Goal: Task Accomplishment & Management: Manage account settings

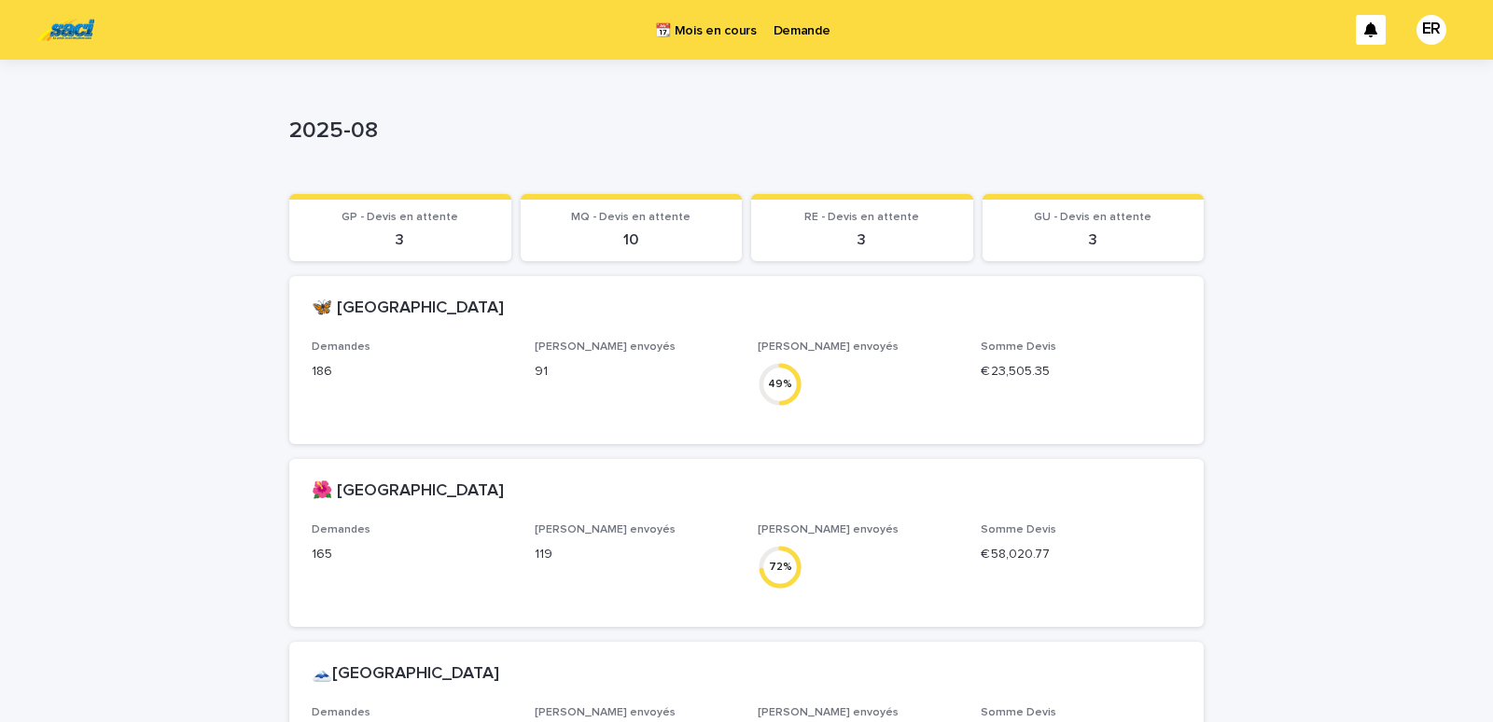
click at [810, 35] on p "Demande" at bounding box center [802, 19] width 57 height 39
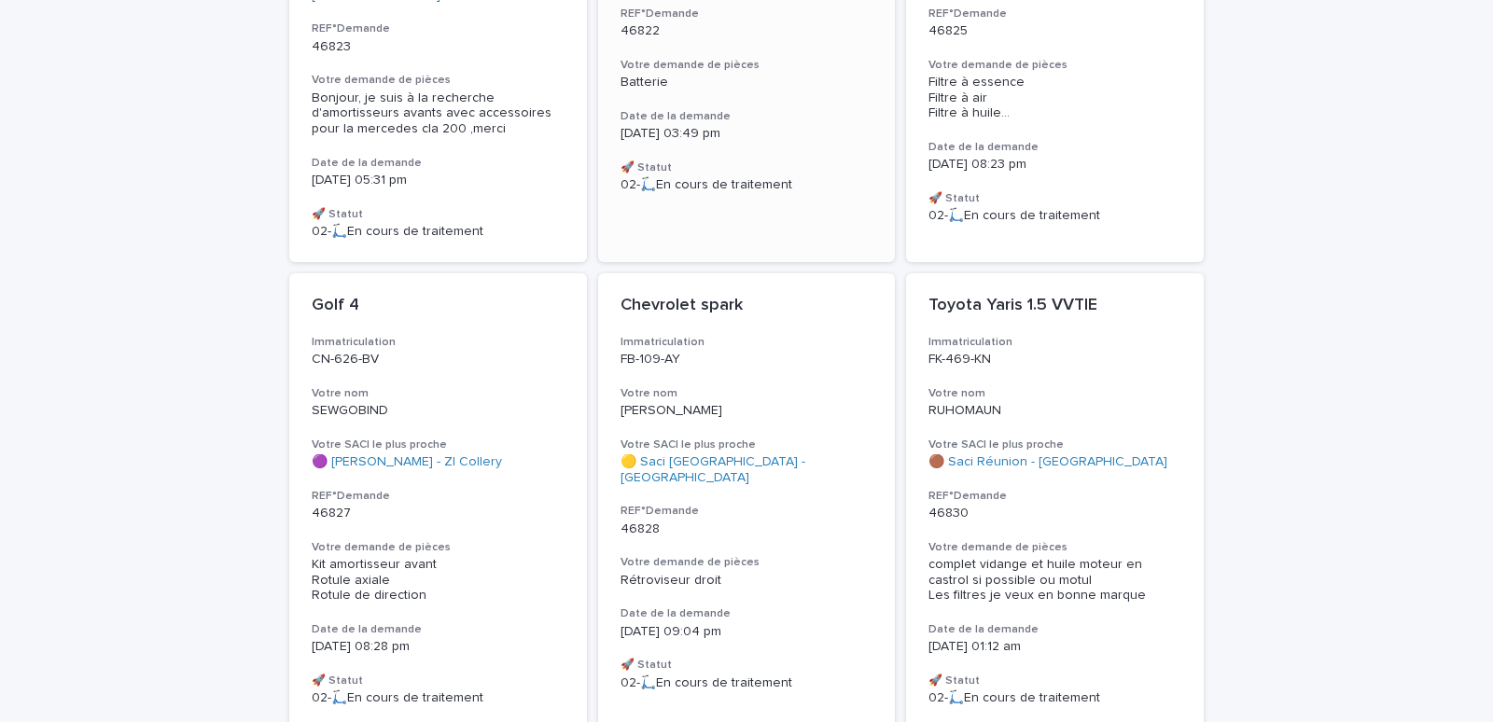
scroll to position [555, 0]
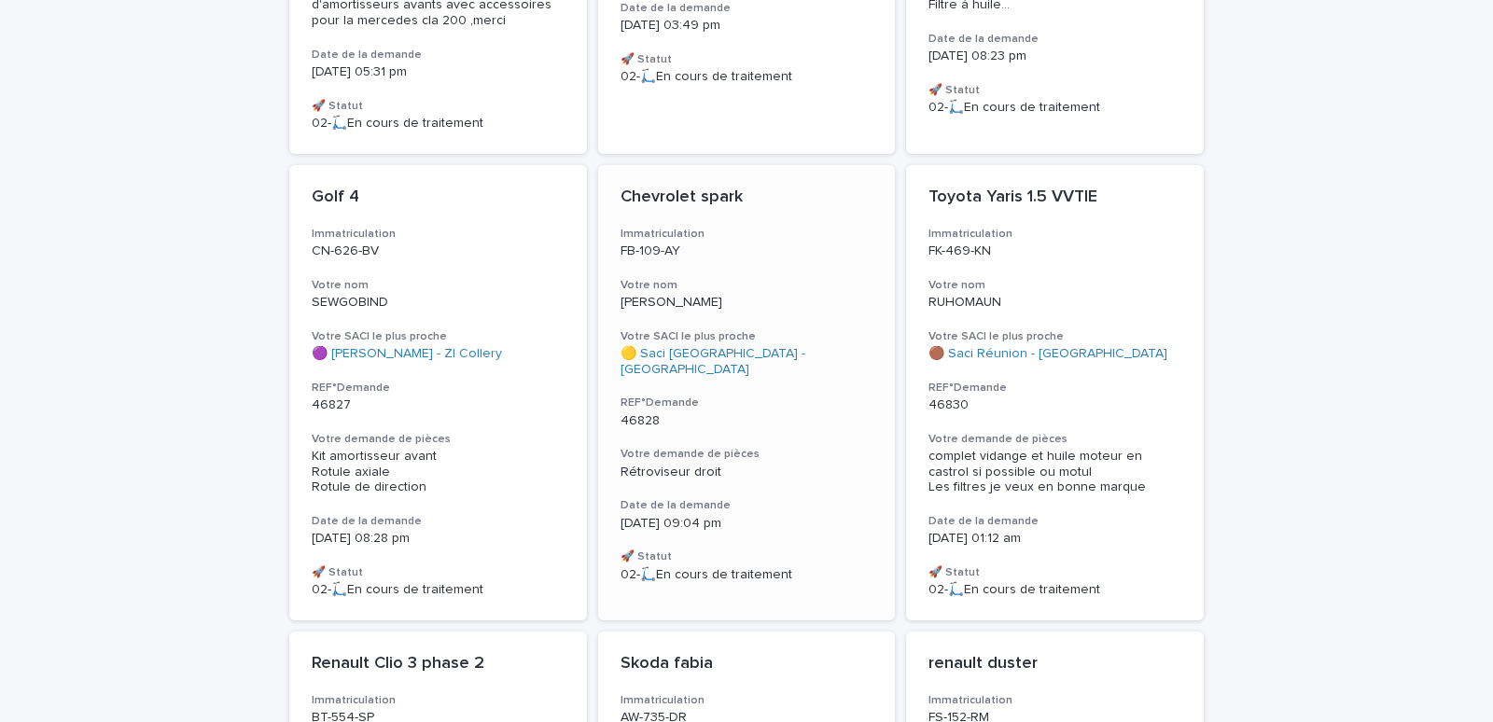
click at [815, 289] on h3 "Votre nom" at bounding box center [747, 285] width 253 height 15
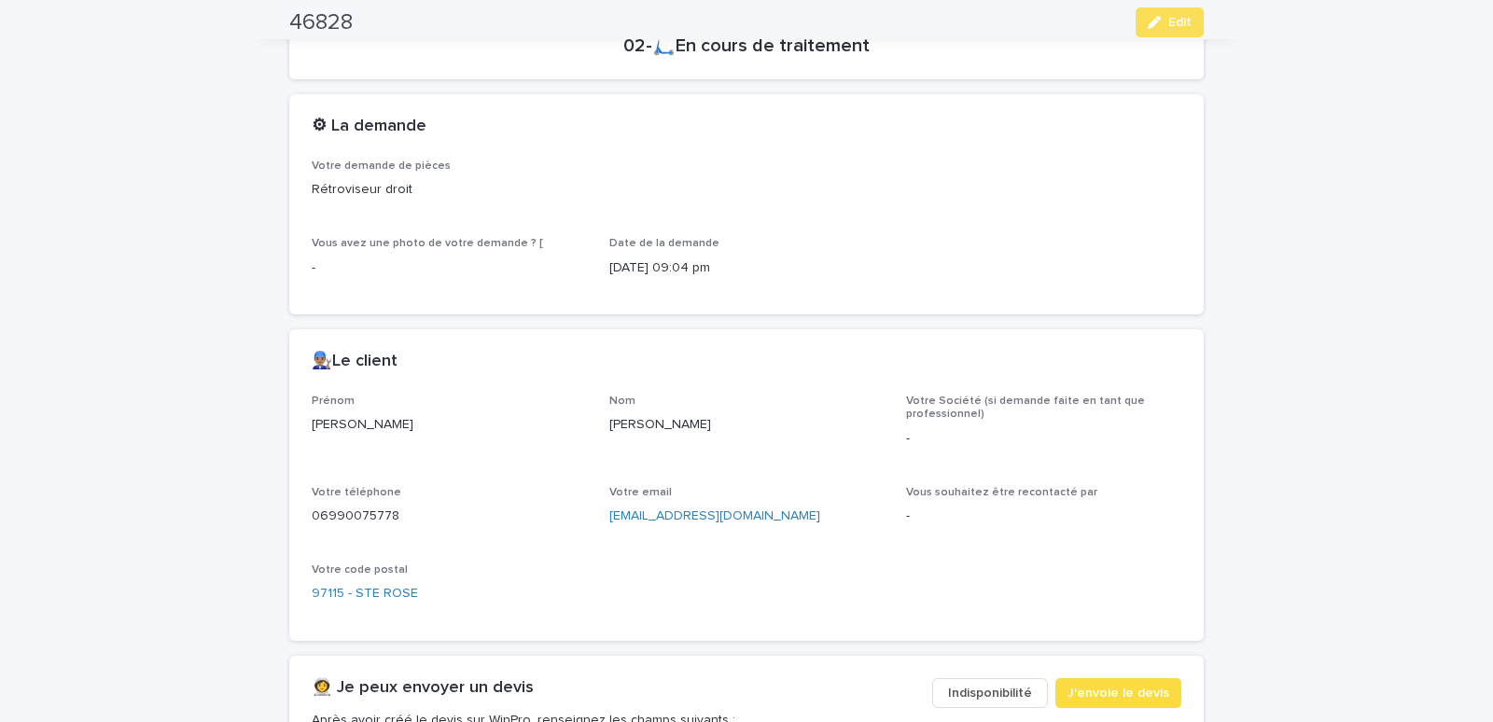
scroll to position [793, 0]
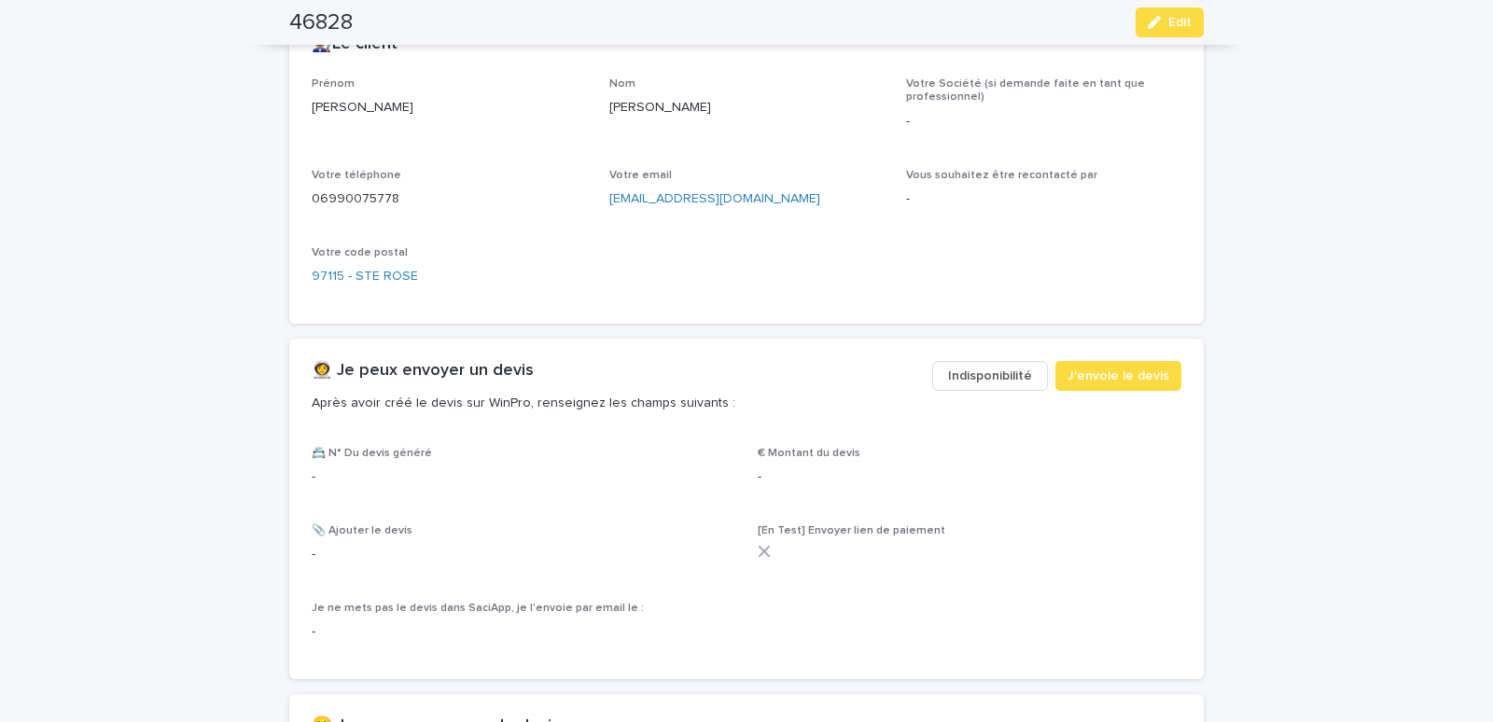
click at [1024, 384] on span "Indisponibilité" at bounding box center [990, 376] width 84 height 19
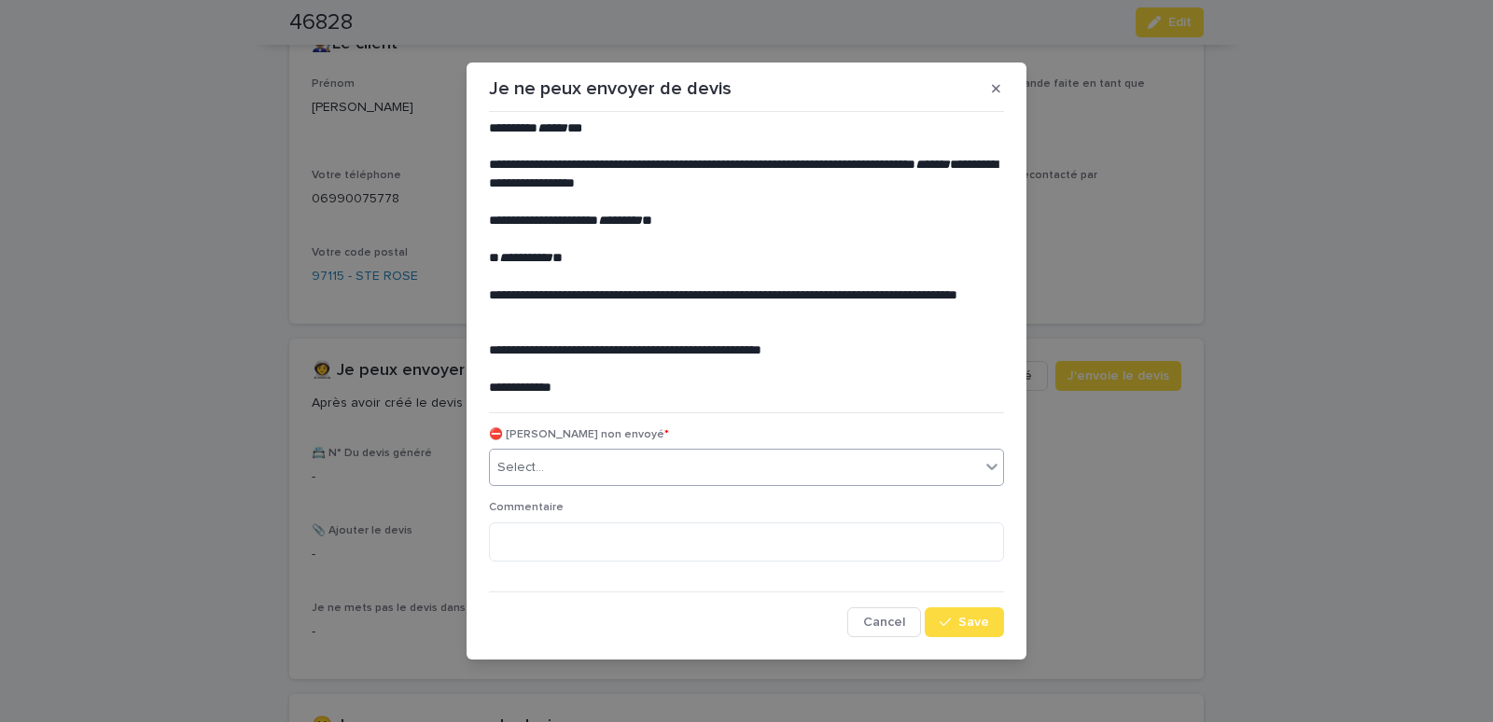
click at [725, 477] on div "Select..." at bounding box center [735, 468] width 490 height 31
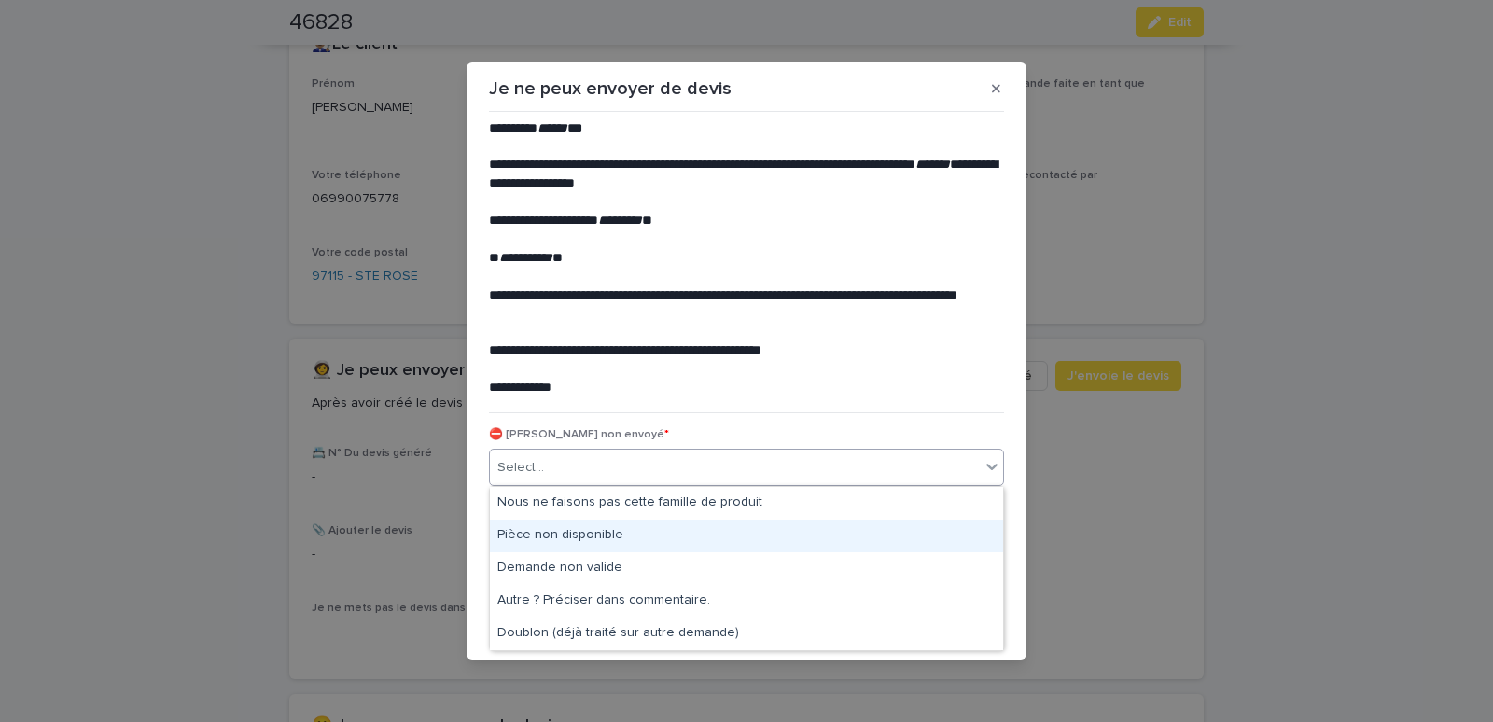
click at [558, 535] on div "Pièce non disponible" at bounding box center [746, 536] width 513 height 33
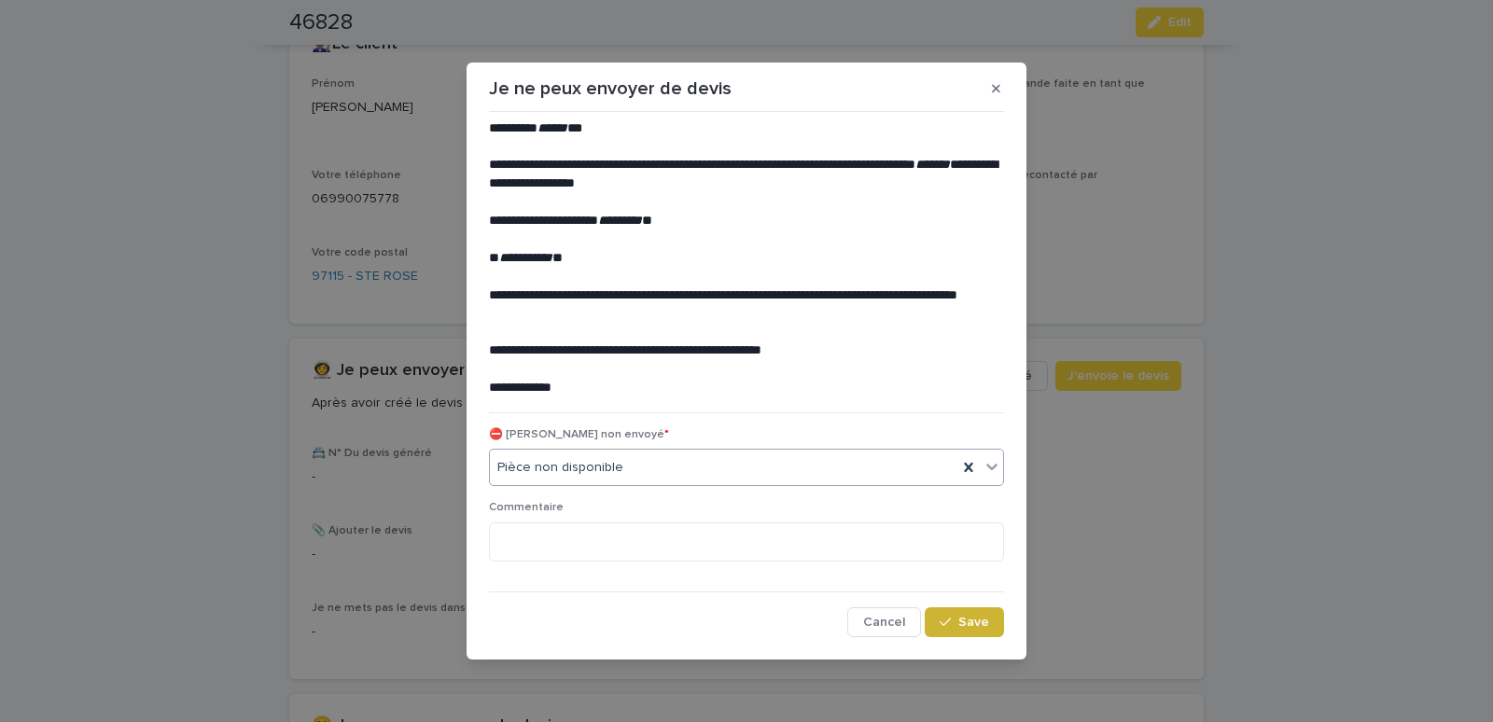
click at [964, 619] on span "Save" at bounding box center [973, 622] width 31 height 13
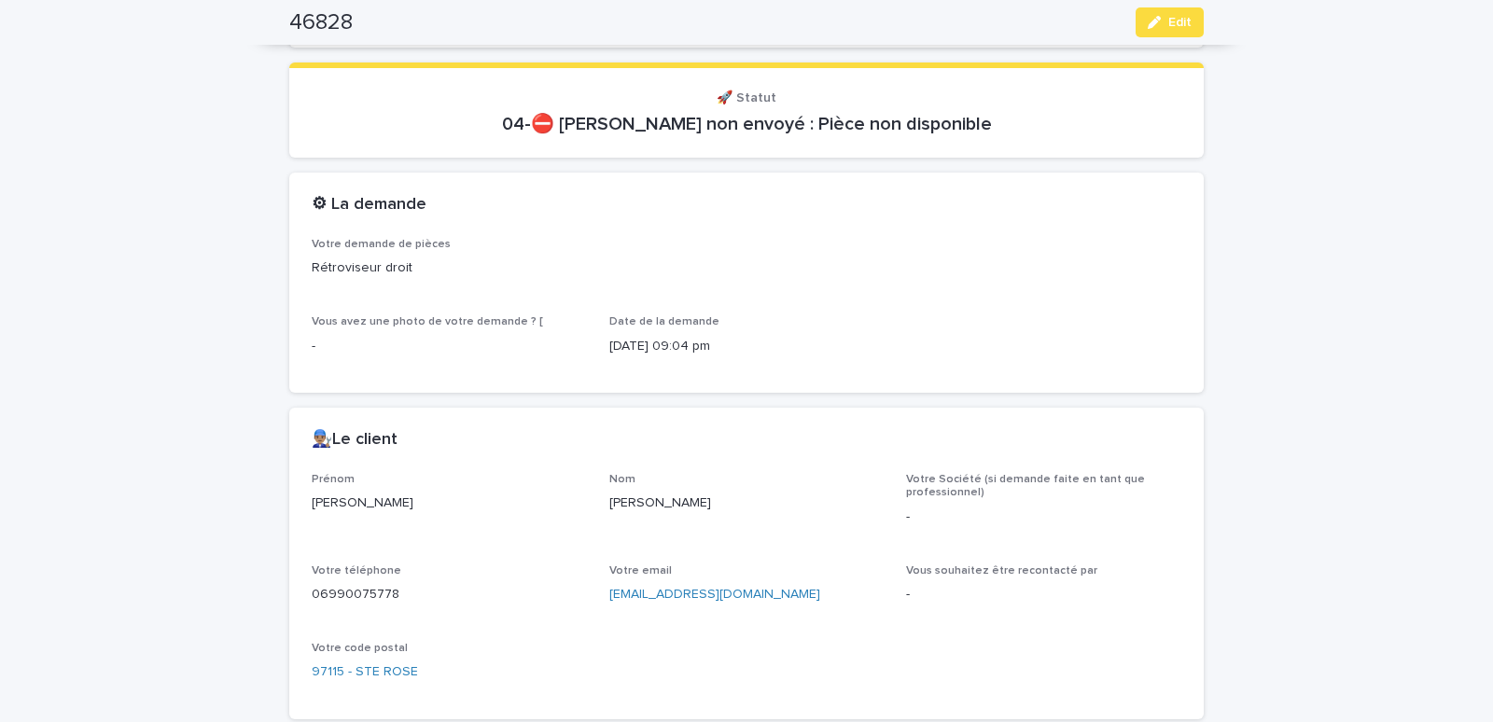
scroll to position [0, 0]
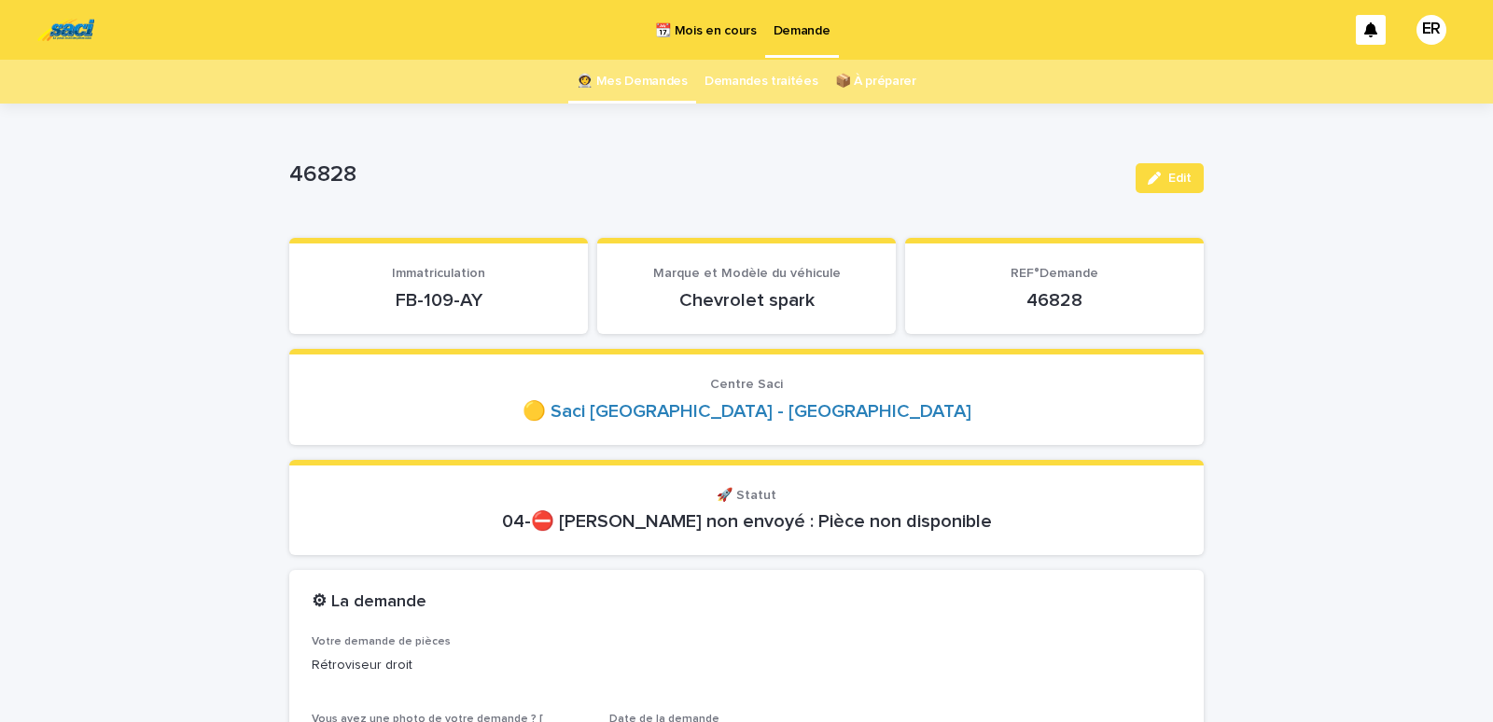
click at [644, 77] on link "👩‍🚀 Mes Demandes" at bounding box center [632, 82] width 111 height 44
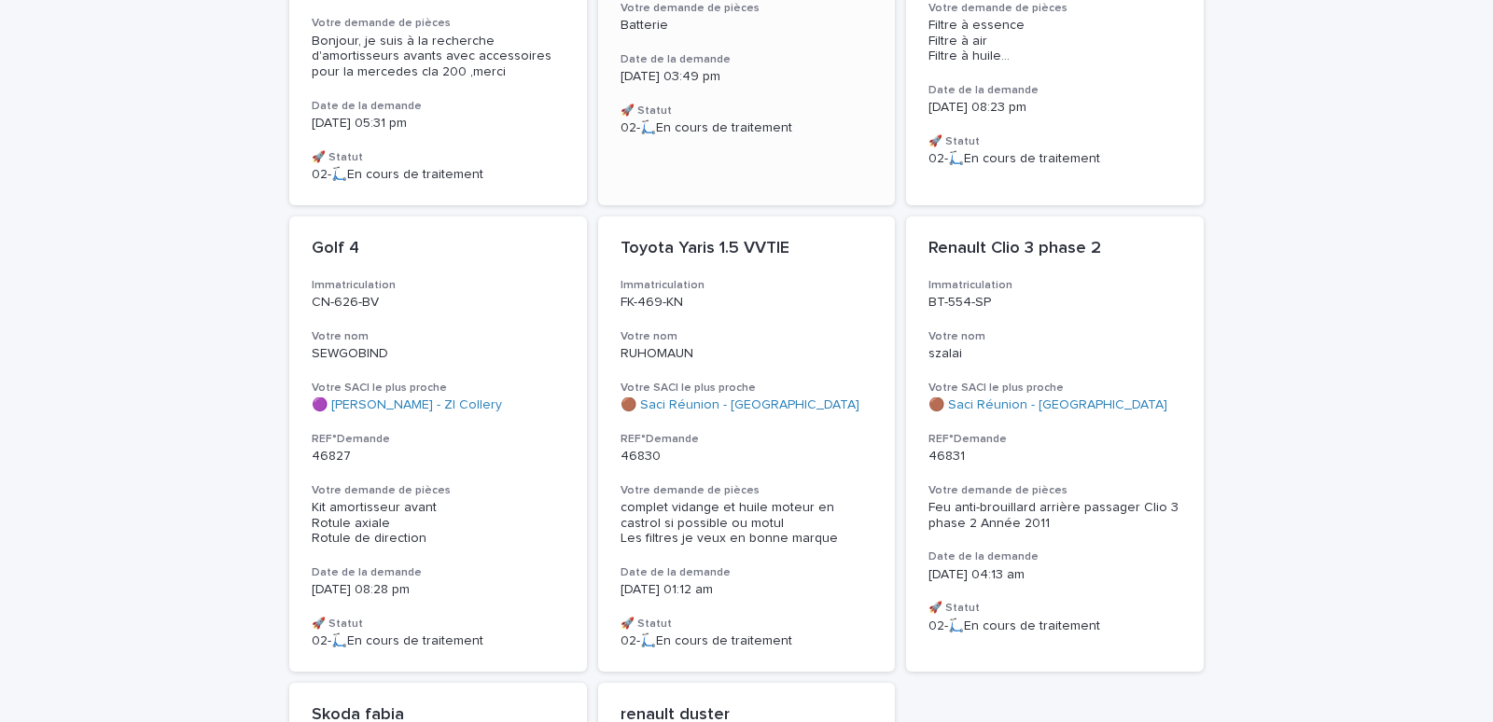
scroll to position [28, 0]
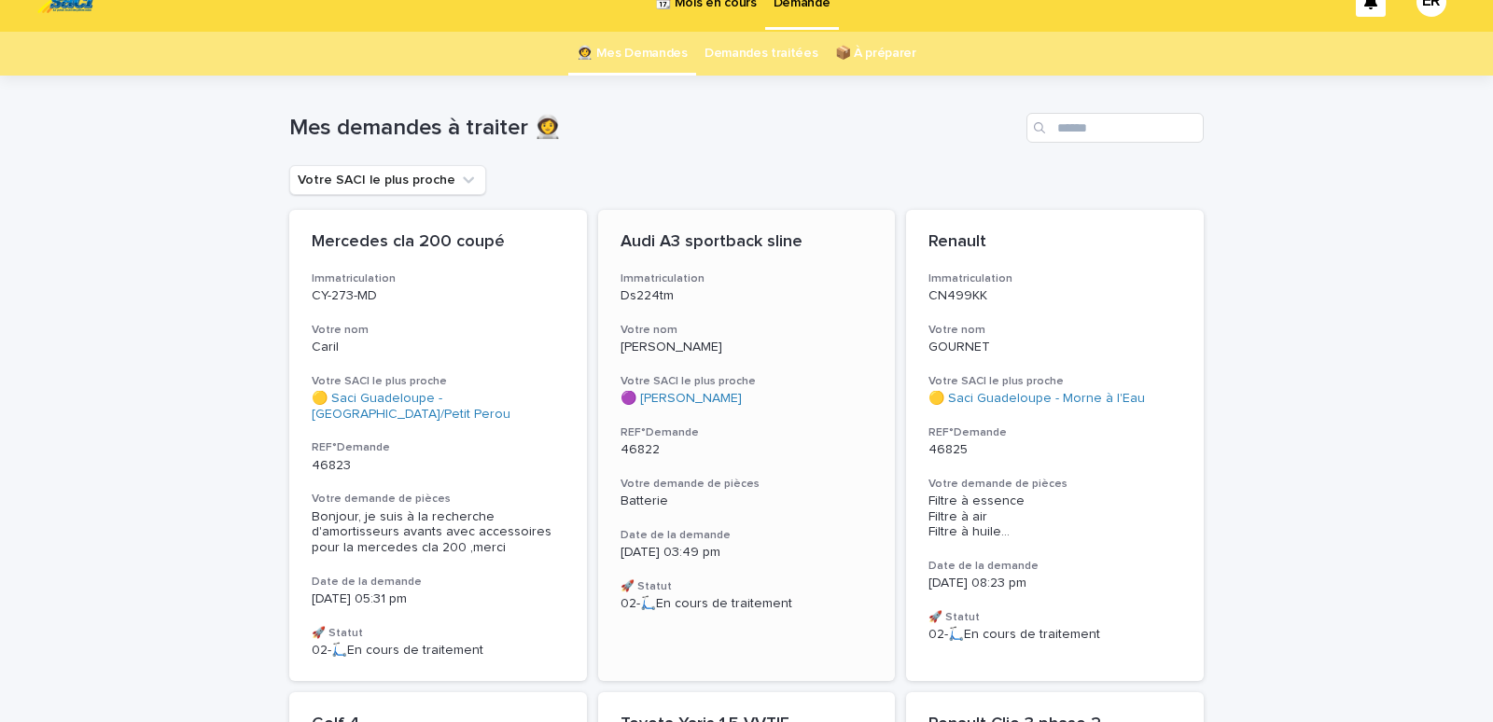
click at [745, 319] on div "Audi A3 sportback sline Immatriculation Ds224tm Votre nom [PERSON_NAME] Votre S…" at bounding box center [747, 422] width 298 height 425
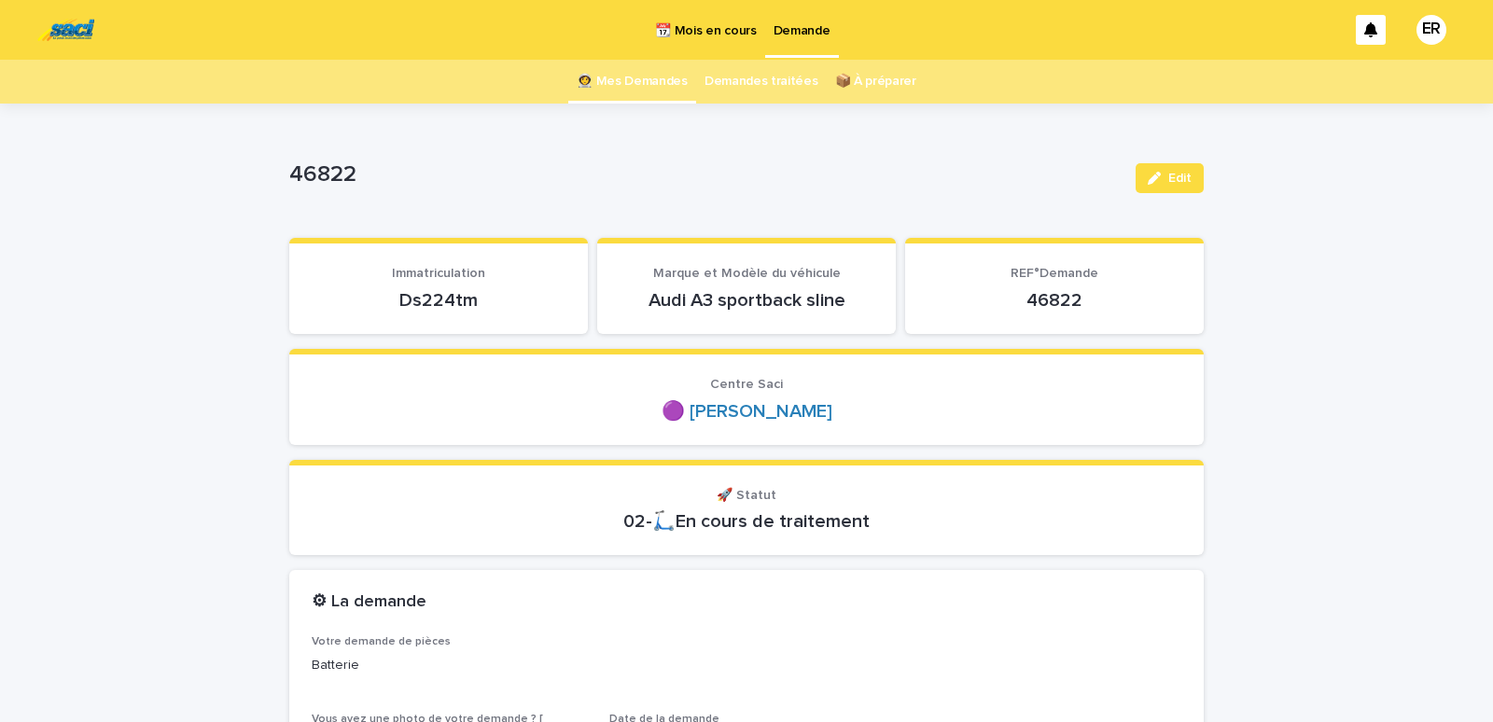
drag, startPoint x: 370, startPoint y: 306, endPoint x: 505, endPoint y: 305, distance: 134.4
click at [505, 305] on p "Ds224tm" at bounding box center [439, 300] width 254 height 22
copy p "Ds224tm"
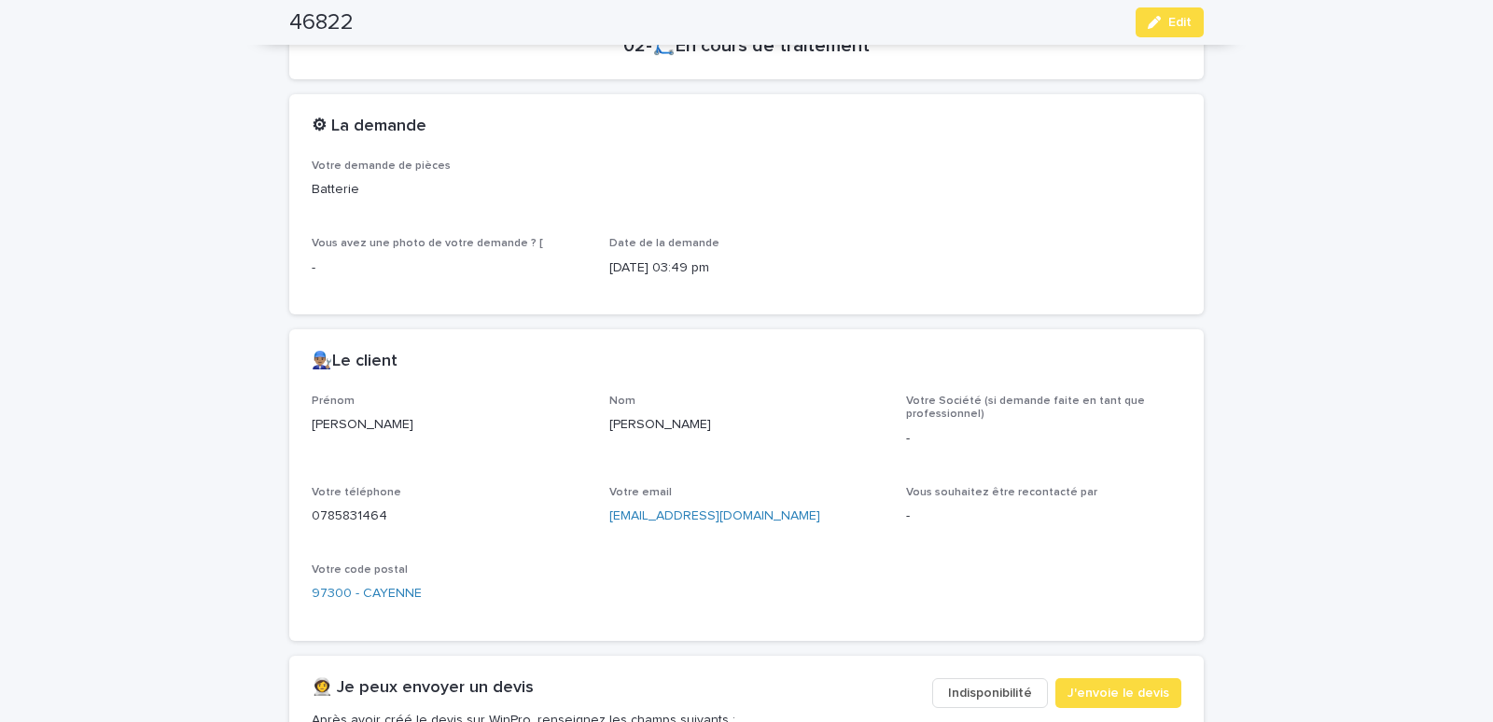
drag, startPoint x: 300, startPoint y: 423, endPoint x: 403, endPoint y: 423, distance: 103.6
click at [403, 423] on div "[PERSON_NAME] Nom [PERSON_NAME] Votre Société (si demande faite en tant que pro…" at bounding box center [746, 518] width 914 height 246
copy p "[PERSON_NAME]"
drag, startPoint x: 607, startPoint y: 432, endPoint x: 725, endPoint y: 432, distance: 117.6
click at [725, 432] on div "[PERSON_NAME] Nom [PERSON_NAME] Votre Société (si demande faite en tant que pro…" at bounding box center [747, 507] width 870 height 224
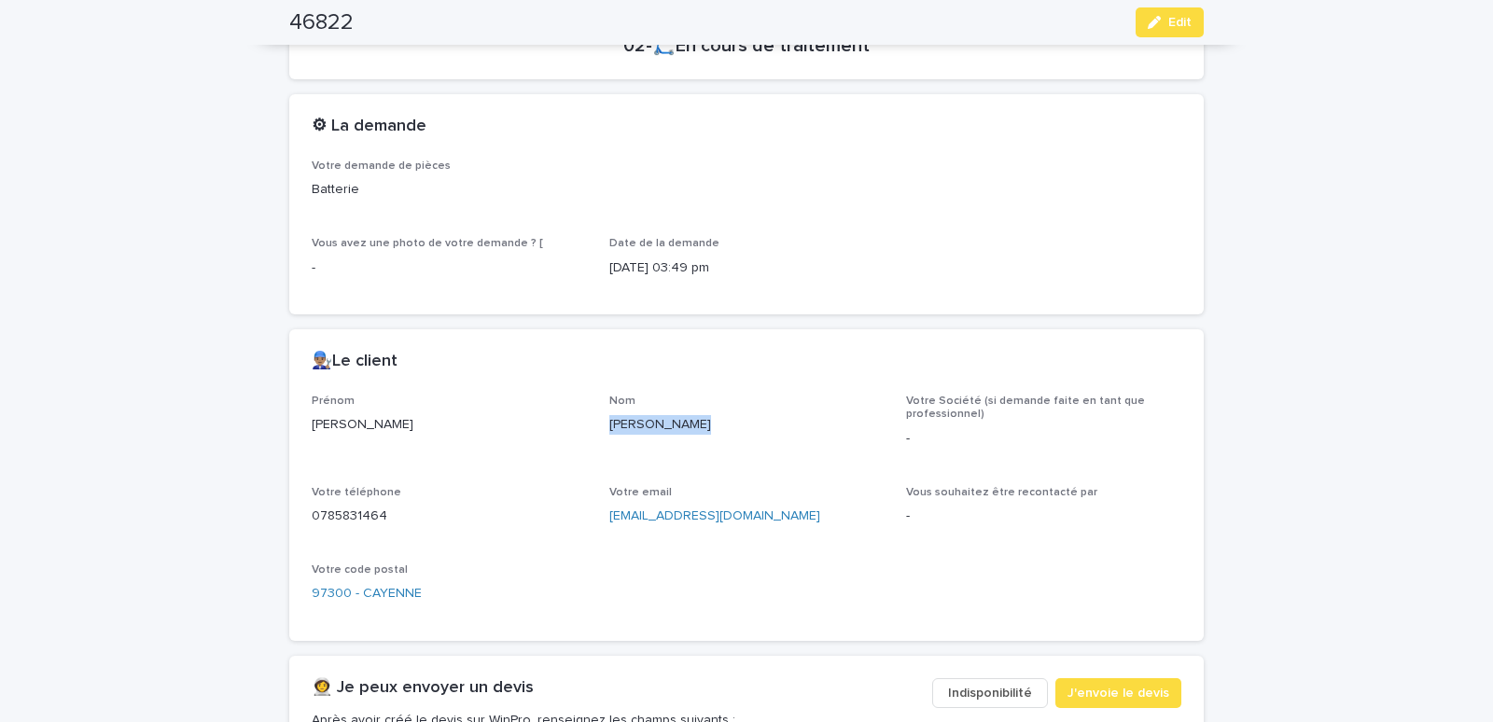
copy p "[PERSON_NAME]"
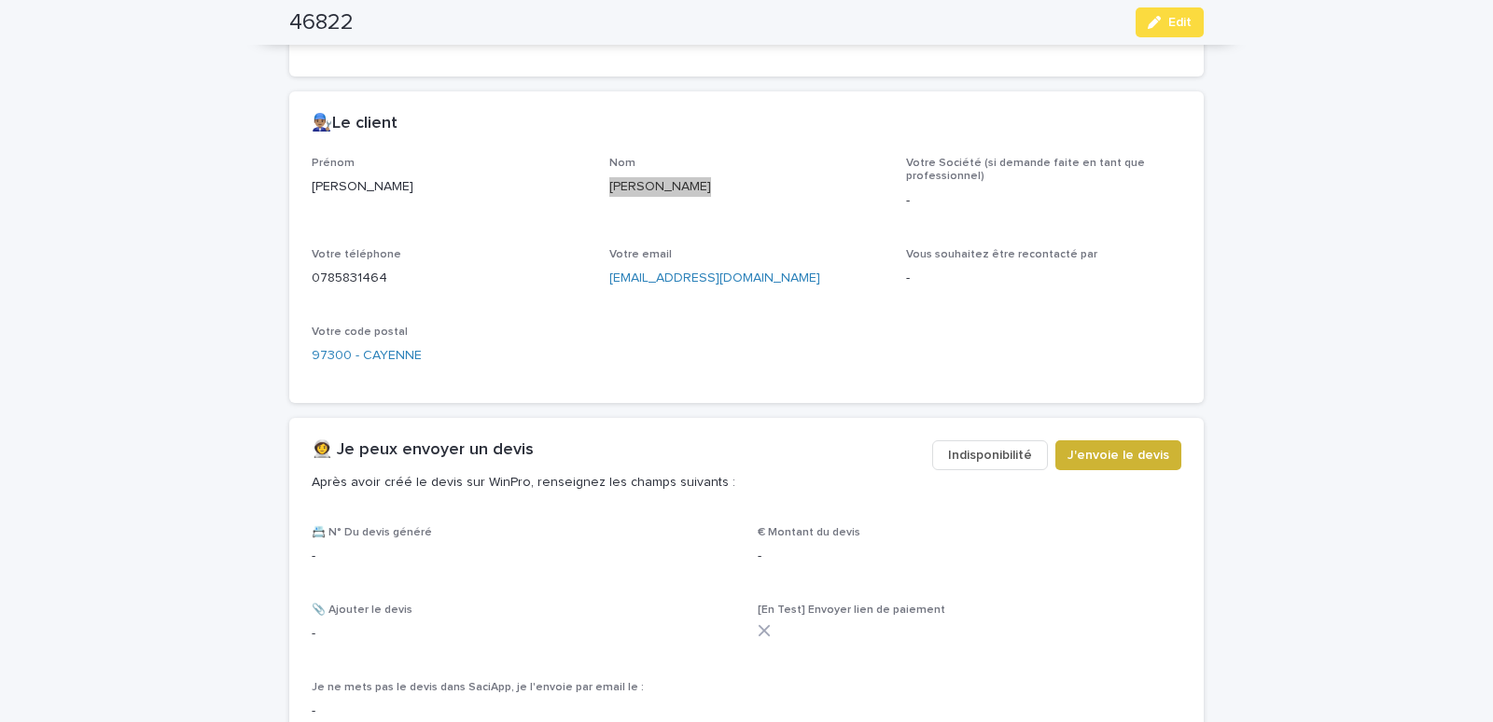
click at [1098, 460] on span "J'envoie le devis" at bounding box center [1119, 455] width 102 height 19
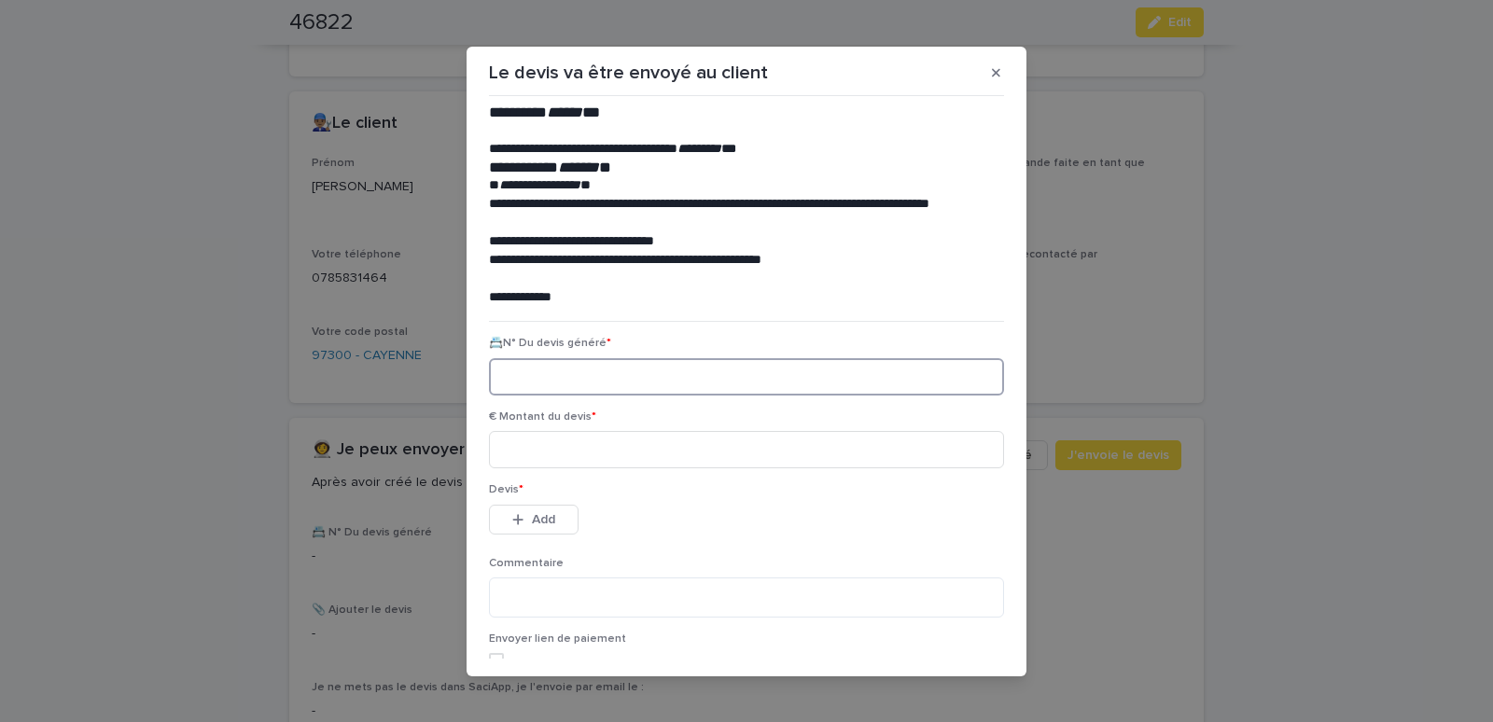
click at [598, 383] on input at bounding box center [746, 376] width 515 height 37
paste input "********"
type input "********"
click at [577, 455] on input at bounding box center [746, 449] width 515 height 37
type input "******"
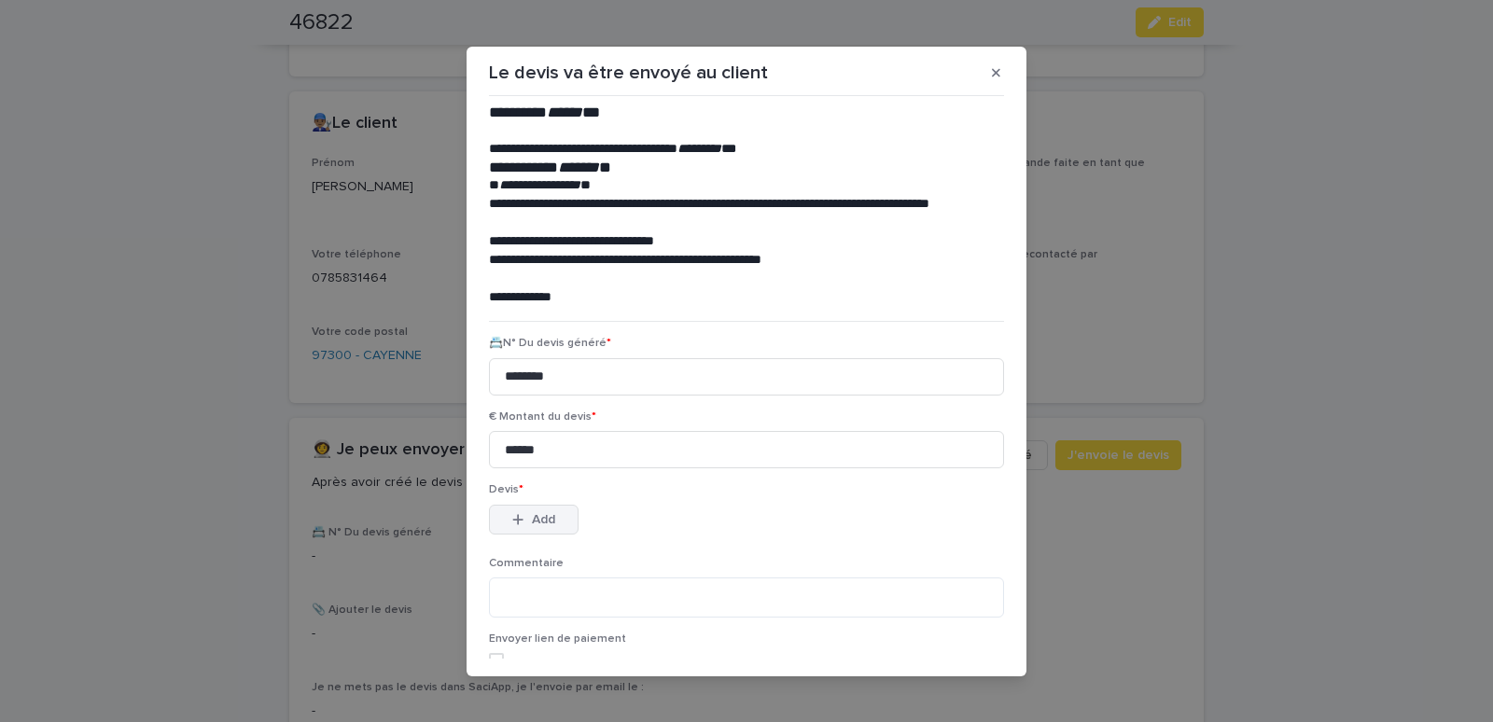
click at [541, 515] on span "Add" at bounding box center [543, 519] width 23 height 13
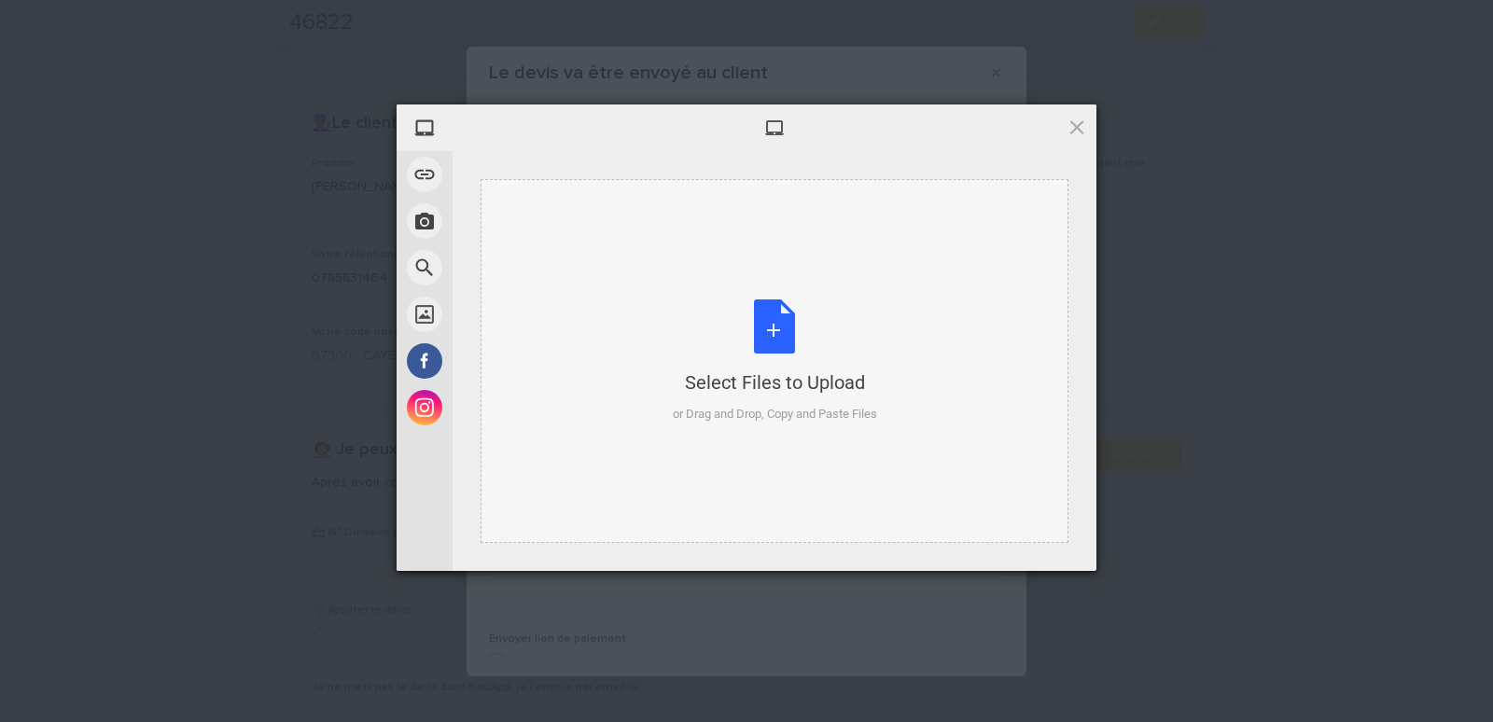
click at [569, 249] on div "Select Files to Upload or Drag and Drop, Copy and Paste Files" at bounding box center [775, 361] width 588 height 364
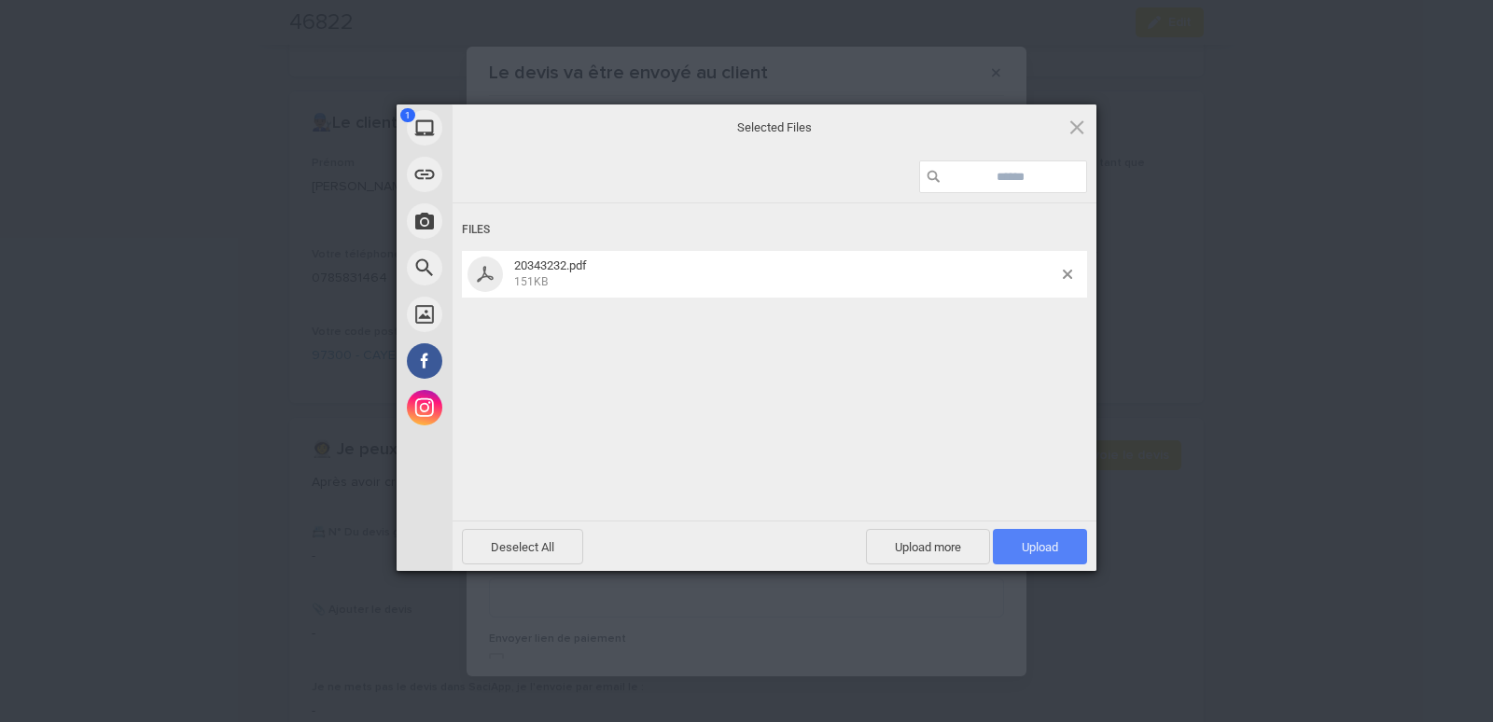
click at [1056, 552] on span "Upload 1" at bounding box center [1040, 547] width 36 height 14
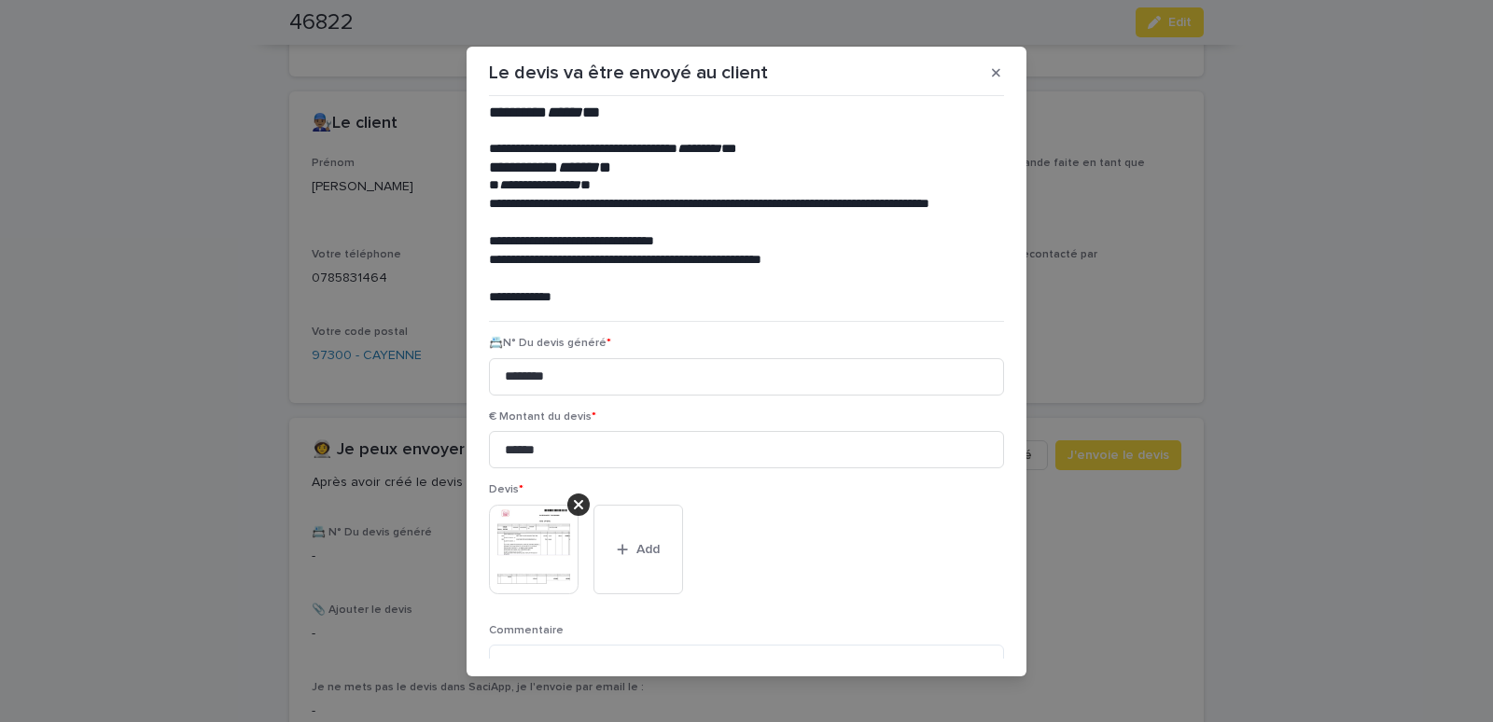
scroll to position [152, 0]
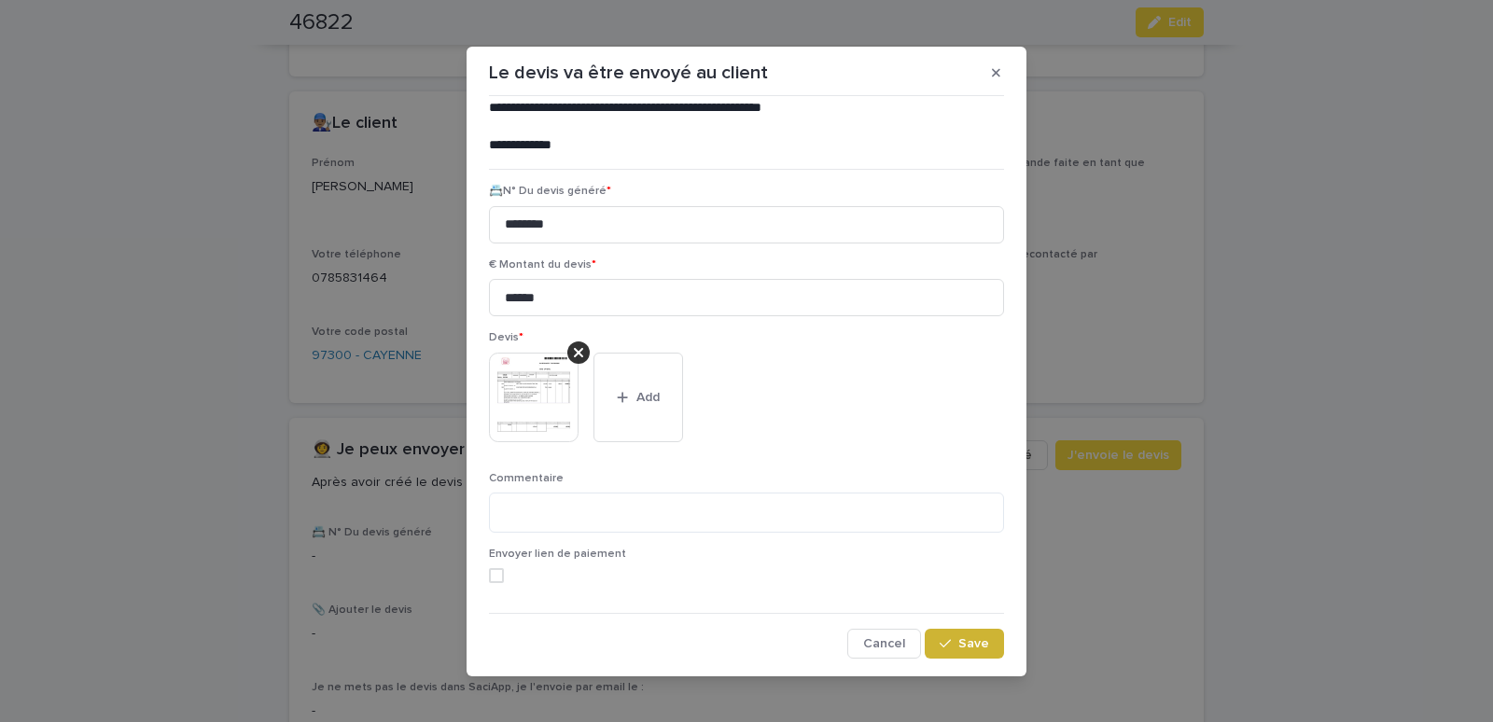
click at [942, 635] on button "Save" at bounding box center [964, 644] width 79 height 30
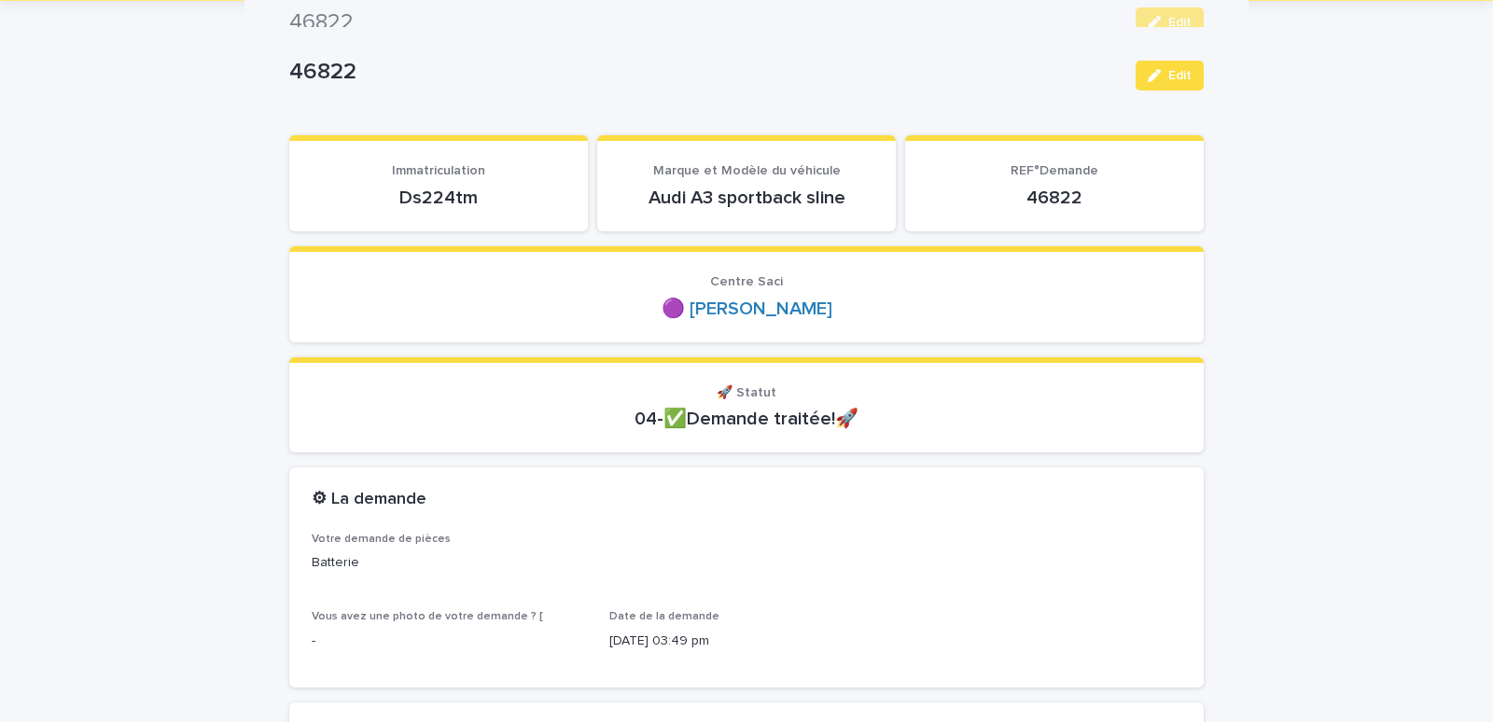
scroll to position [0, 0]
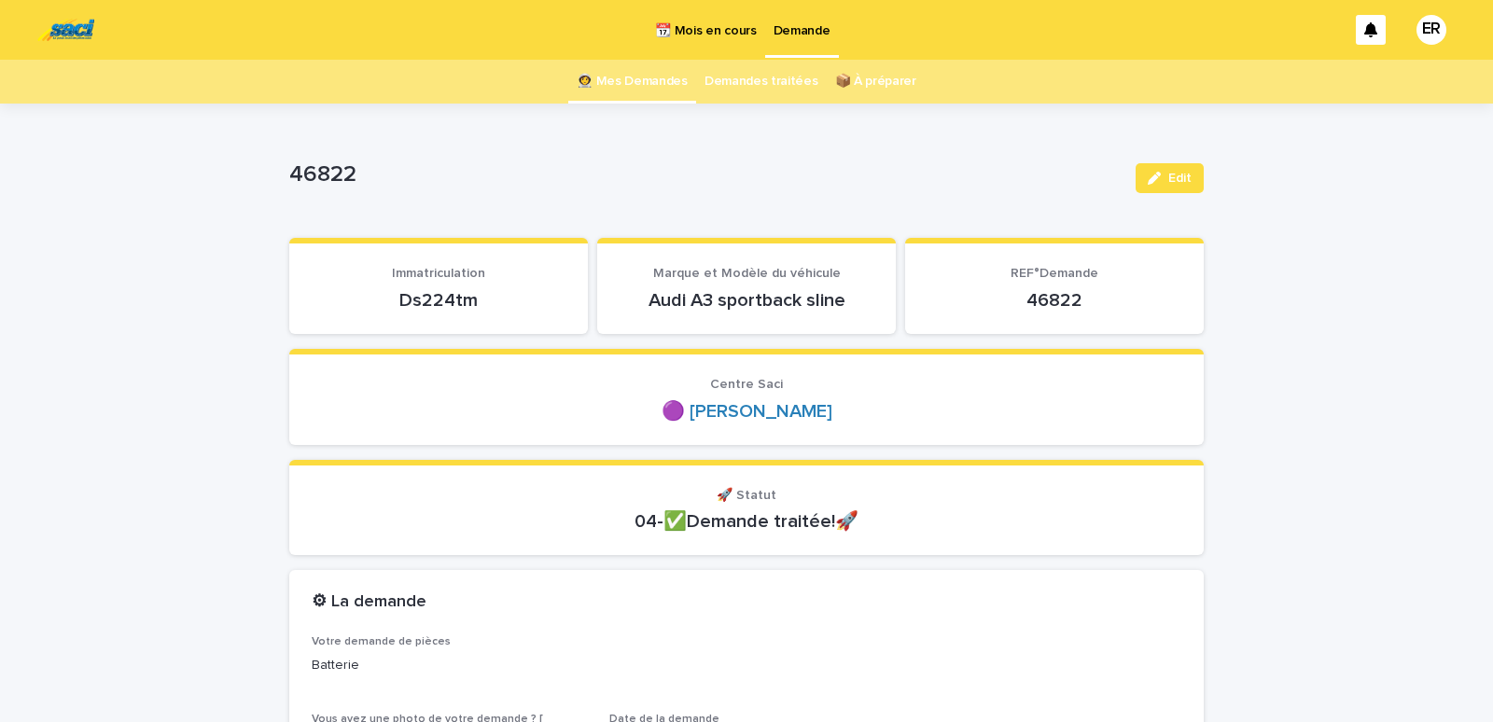
click at [618, 82] on link "👩‍🚀 Mes Demandes" at bounding box center [632, 82] width 111 height 44
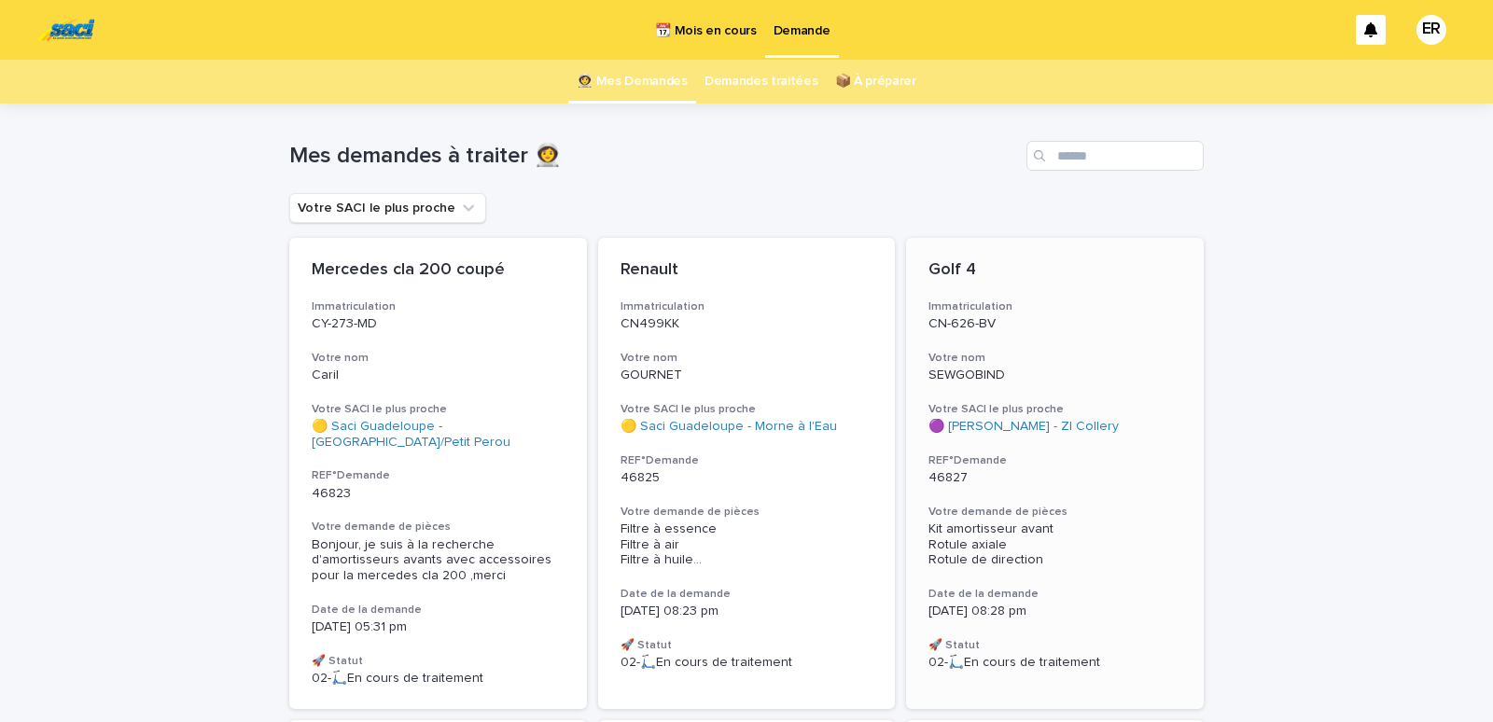
click at [1078, 326] on p "CN-626-BV" at bounding box center [1054, 324] width 253 height 16
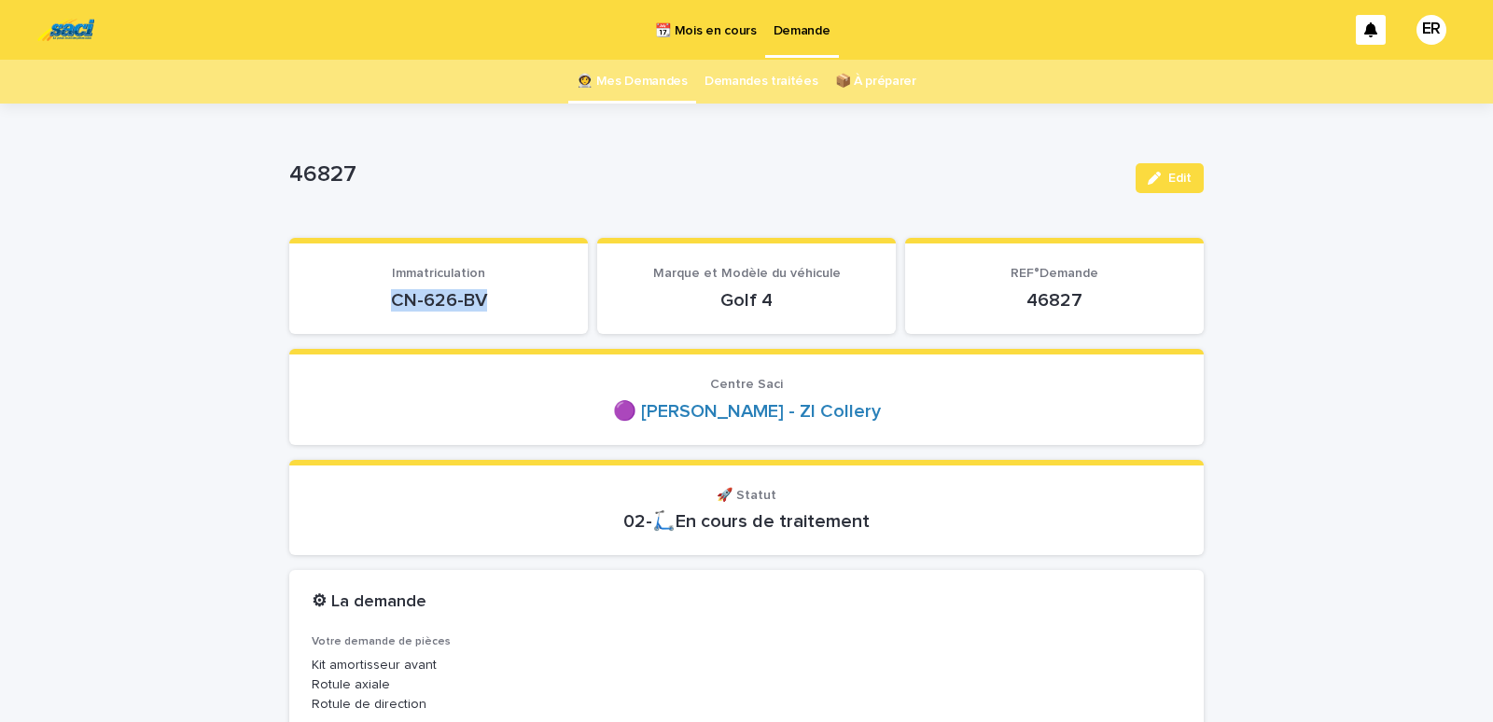
drag, startPoint x: 392, startPoint y: 306, endPoint x: 506, endPoint y: 301, distance: 113.9
click at [506, 301] on p "CN-626-BV" at bounding box center [439, 300] width 254 height 22
copy p "CN-626-BV"
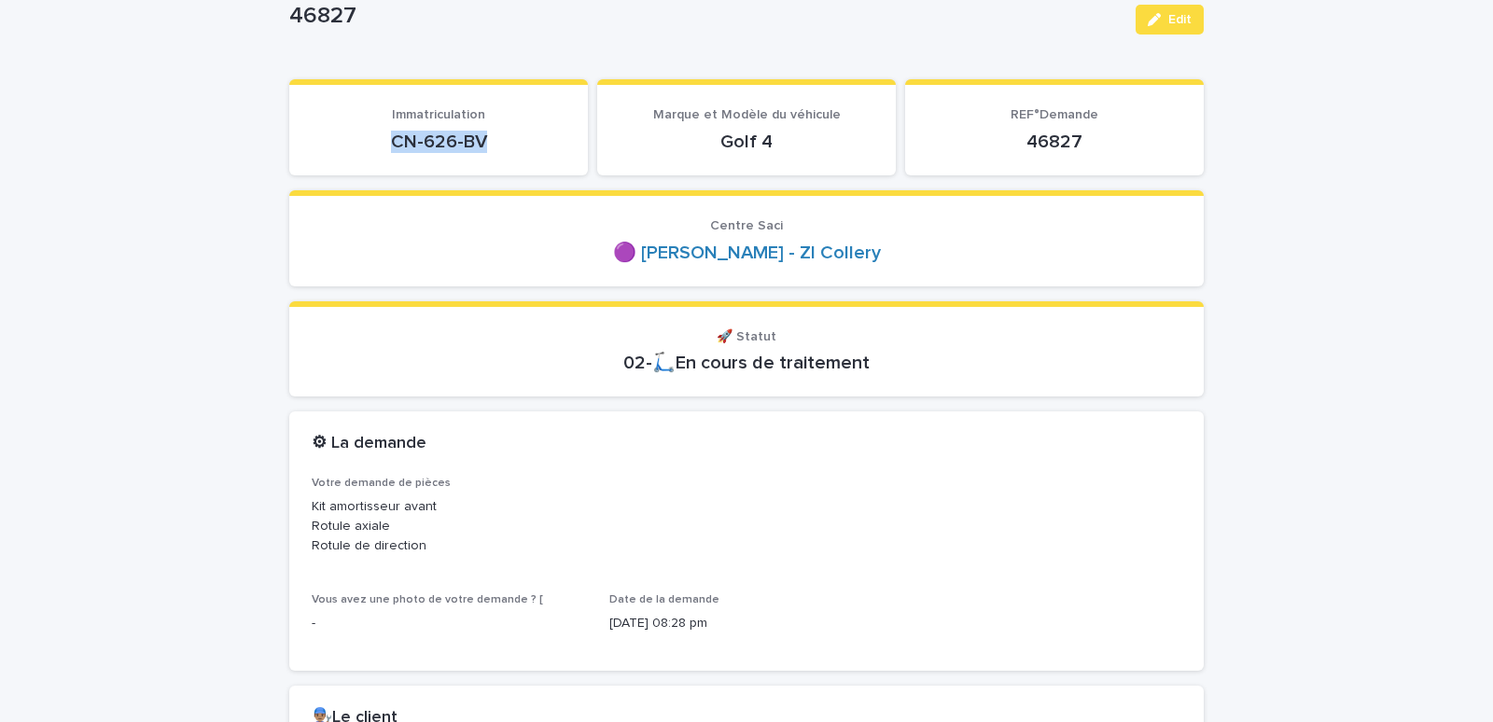
scroll to position [555, 0]
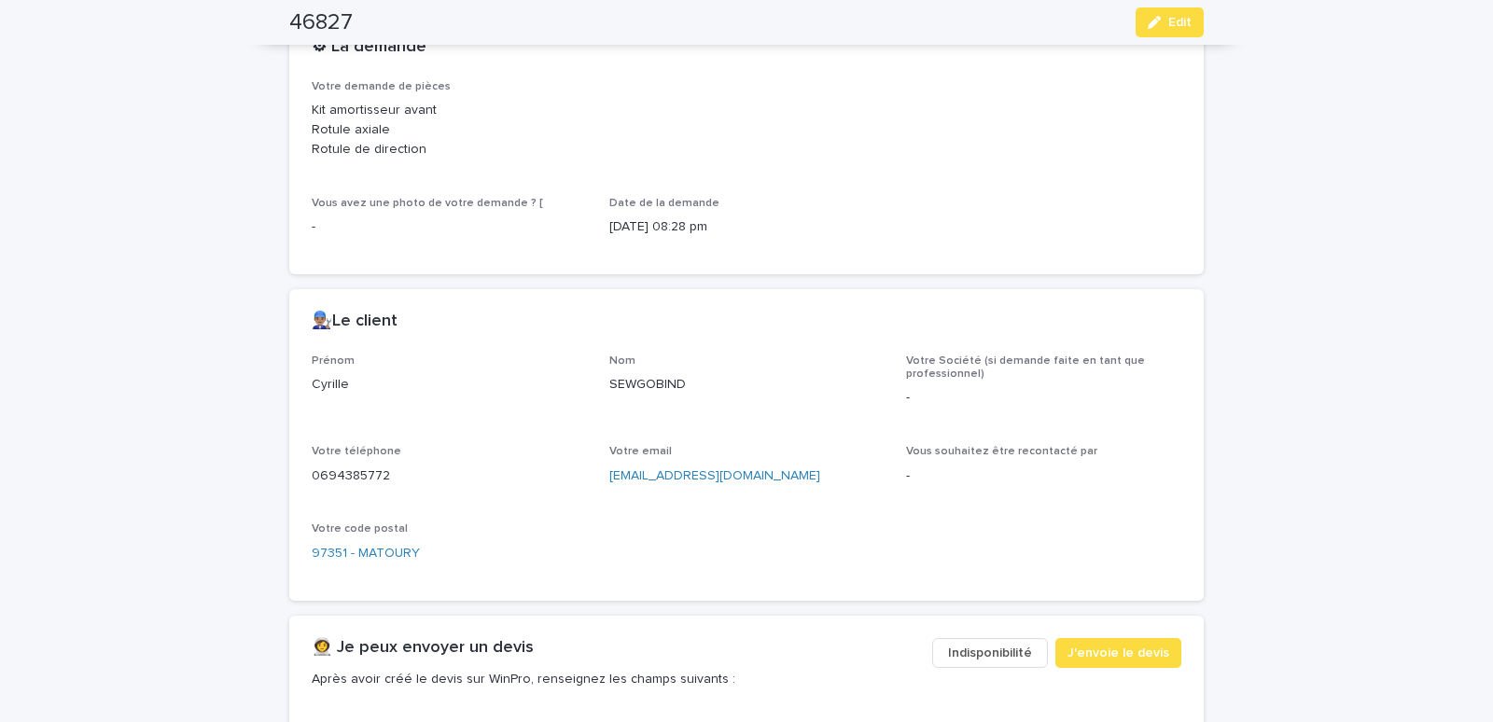
drag, startPoint x: 606, startPoint y: 384, endPoint x: 700, endPoint y: 394, distance: 94.7
click at [700, 394] on div "Prénom [PERSON_NAME] Nom SEWGOBIND Votre Société (si demande faite en tant que …" at bounding box center [747, 467] width 870 height 224
copy p "SEWGOBIND"
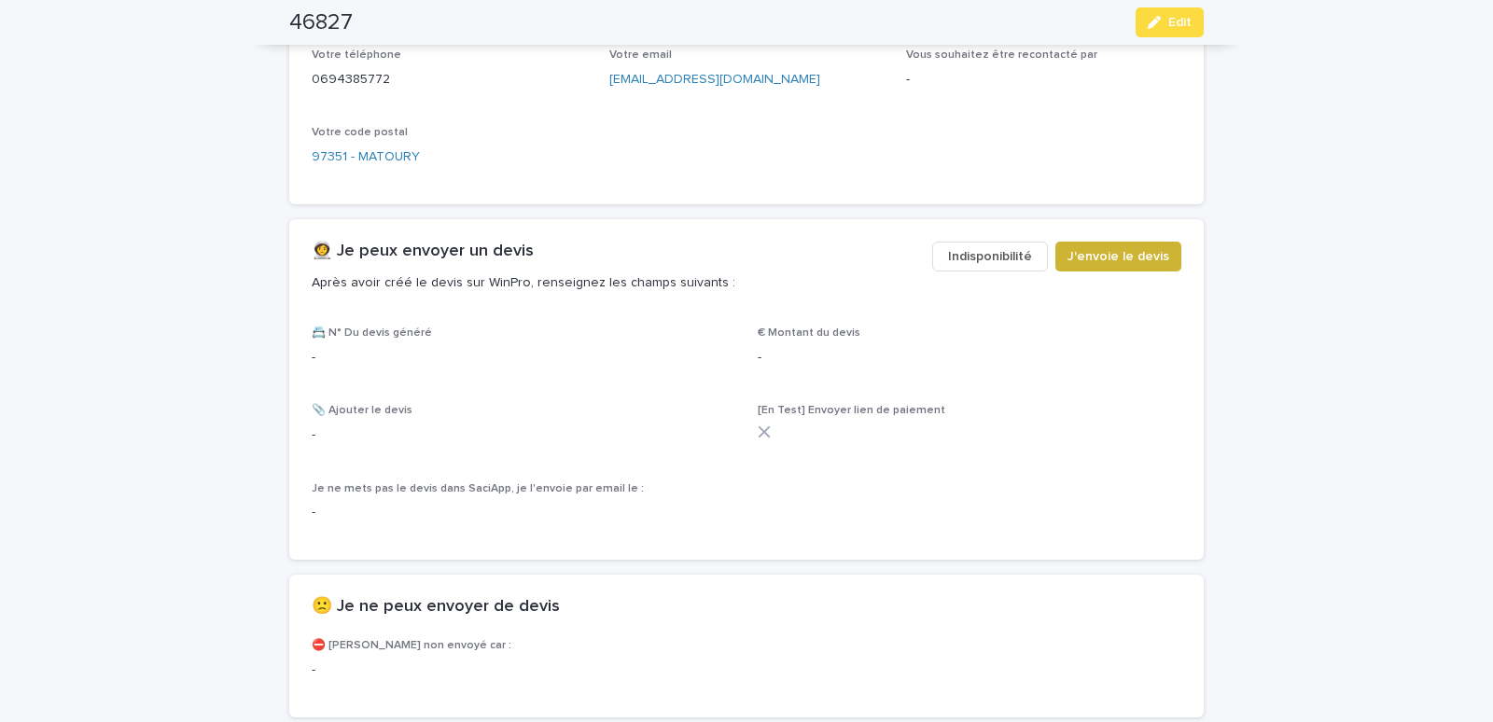
click at [1127, 256] on span "J'envoie le devis" at bounding box center [1119, 256] width 102 height 19
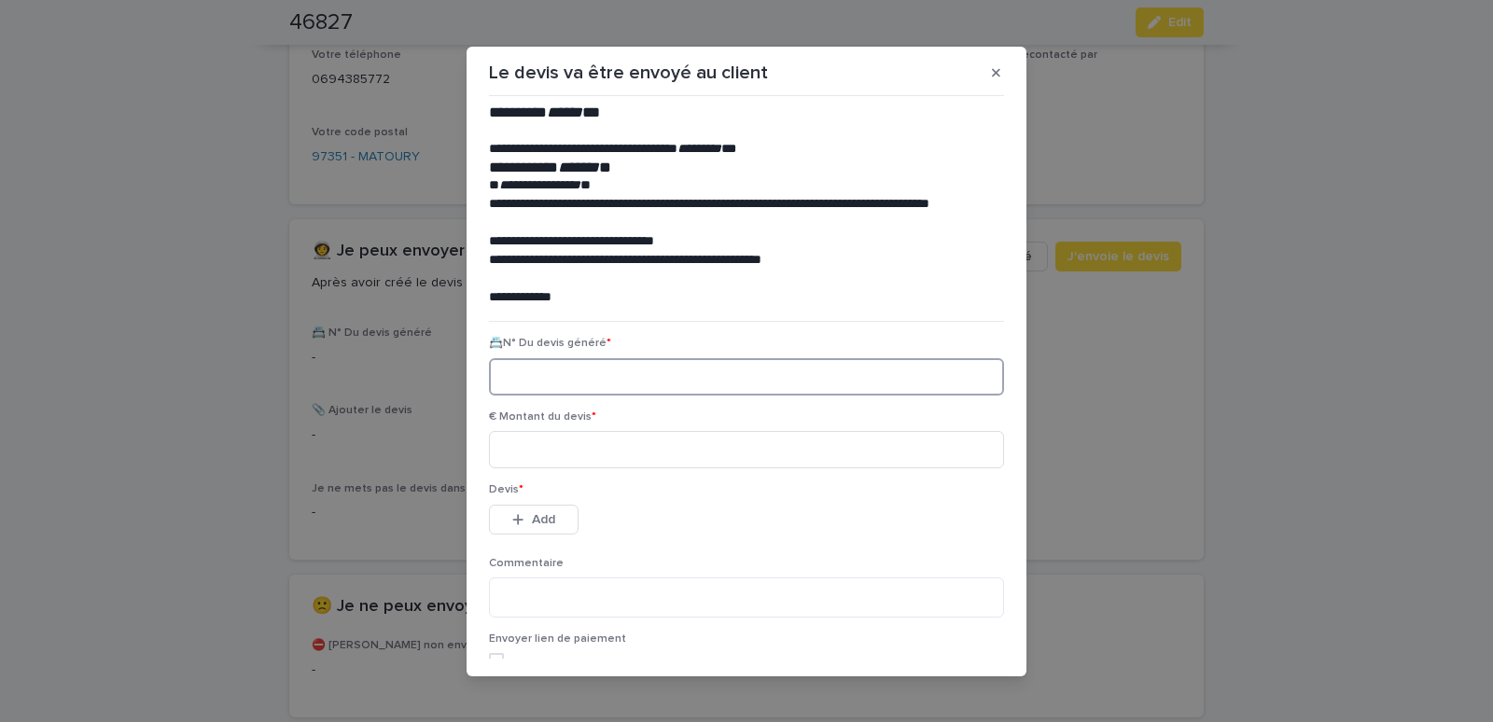
click at [502, 375] on input at bounding box center [746, 376] width 515 height 37
paste input "********"
type input "********"
click at [522, 452] on input at bounding box center [746, 449] width 515 height 37
type input "******"
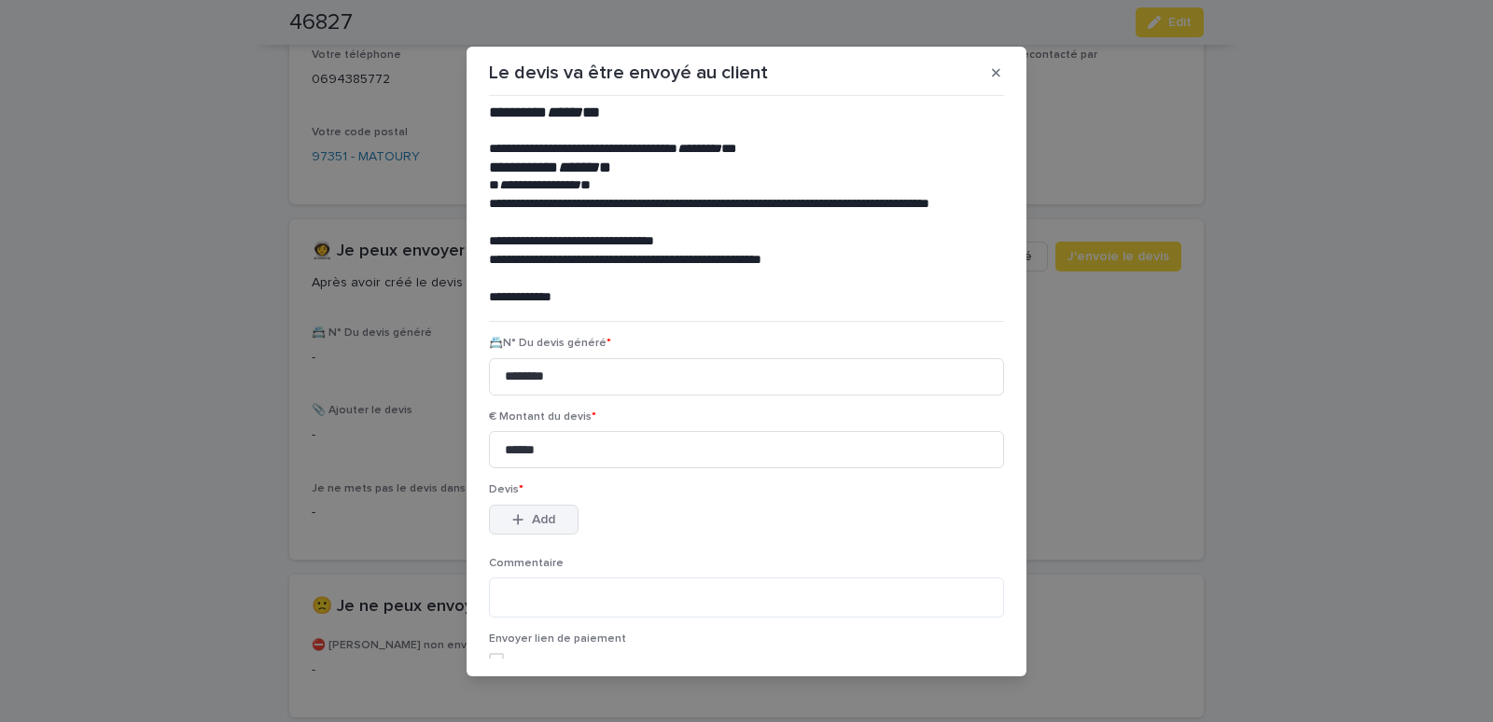
click at [532, 520] on span "Add" at bounding box center [543, 519] width 23 height 13
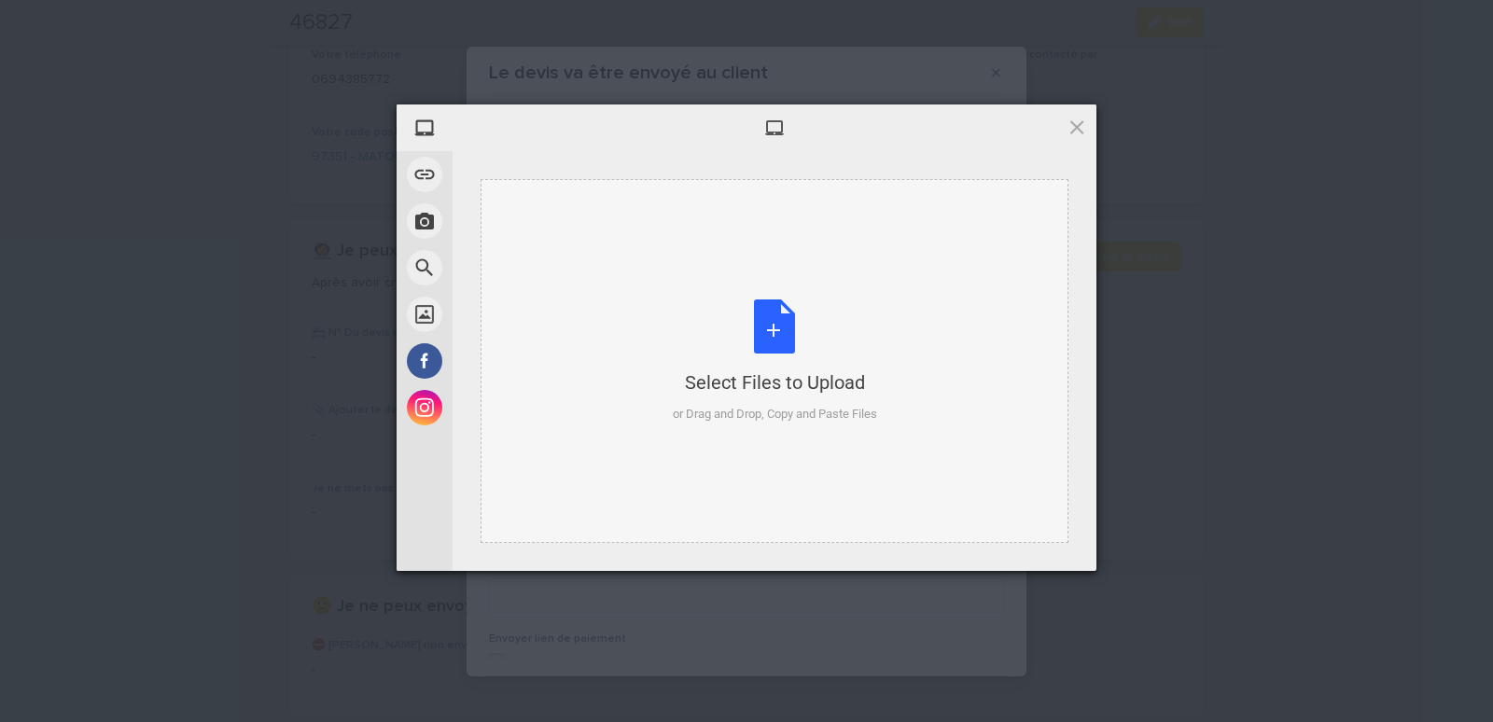
click at [605, 199] on div "Select Files to Upload or Drag and Drop, Copy and Paste Files" at bounding box center [775, 361] width 588 height 364
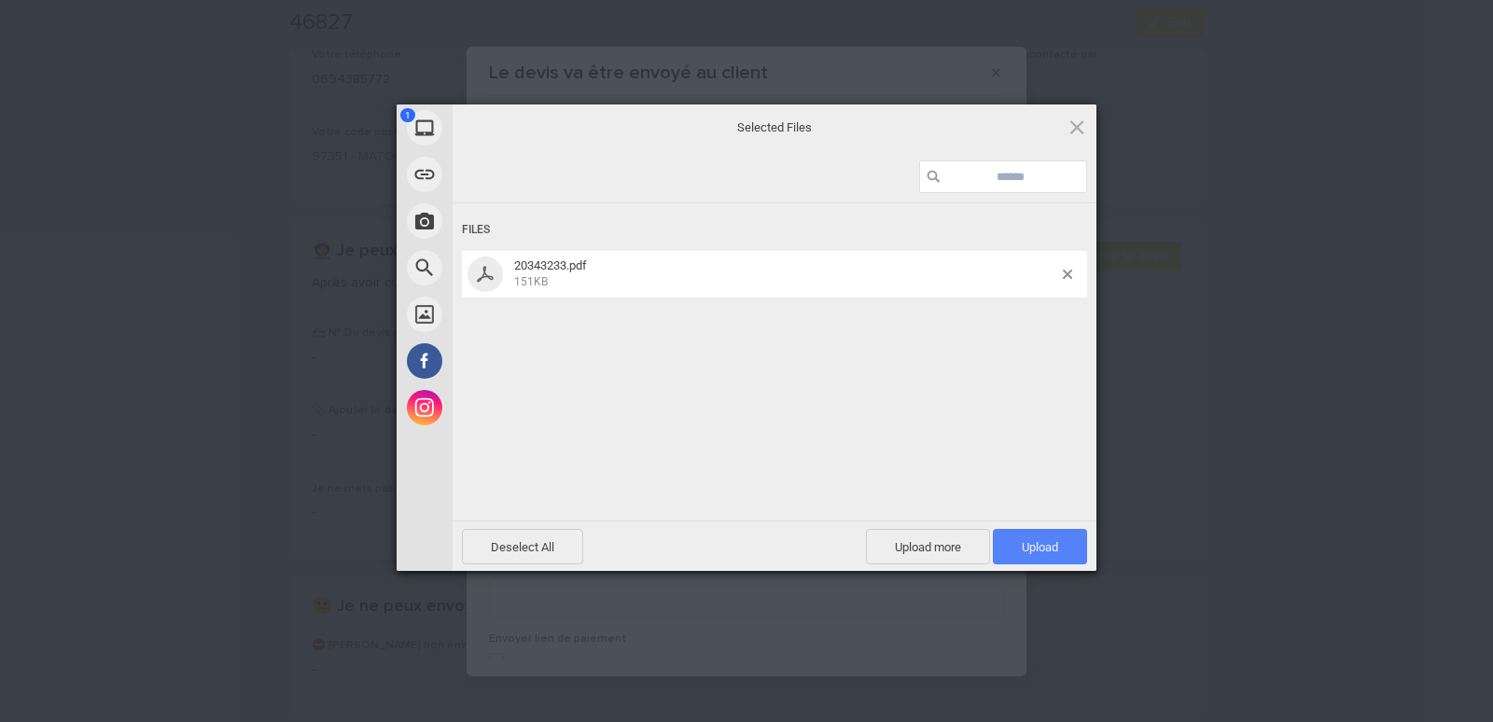
click at [1053, 539] on span "Upload 1" at bounding box center [1040, 546] width 94 height 35
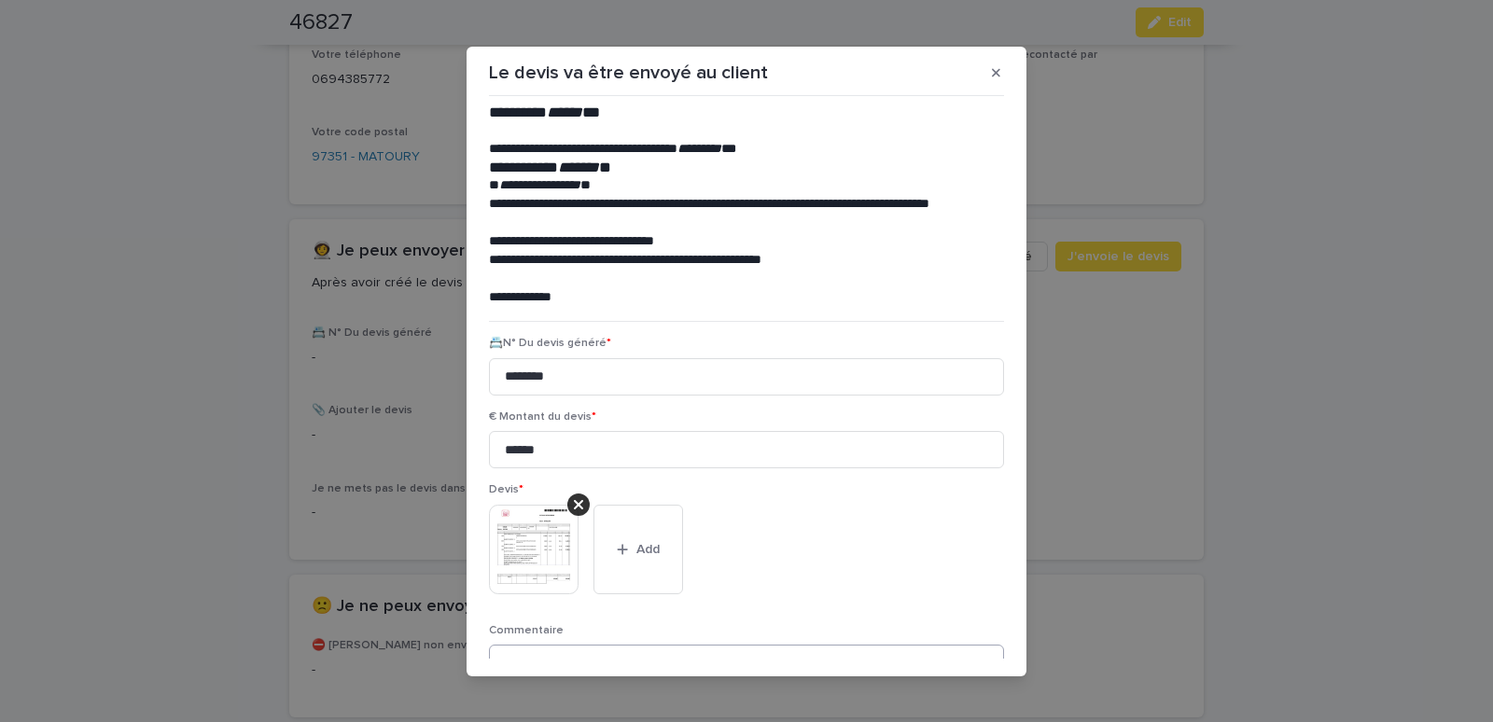
scroll to position [152, 0]
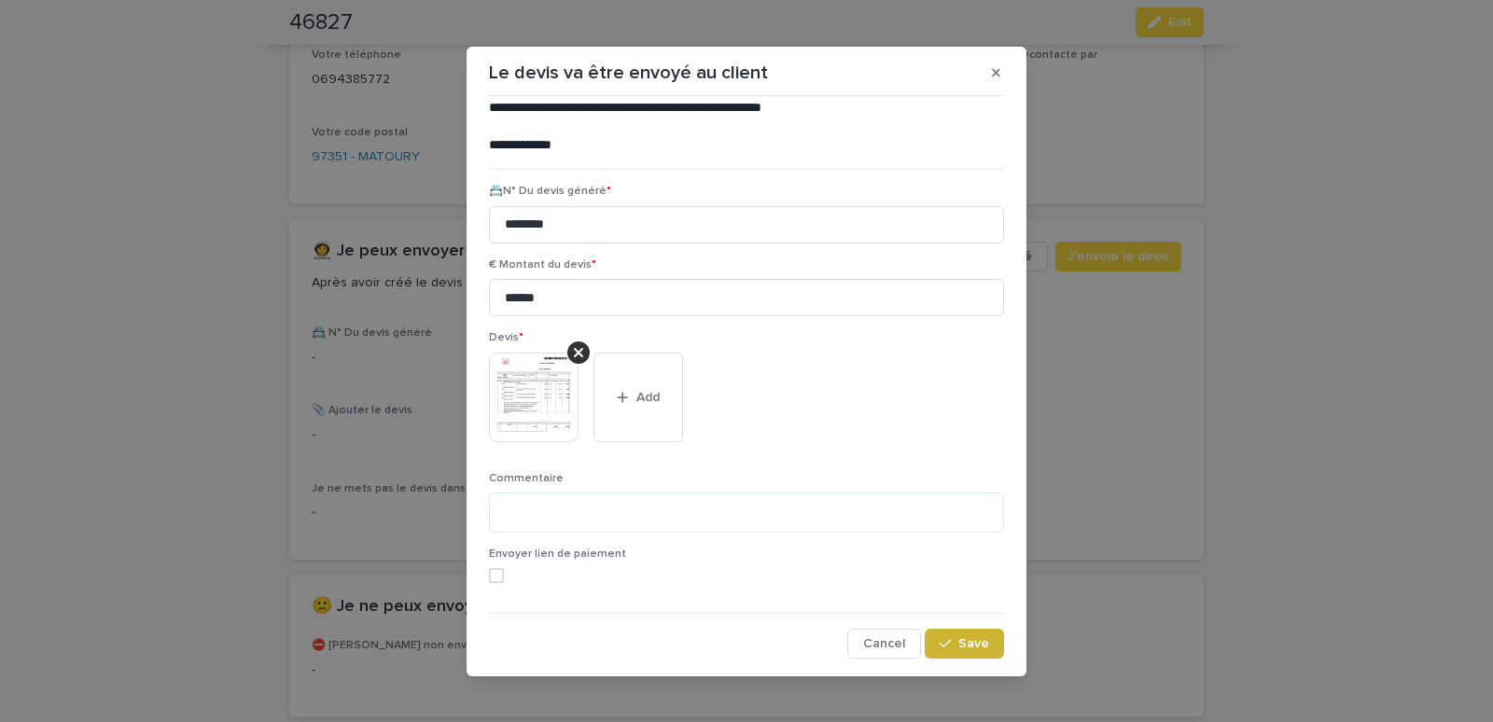
click at [958, 642] on span "Save" at bounding box center [973, 643] width 31 height 13
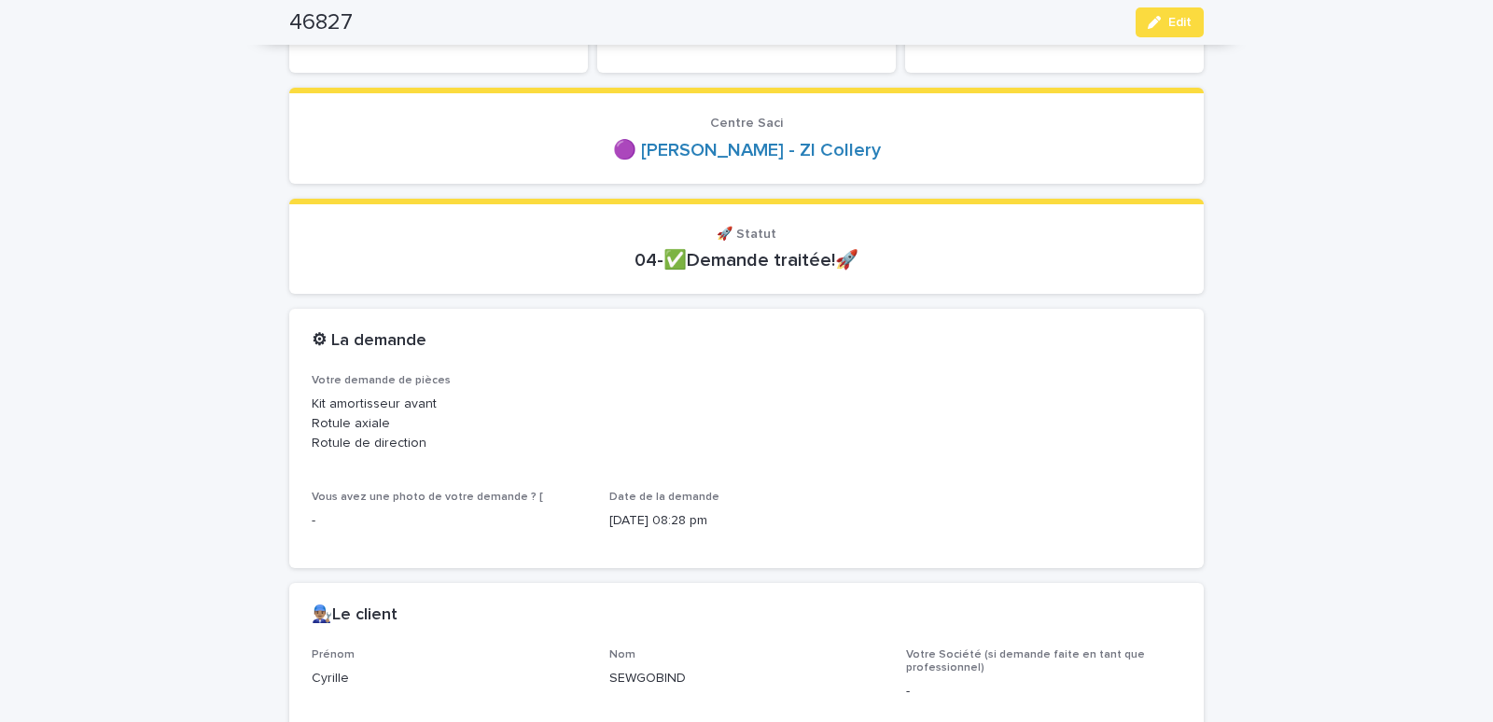
scroll to position [0, 0]
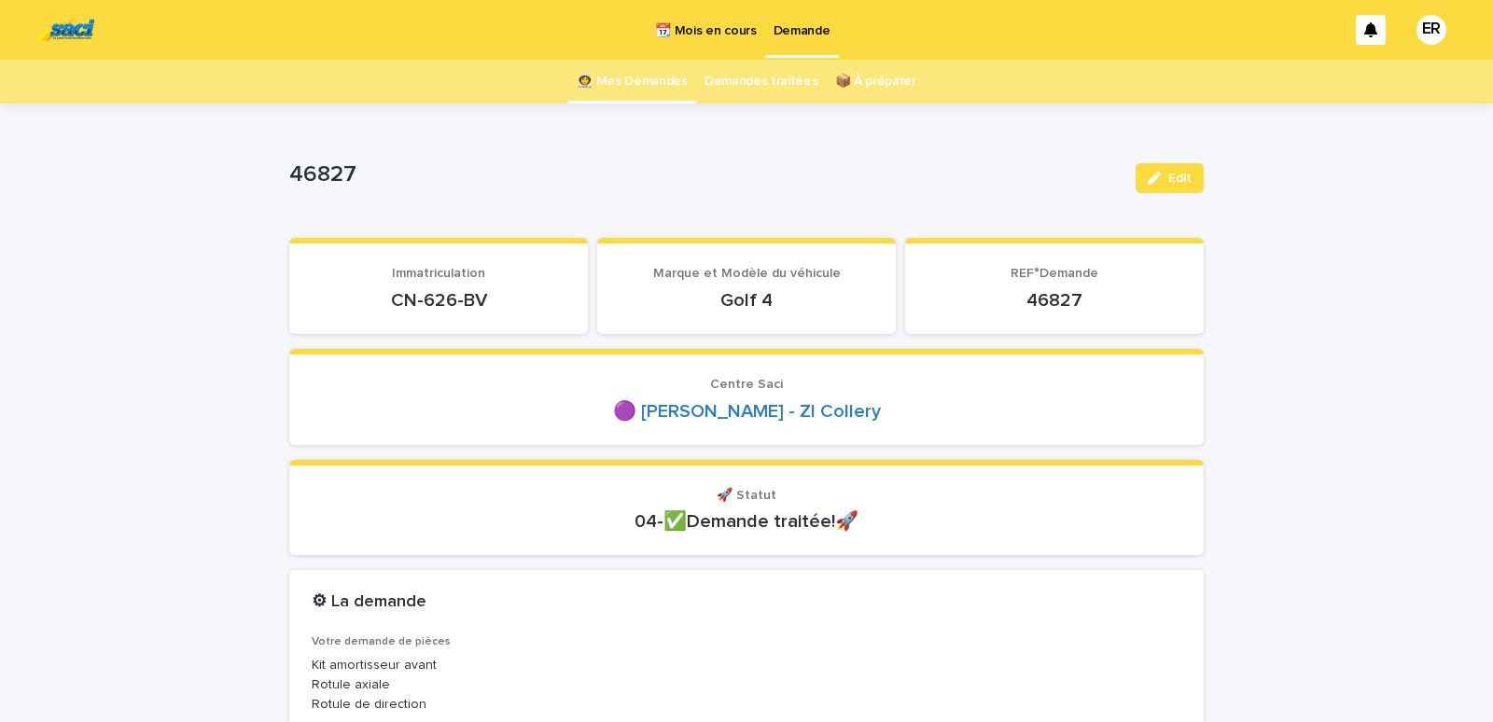
click at [642, 79] on link "👩‍🚀 Mes Demandes" at bounding box center [632, 82] width 111 height 44
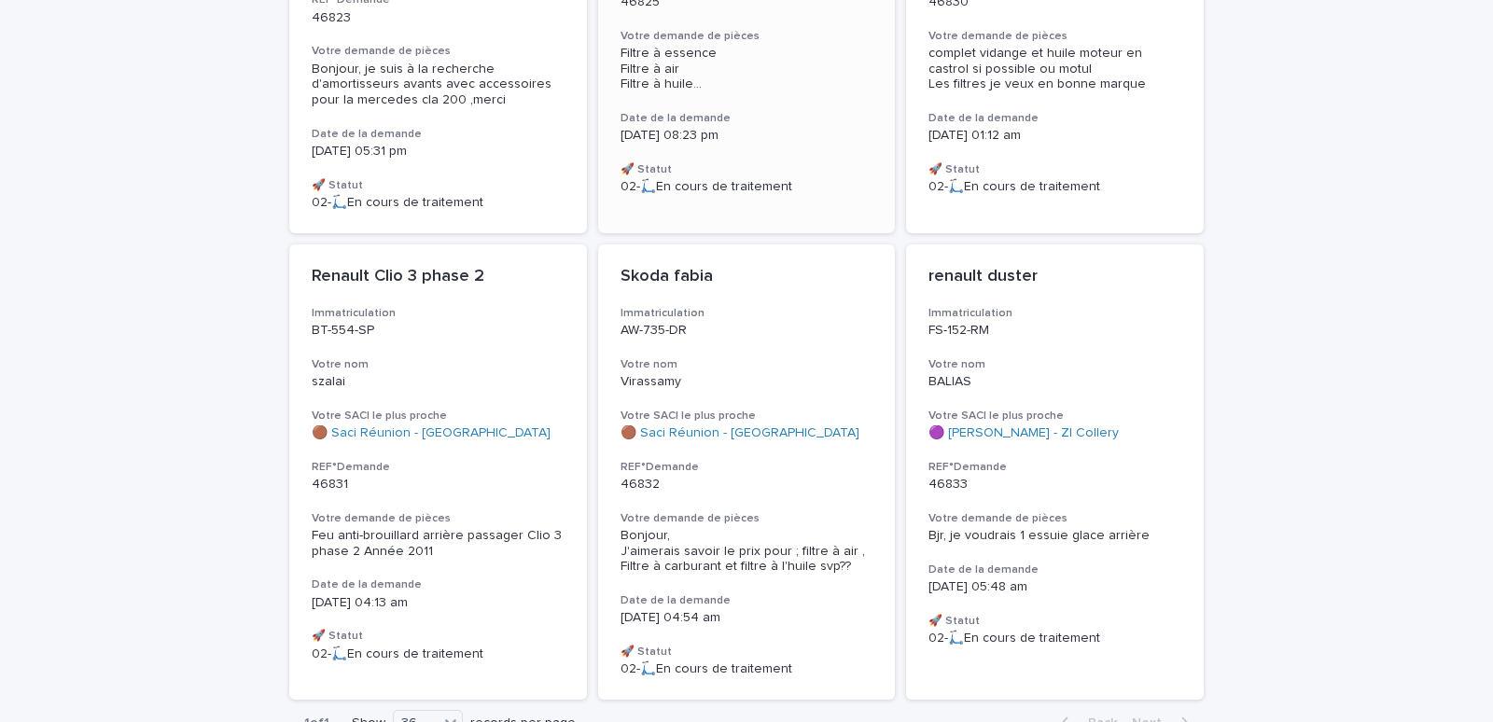
scroll to position [593, 0]
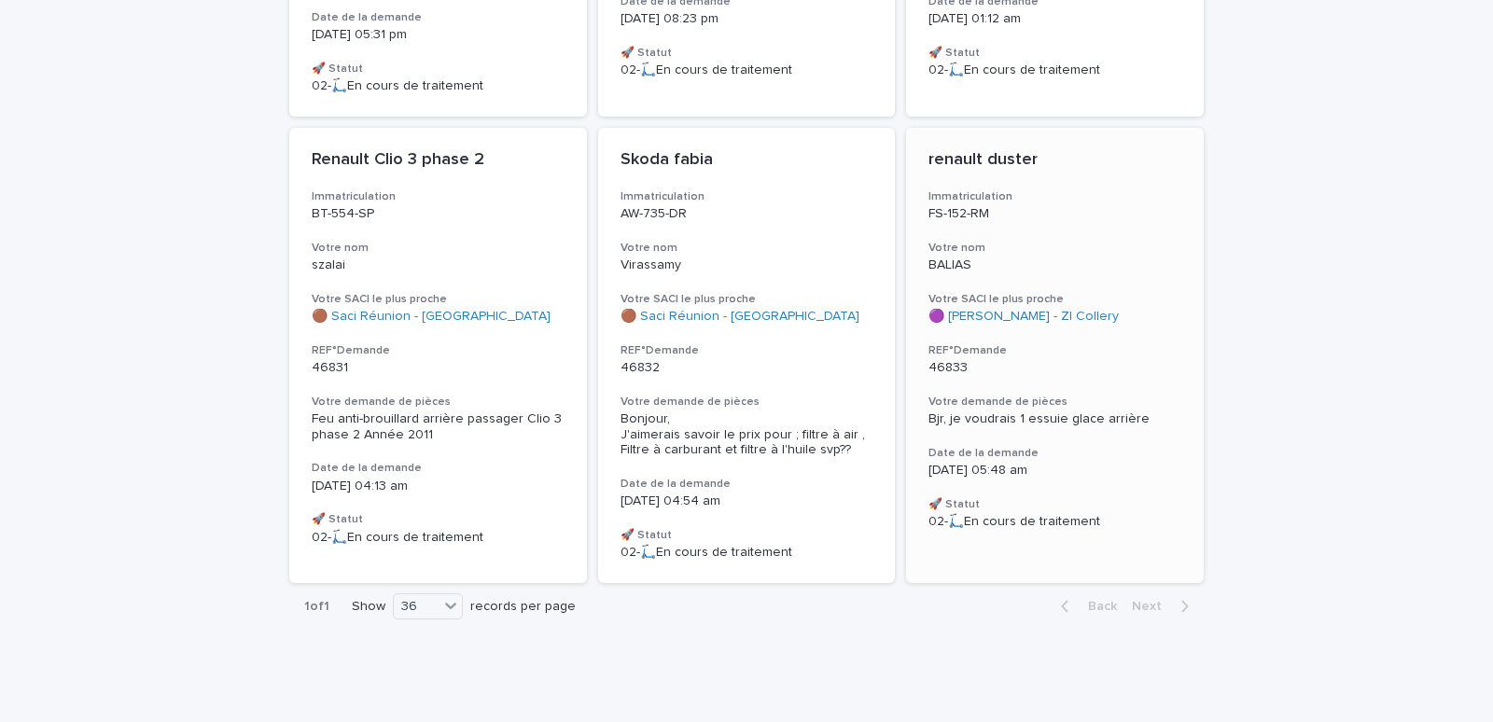
click at [1112, 288] on div "renault duster Immatriculation FS-152-RM Votre nom BALIAS Votre SACI le plus pr…" at bounding box center [1055, 340] width 298 height 425
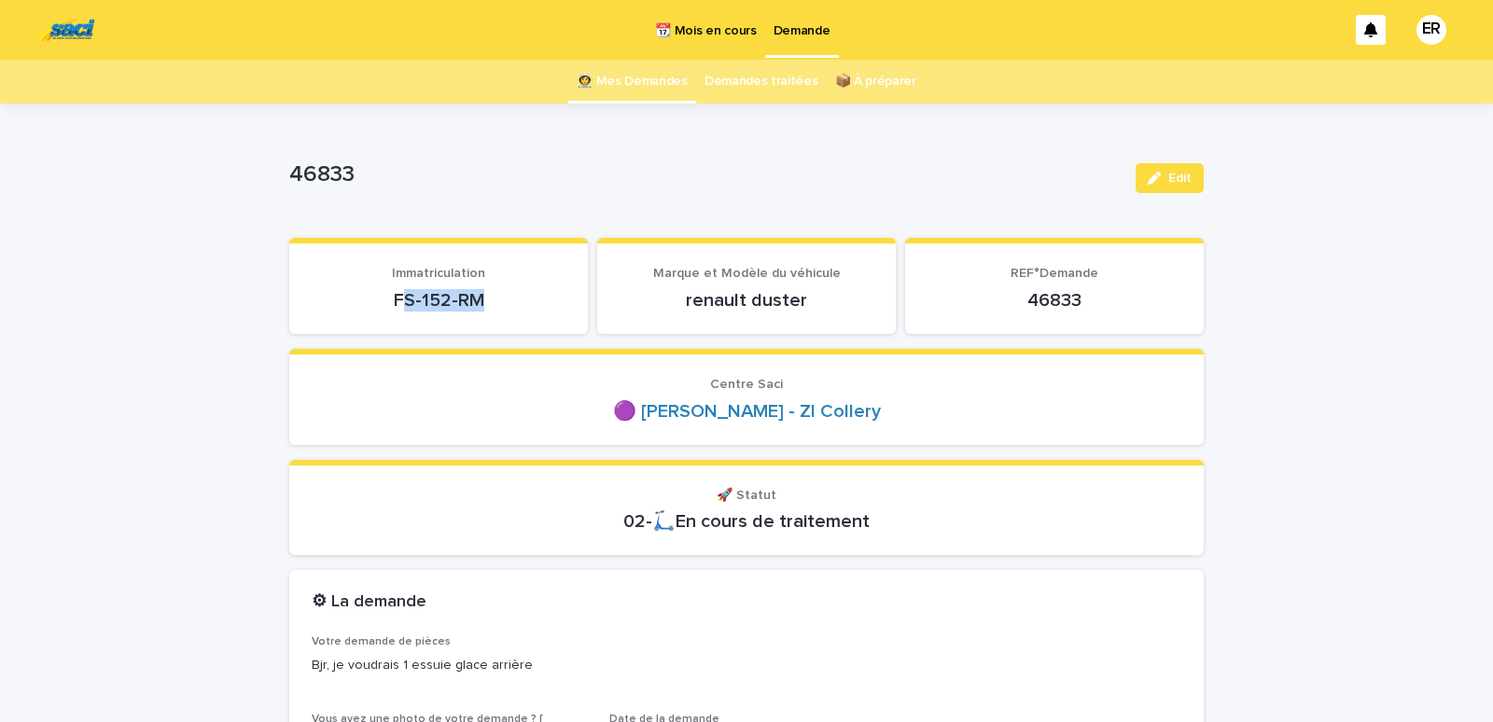
drag, startPoint x: 393, startPoint y: 300, endPoint x: 537, endPoint y: 300, distance: 143.7
click at [537, 300] on p "FS-152-RM" at bounding box center [439, 300] width 254 height 22
drag, startPoint x: 377, startPoint y: 297, endPoint x: 509, endPoint y: 304, distance: 132.7
click at [509, 304] on p "FS-152-RM" at bounding box center [439, 300] width 254 height 22
copy p "FS-152-RM"
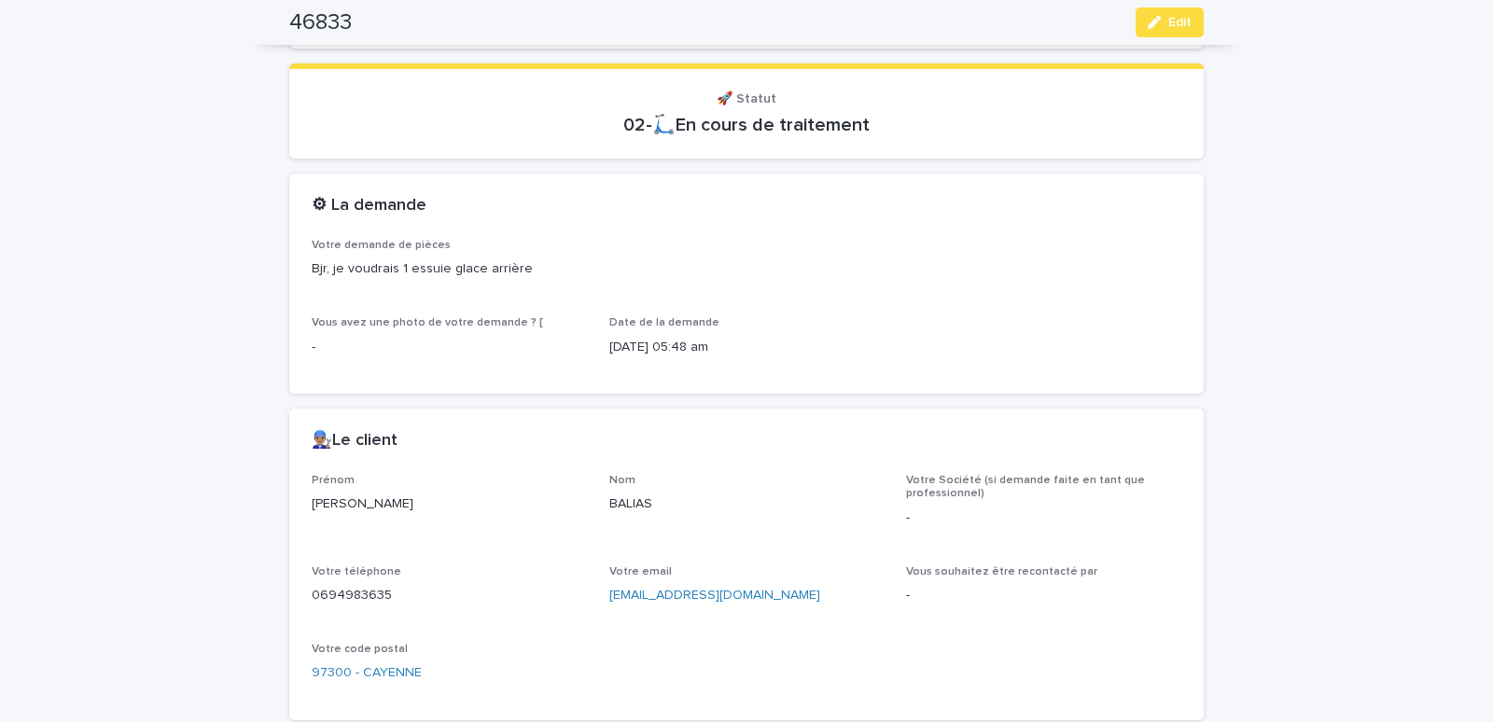
scroll to position [714, 0]
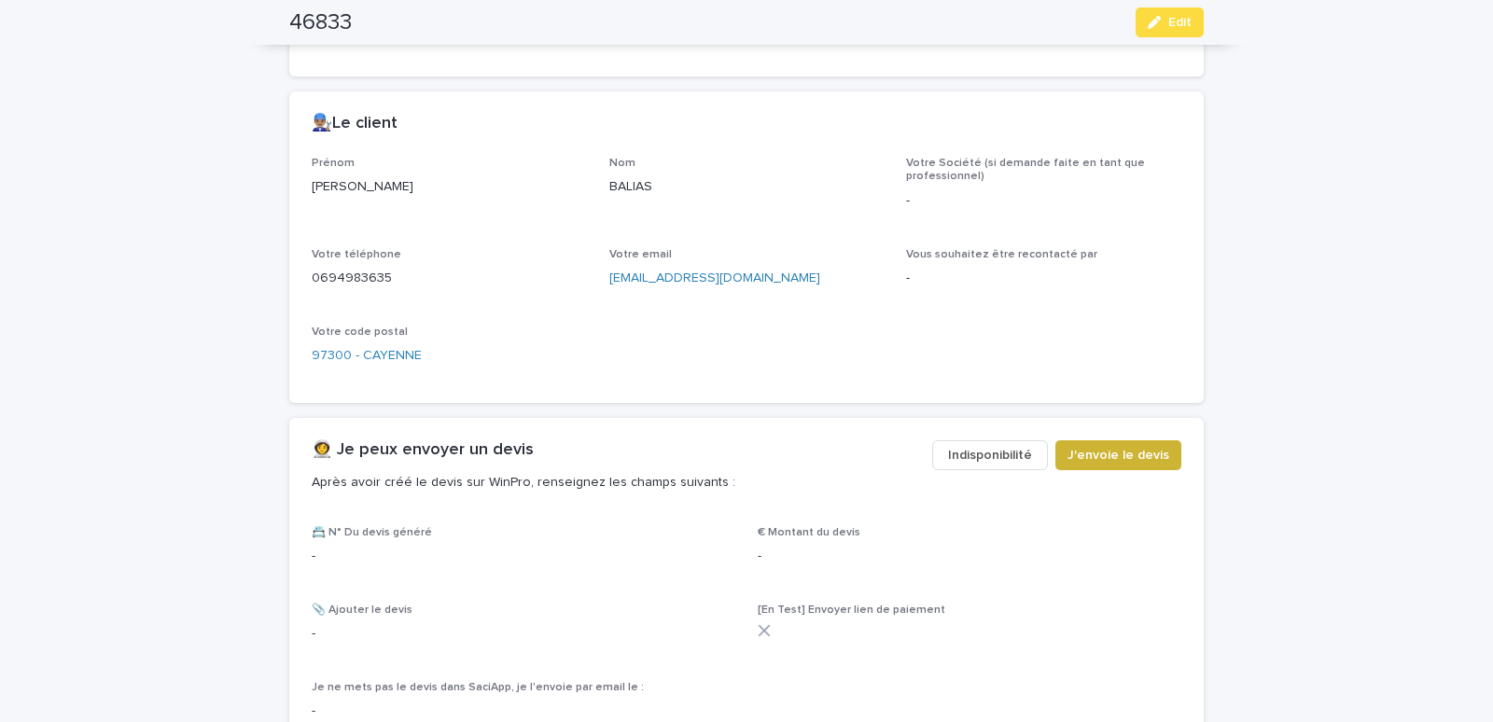
click at [1098, 451] on span "J'envoie le devis" at bounding box center [1119, 455] width 102 height 19
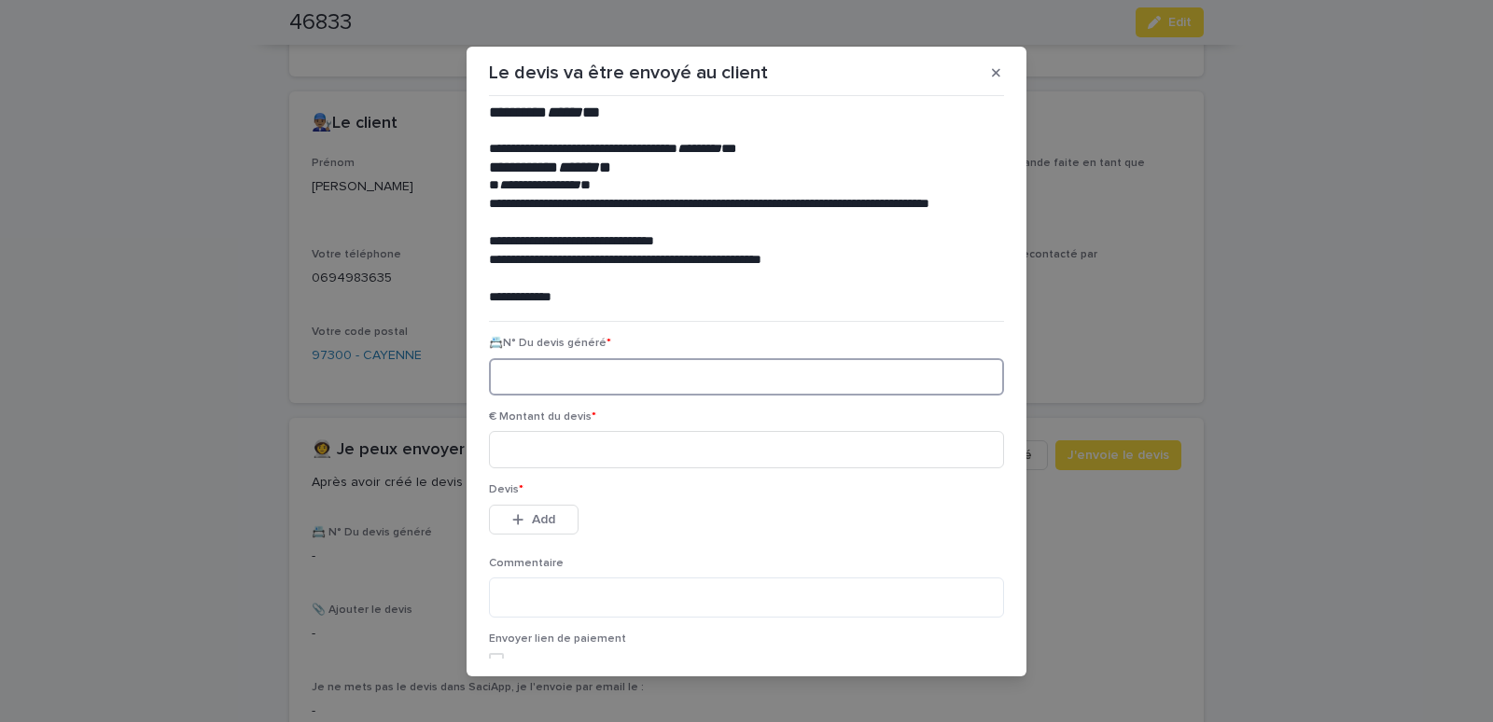
click at [549, 362] on input at bounding box center [746, 376] width 515 height 37
paste input "********"
type input "********"
click at [563, 451] on input at bounding box center [746, 449] width 515 height 37
type input "*****"
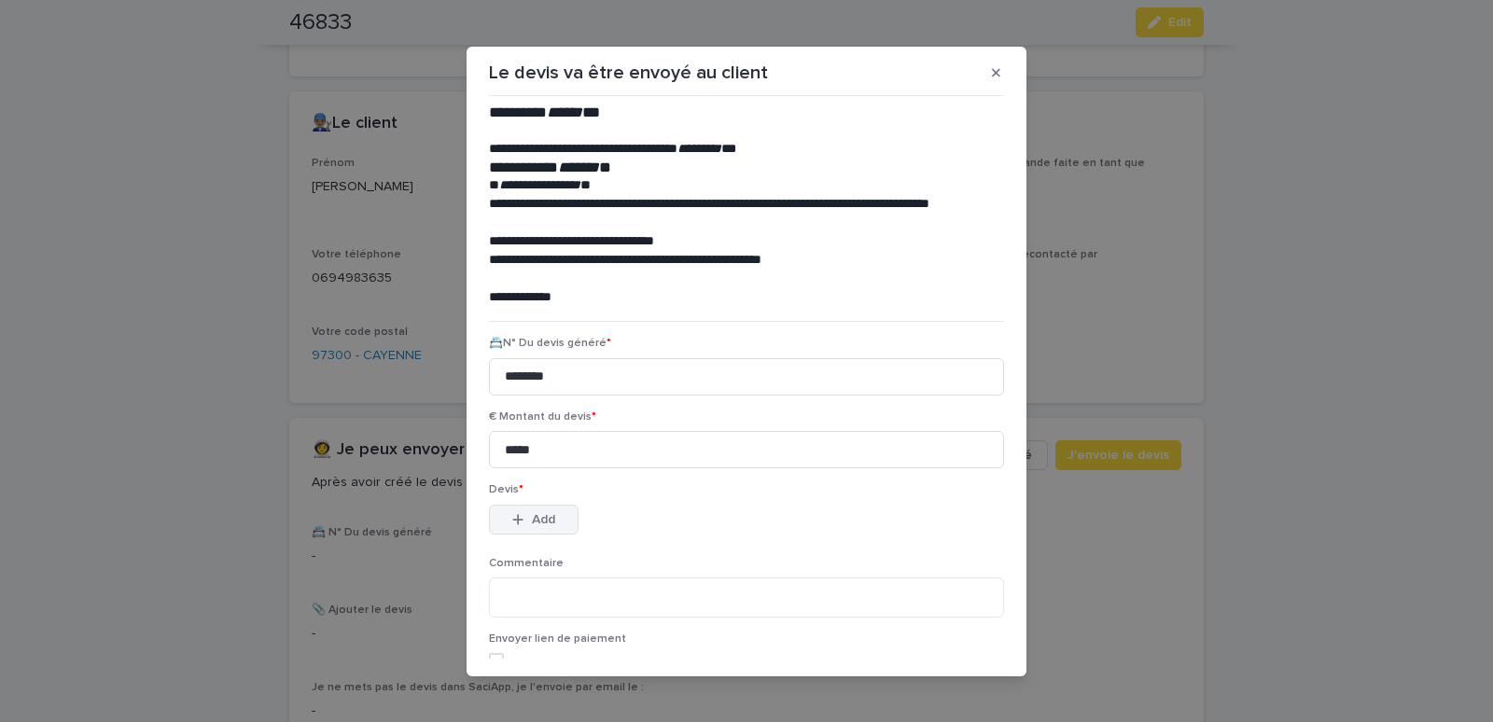
click at [512, 517] on icon "button" at bounding box center [517, 519] width 11 height 13
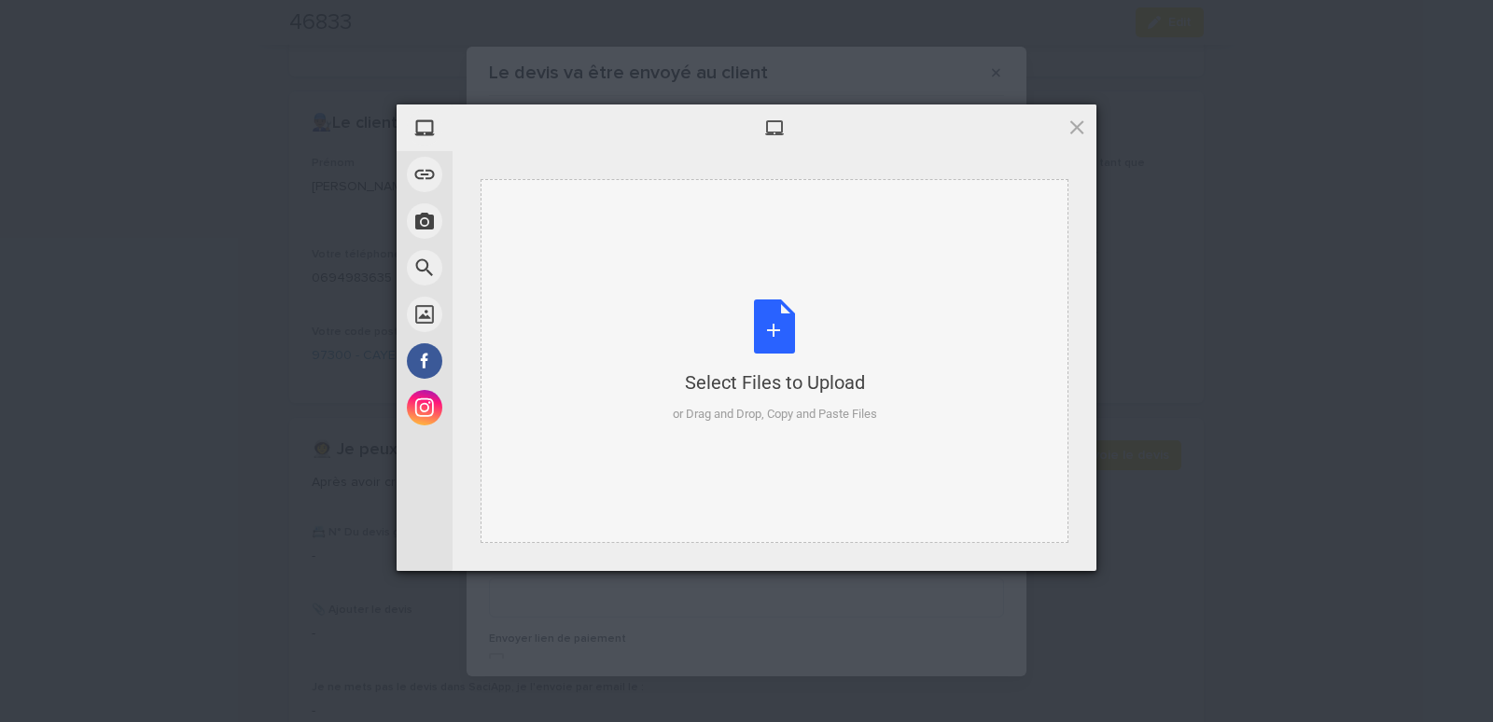
click at [633, 265] on div "Select Files to Upload or Drag and Drop, Copy and Paste Files" at bounding box center [775, 361] width 588 height 364
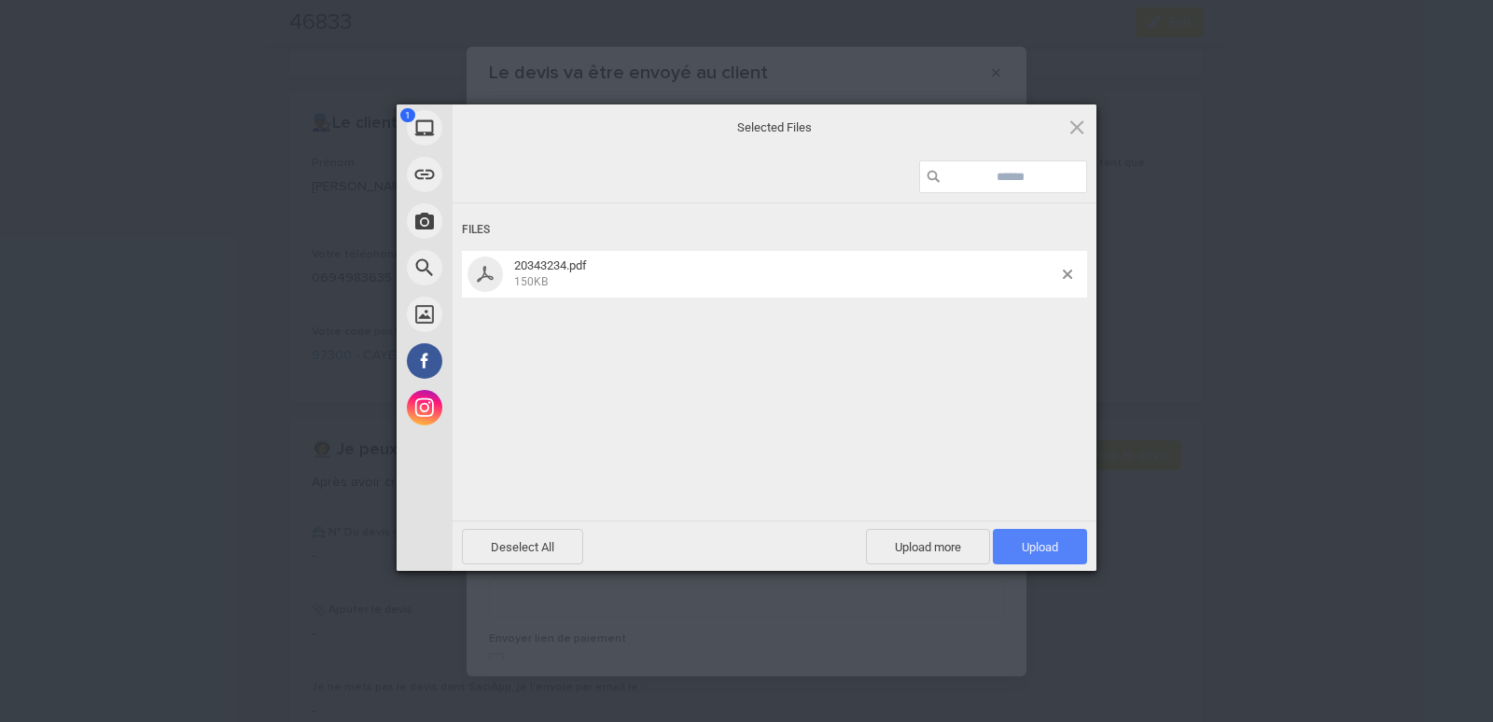
click at [1034, 543] on span "Upload 1" at bounding box center [1040, 547] width 36 height 14
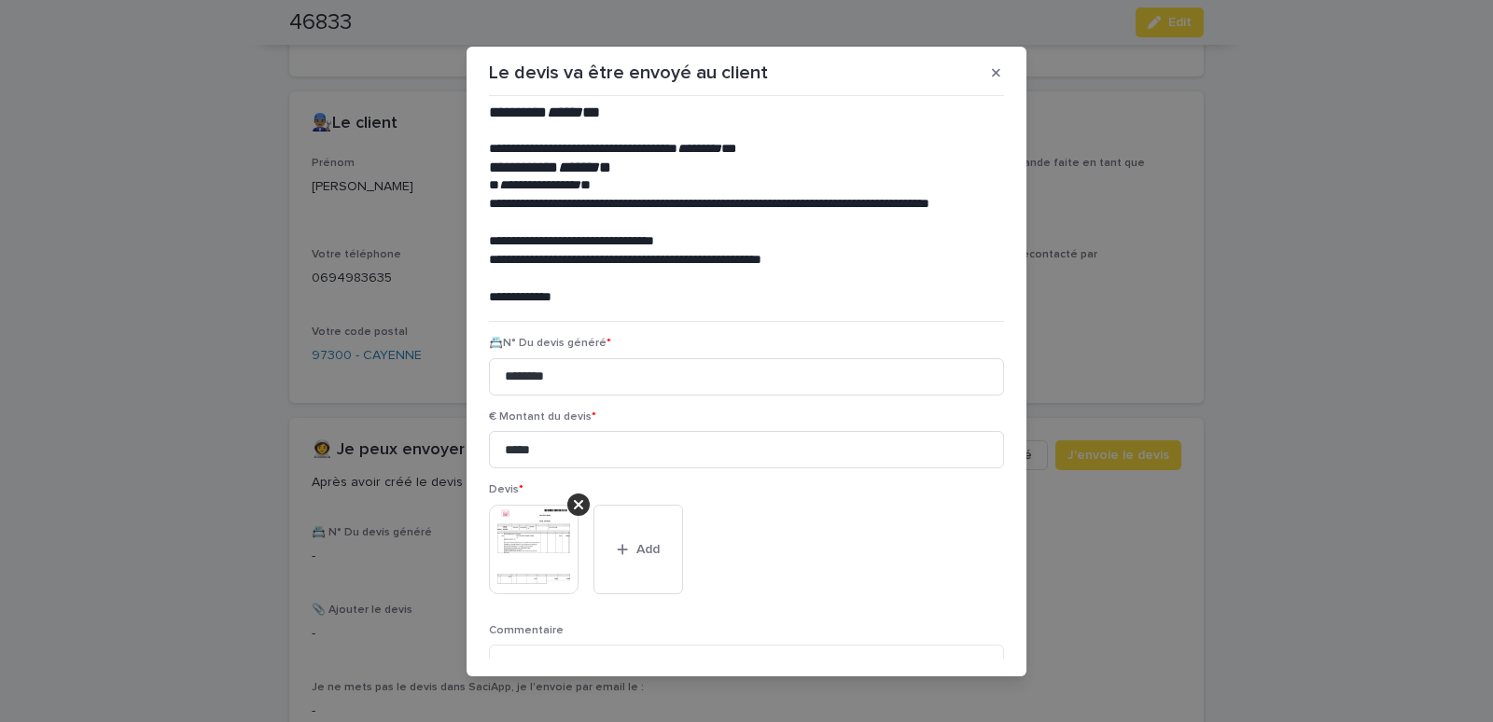
scroll to position [152, 0]
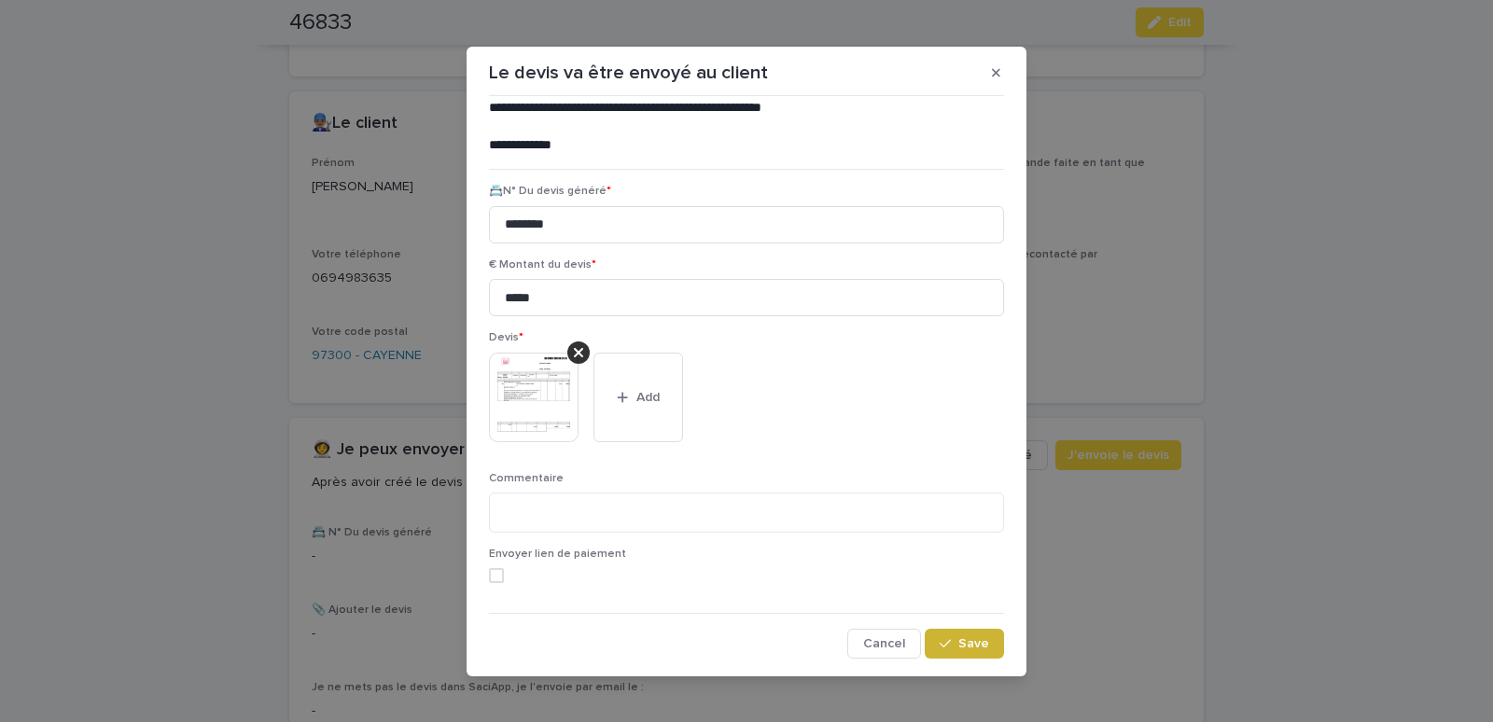
click at [940, 637] on icon "button" at bounding box center [945, 643] width 11 height 13
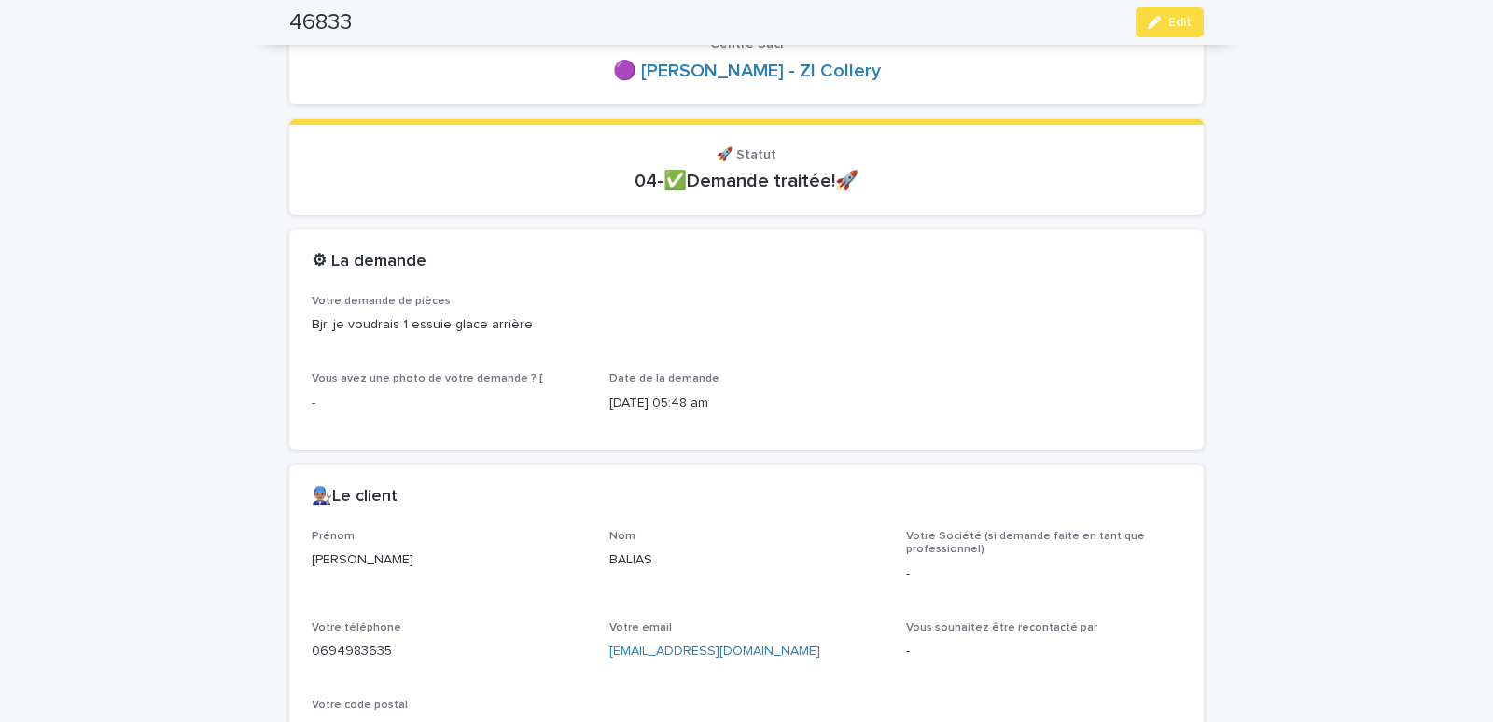
scroll to position [0, 0]
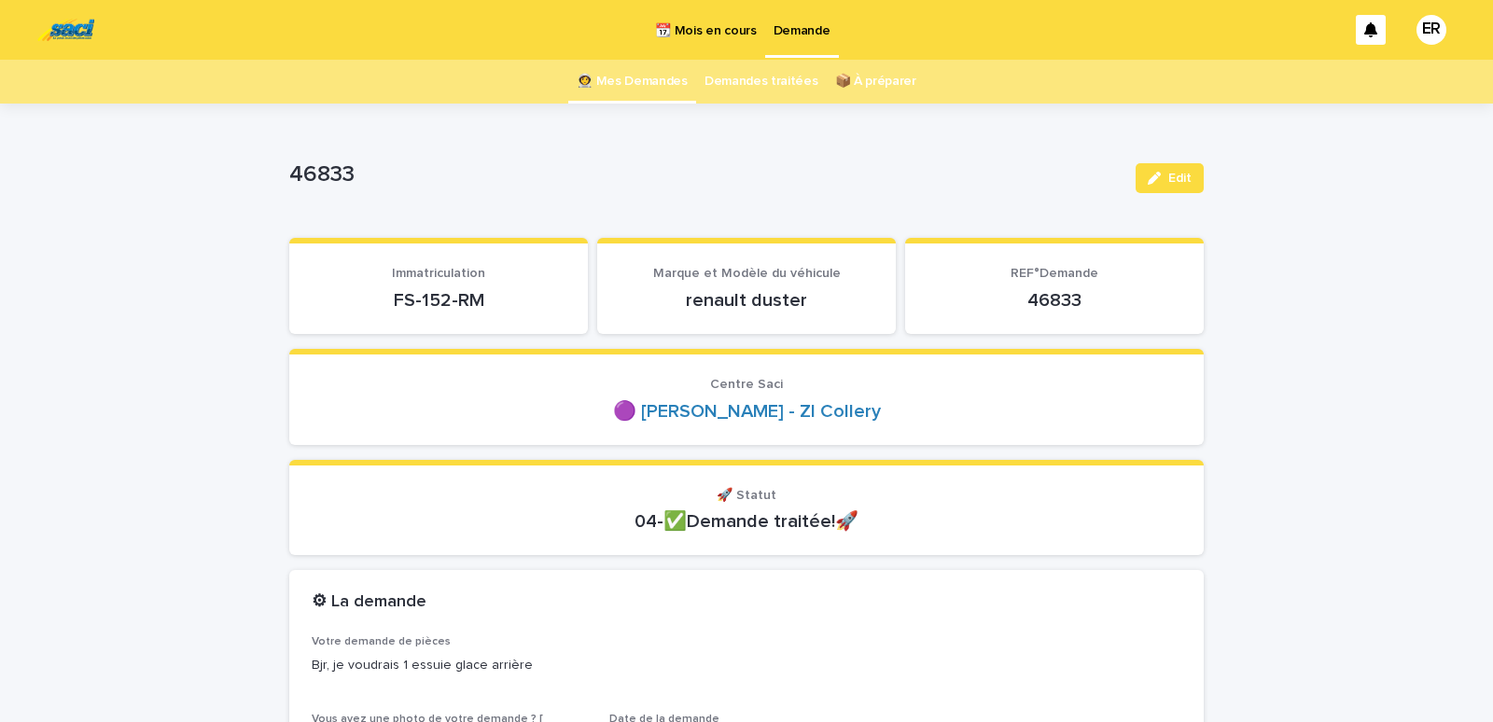
click at [607, 79] on link "👩‍🚀 Mes Demandes" at bounding box center [632, 82] width 111 height 44
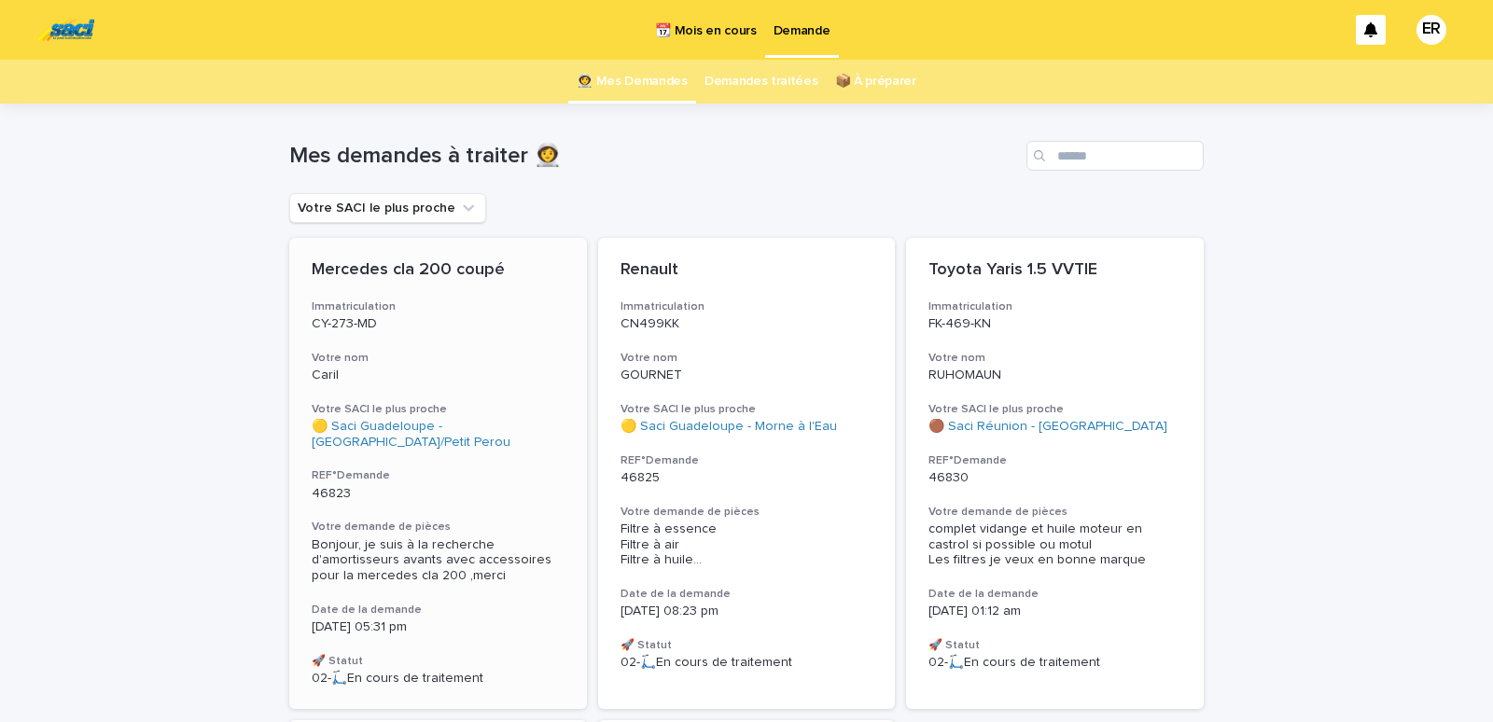
click at [399, 483] on div "46823" at bounding box center [438, 492] width 253 height 20
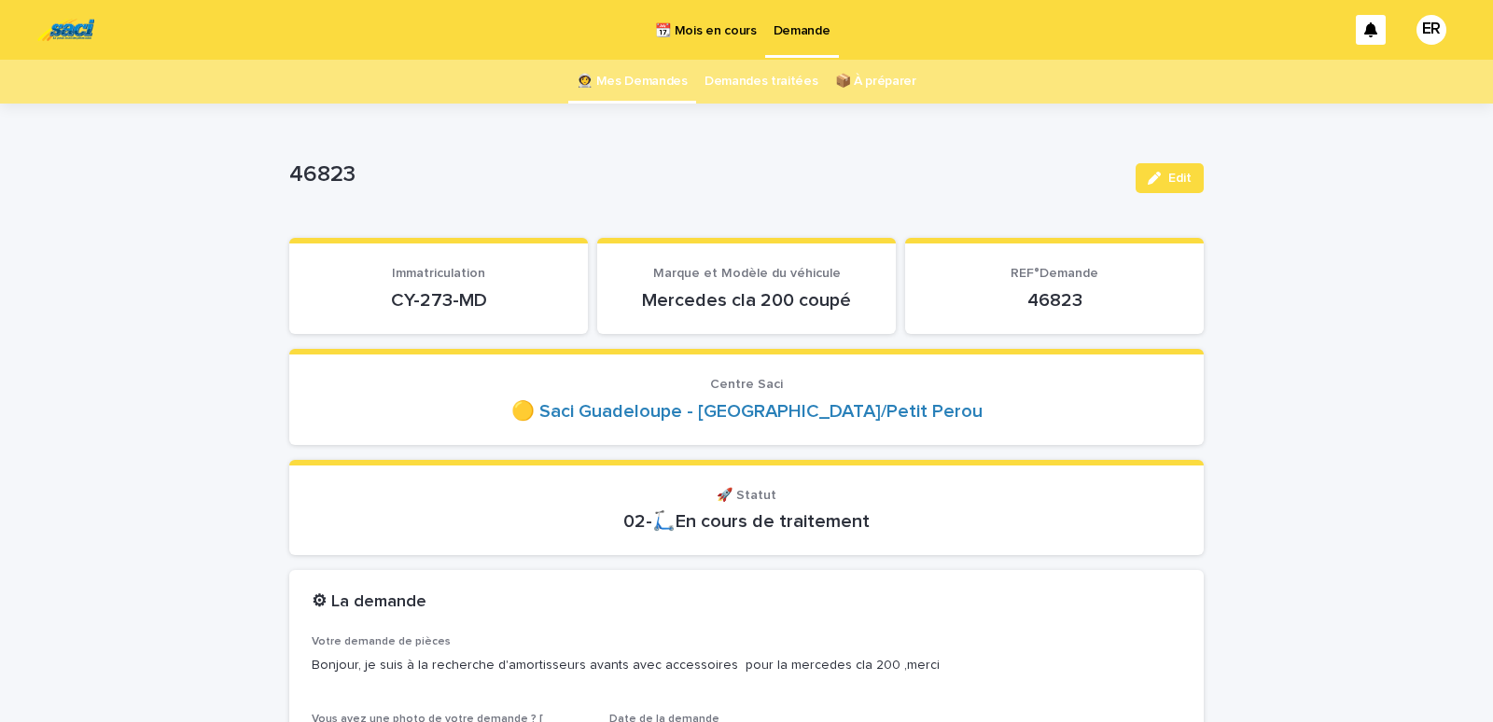
drag, startPoint x: 348, startPoint y: 296, endPoint x: 516, endPoint y: 317, distance: 169.3
click at [516, 312] on div "CY-273-MD" at bounding box center [439, 299] width 254 height 26
copy p "CY-273-MD"
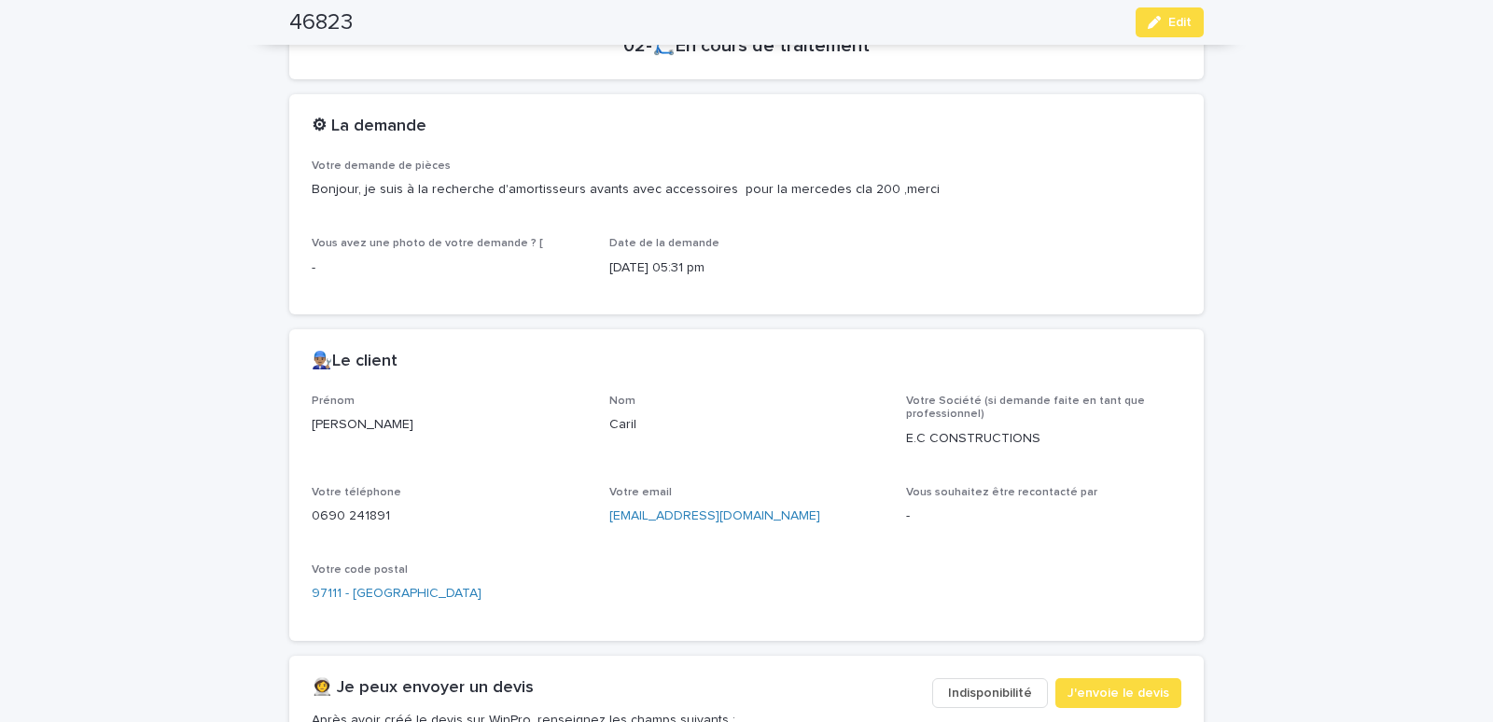
scroll to position [793, 0]
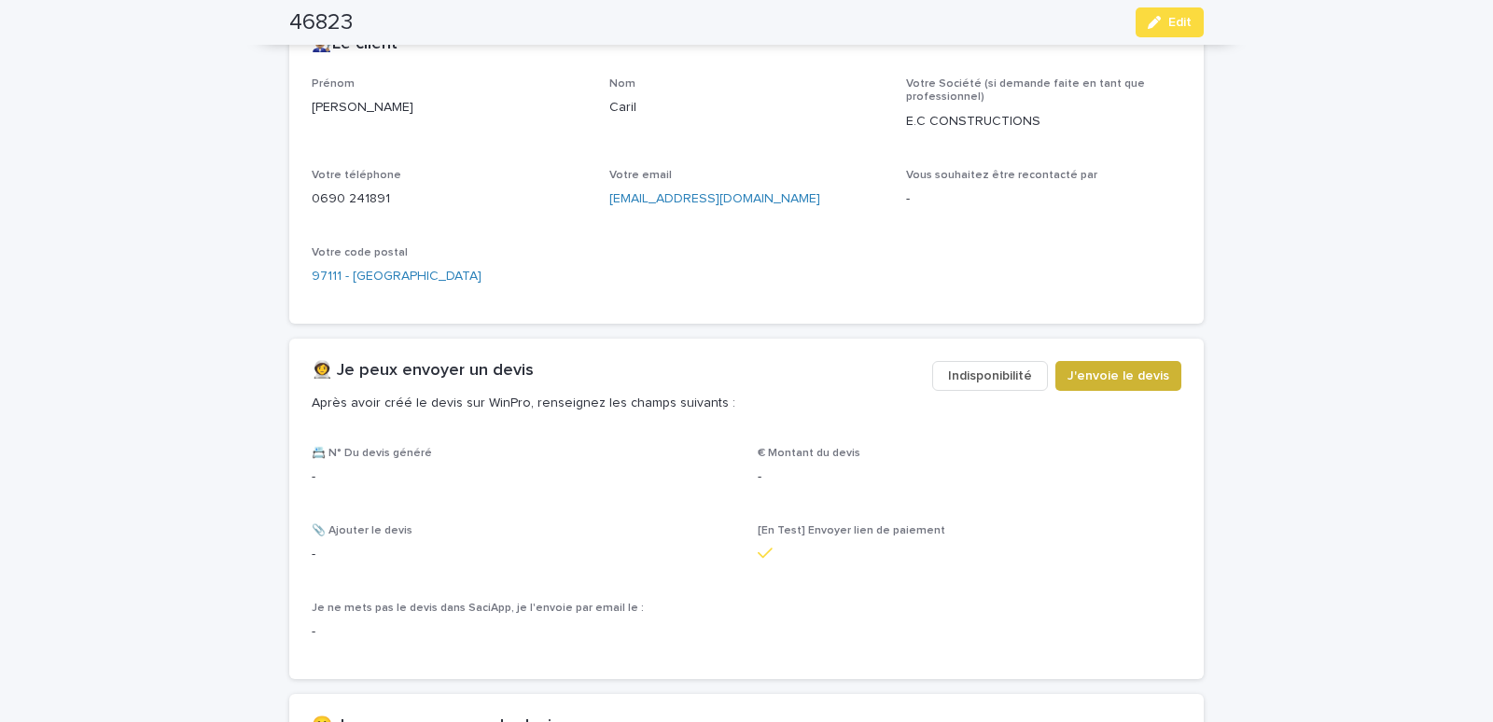
click at [1097, 372] on span "J'envoie le devis" at bounding box center [1119, 376] width 102 height 19
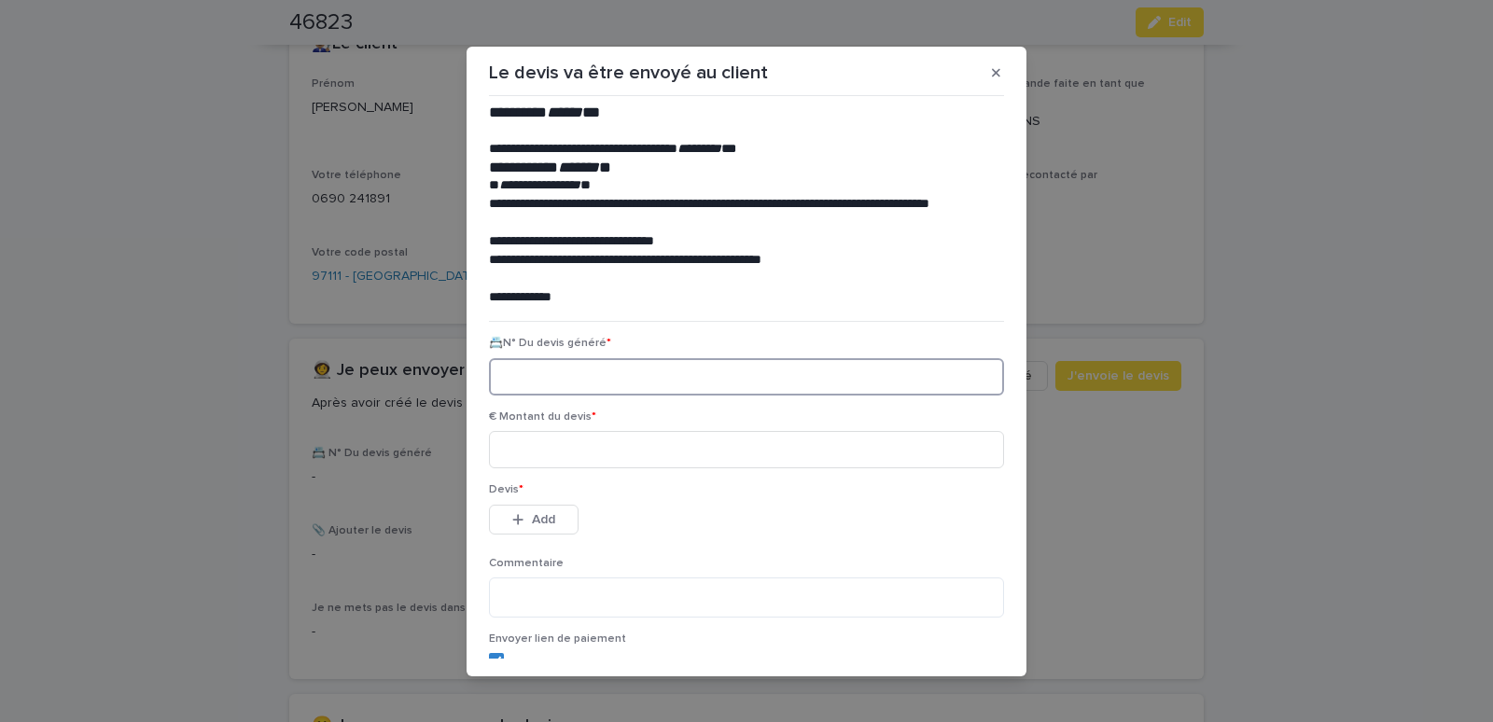
click at [567, 383] on input at bounding box center [746, 376] width 515 height 37
paste input "********"
type input "********"
click at [534, 451] on input at bounding box center [746, 449] width 515 height 37
type input "******"
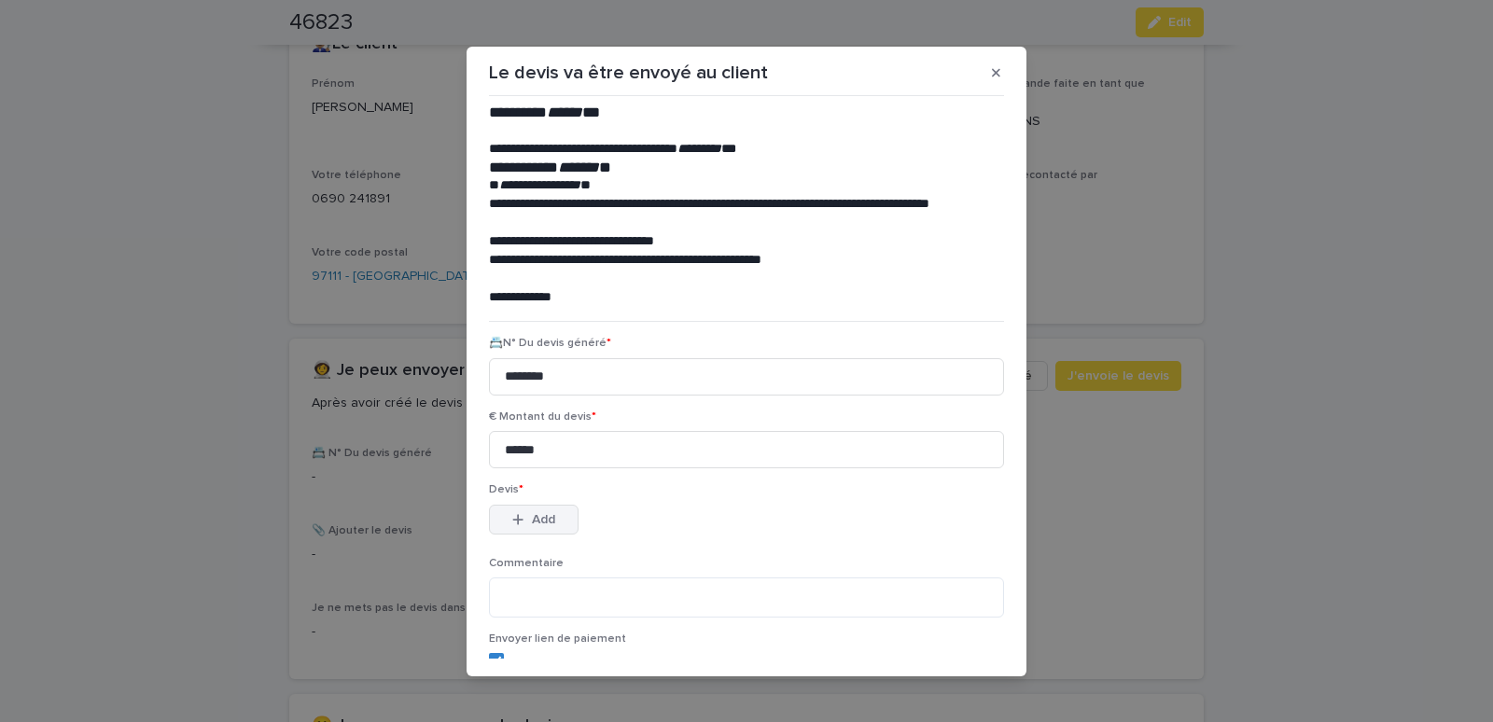
click at [546, 521] on span "Add" at bounding box center [543, 519] width 23 height 13
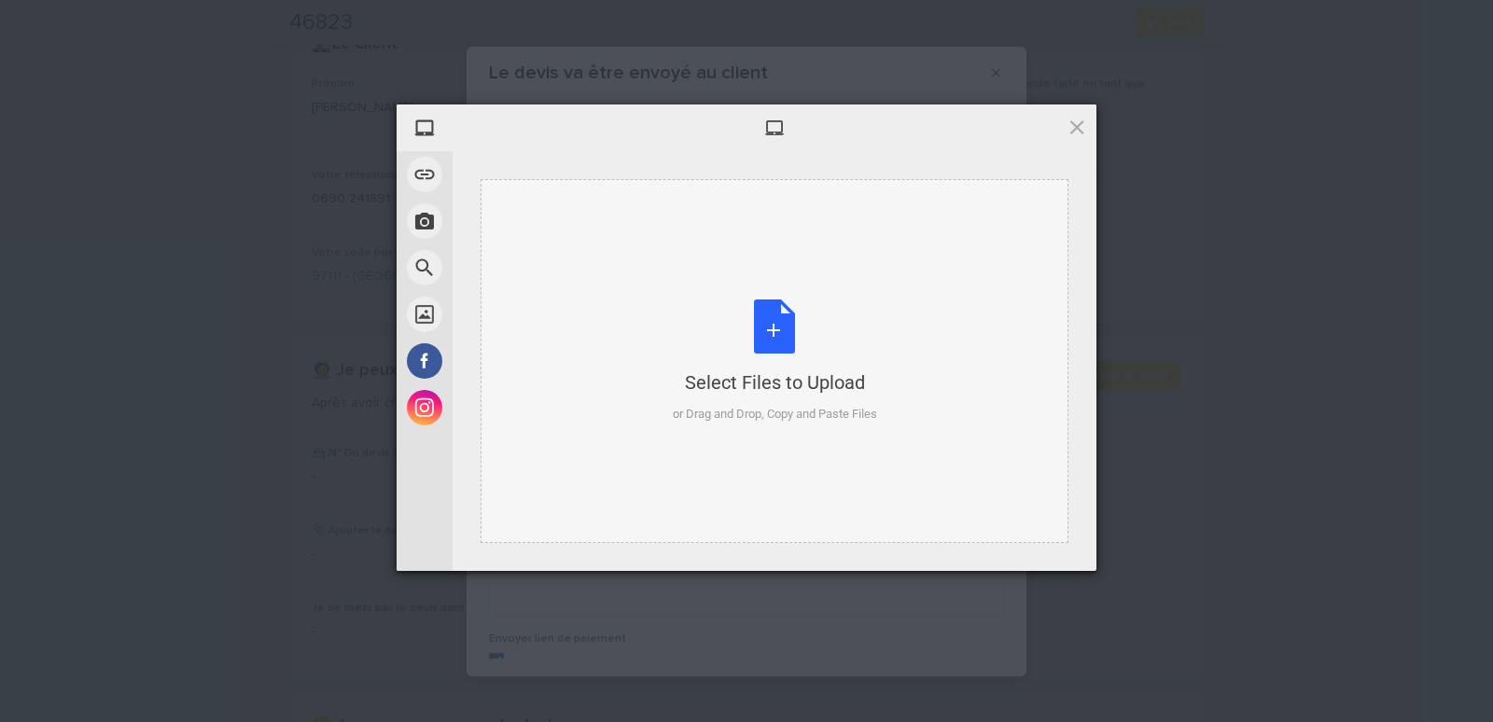
click at [567, 228] on div "Select Files to Upload or Drag and Drop, Copy and Paste Files" at bounding box center [775, 361] width 588 height 364
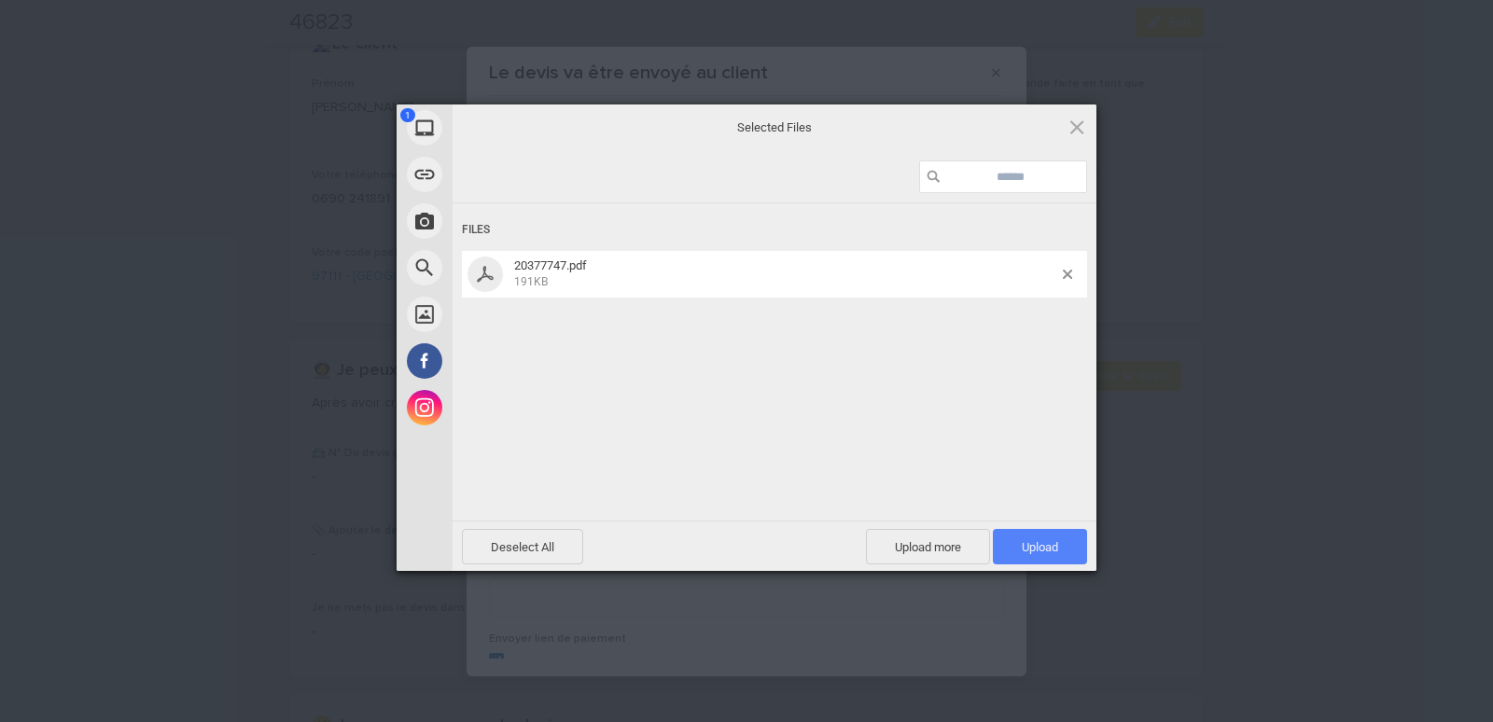
click at [1031, 544] on span "Upload 1" at bounding box center [1040, 547] width 36 height 14
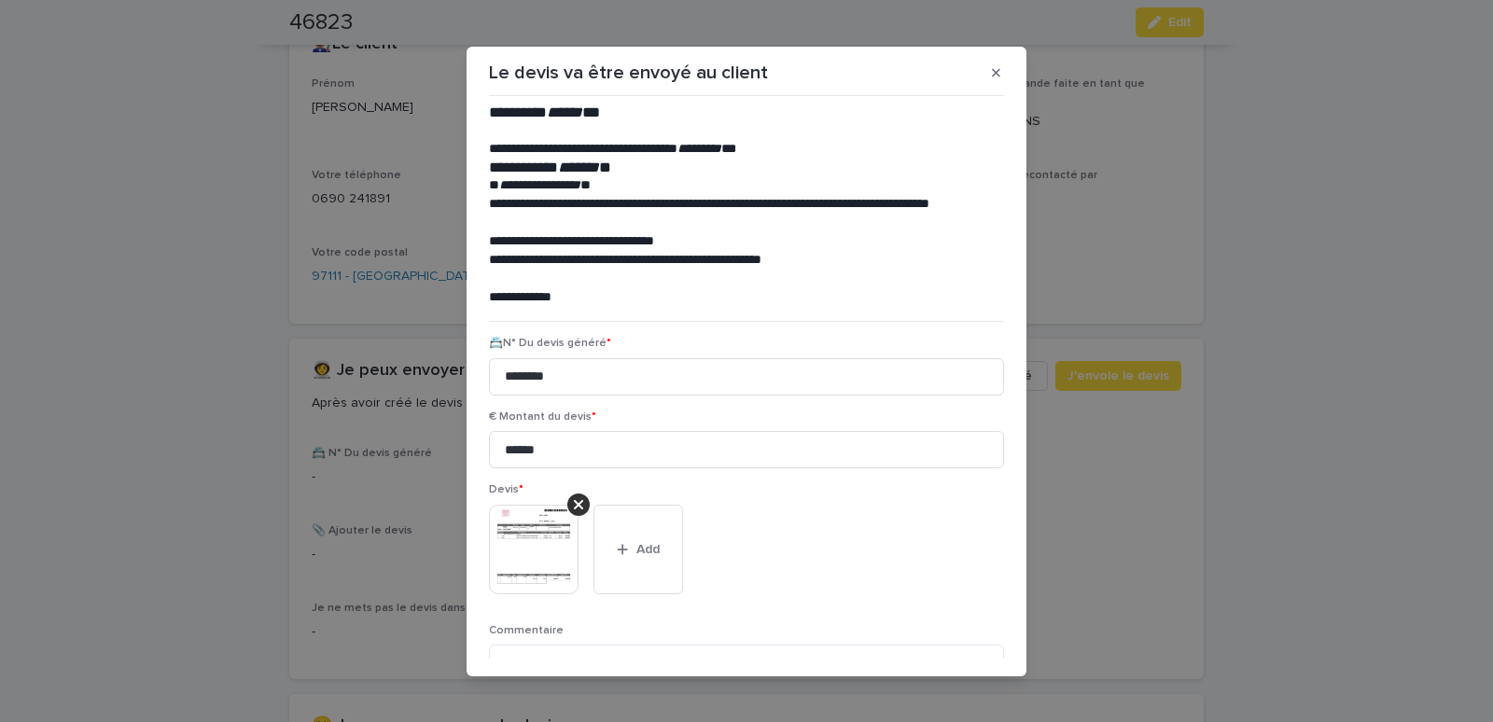
scroll to position [152, 0]
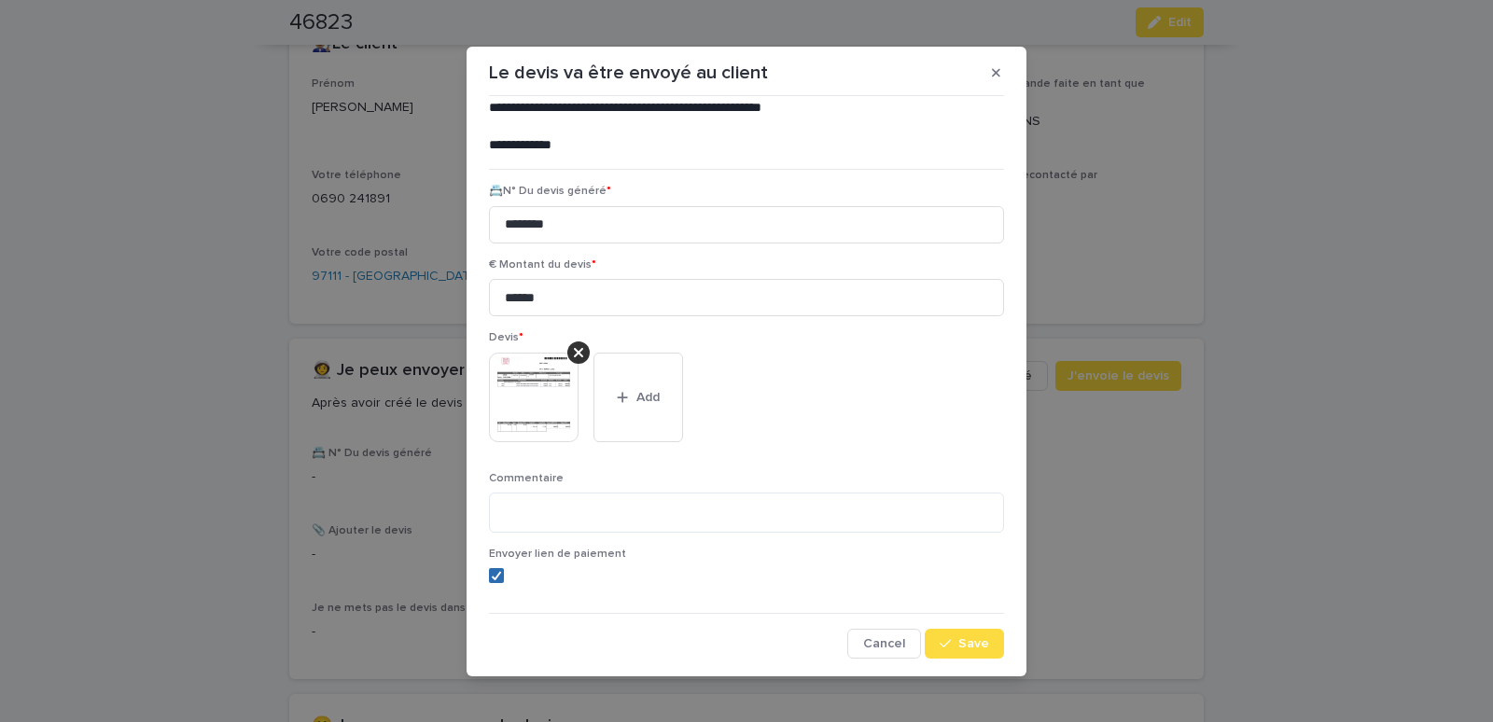
click at [493, 577] on polyline at bounding box center [497, 575] width 8 height 7
click at [958, 648] on span "Save" at bounding box center [973, 643] width 31 height 13
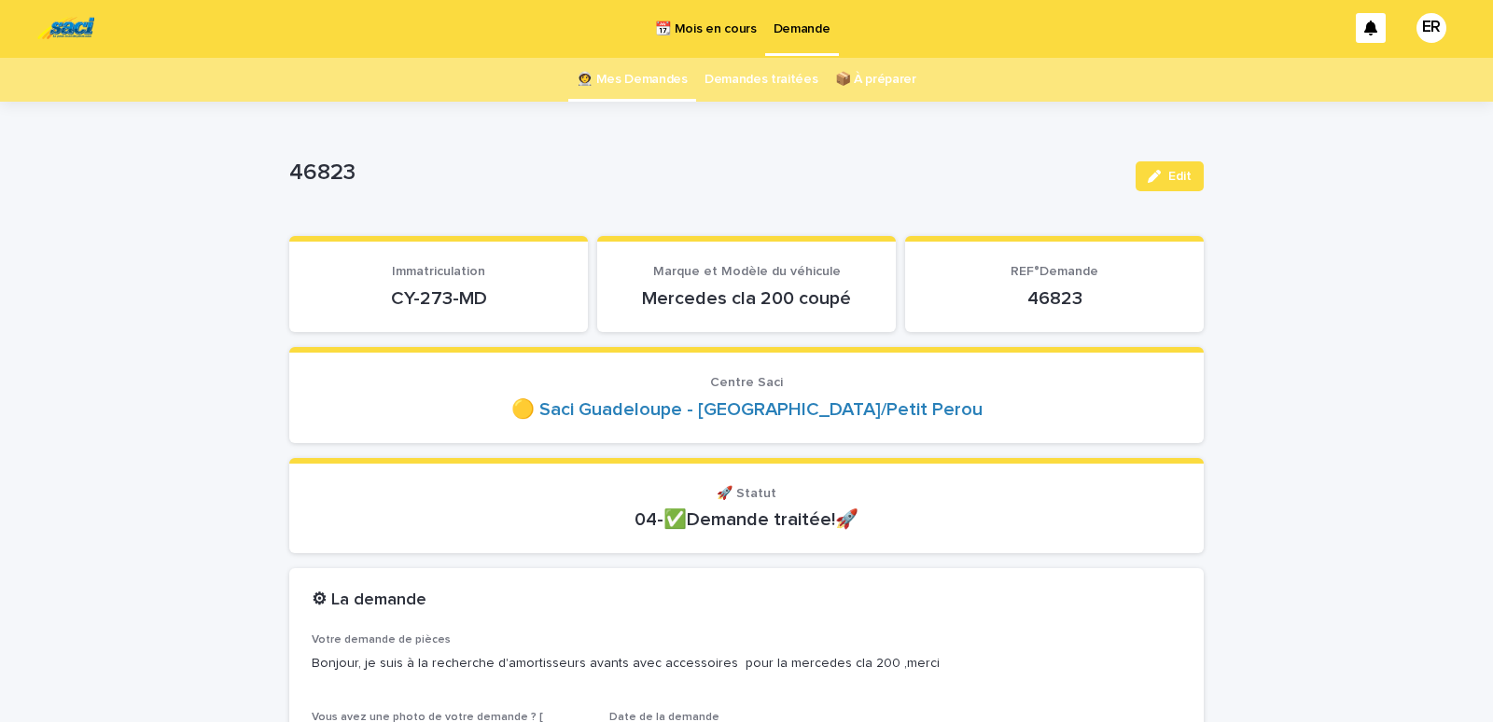
scroll to position [0, 0]
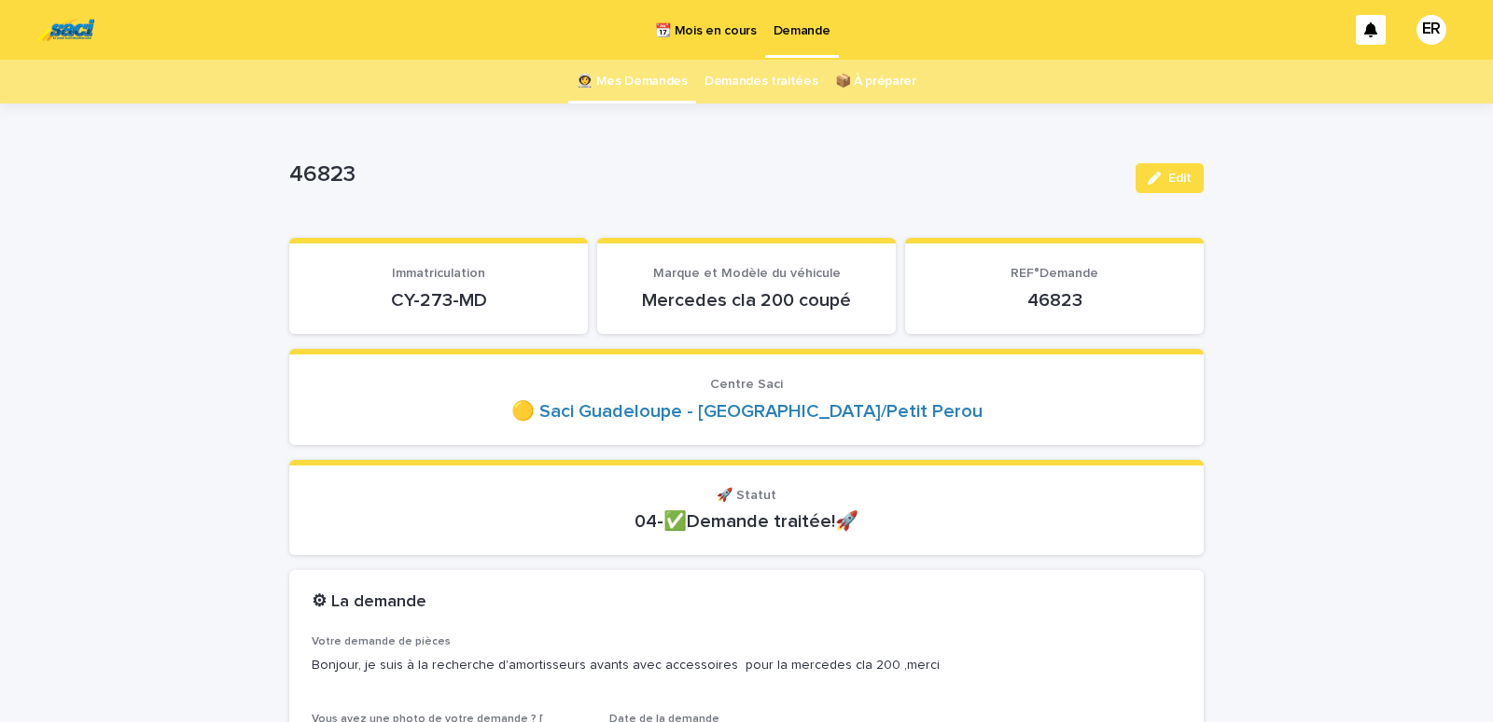
click at [618, 82] on link "👩‍🚀 Mes Demandes" at bounding box center [632, 82] width 111 height 44
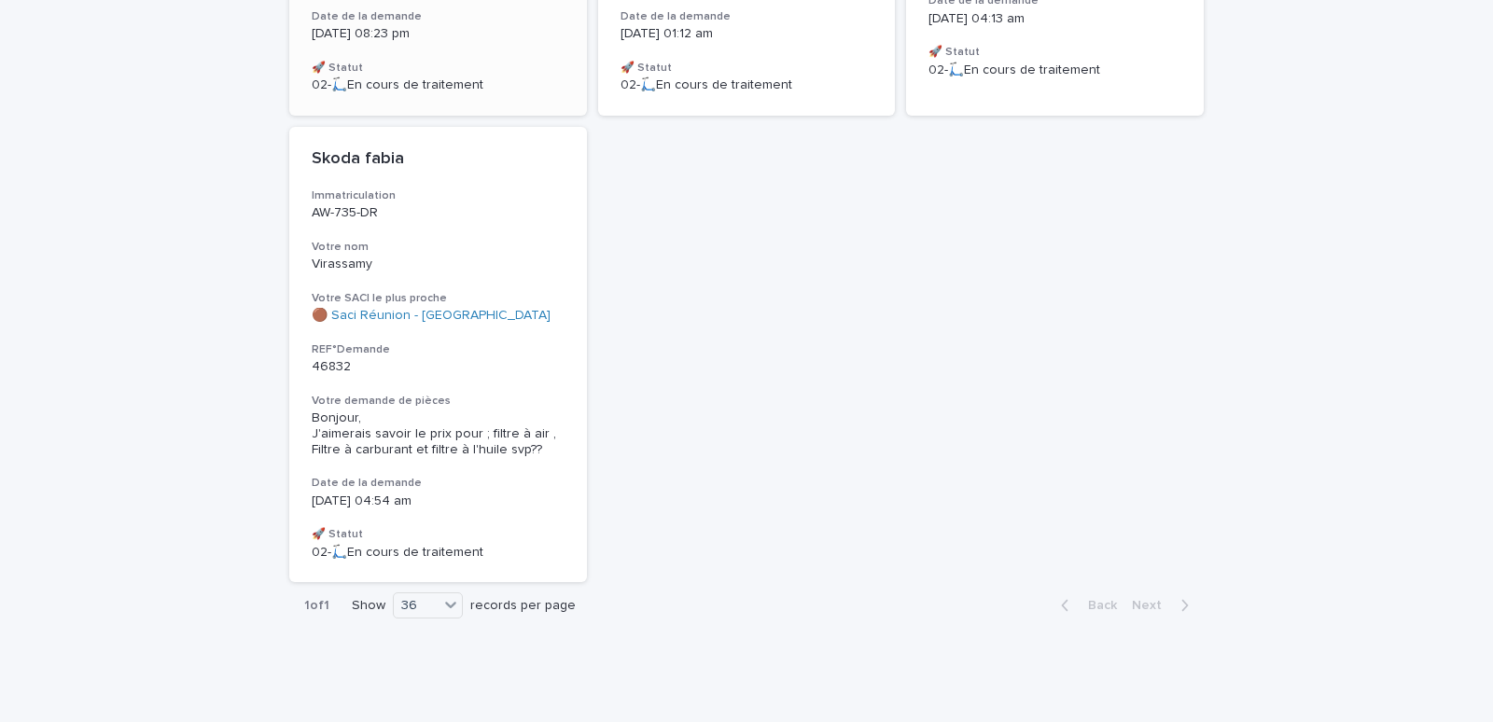
scroll to position [260, 0]
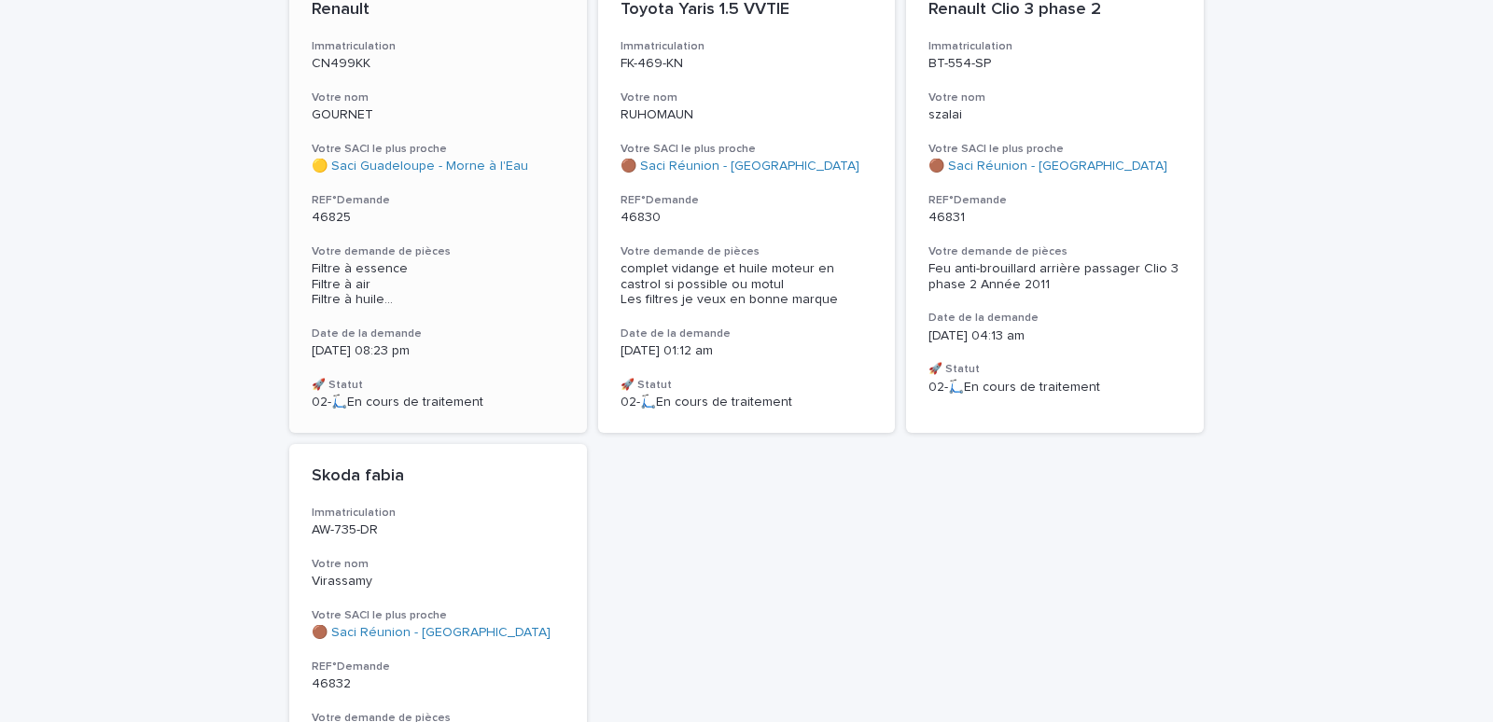
click at [426, 102] on h3 "Votre nom" at bounding box center [438, 98] width 253 height 15
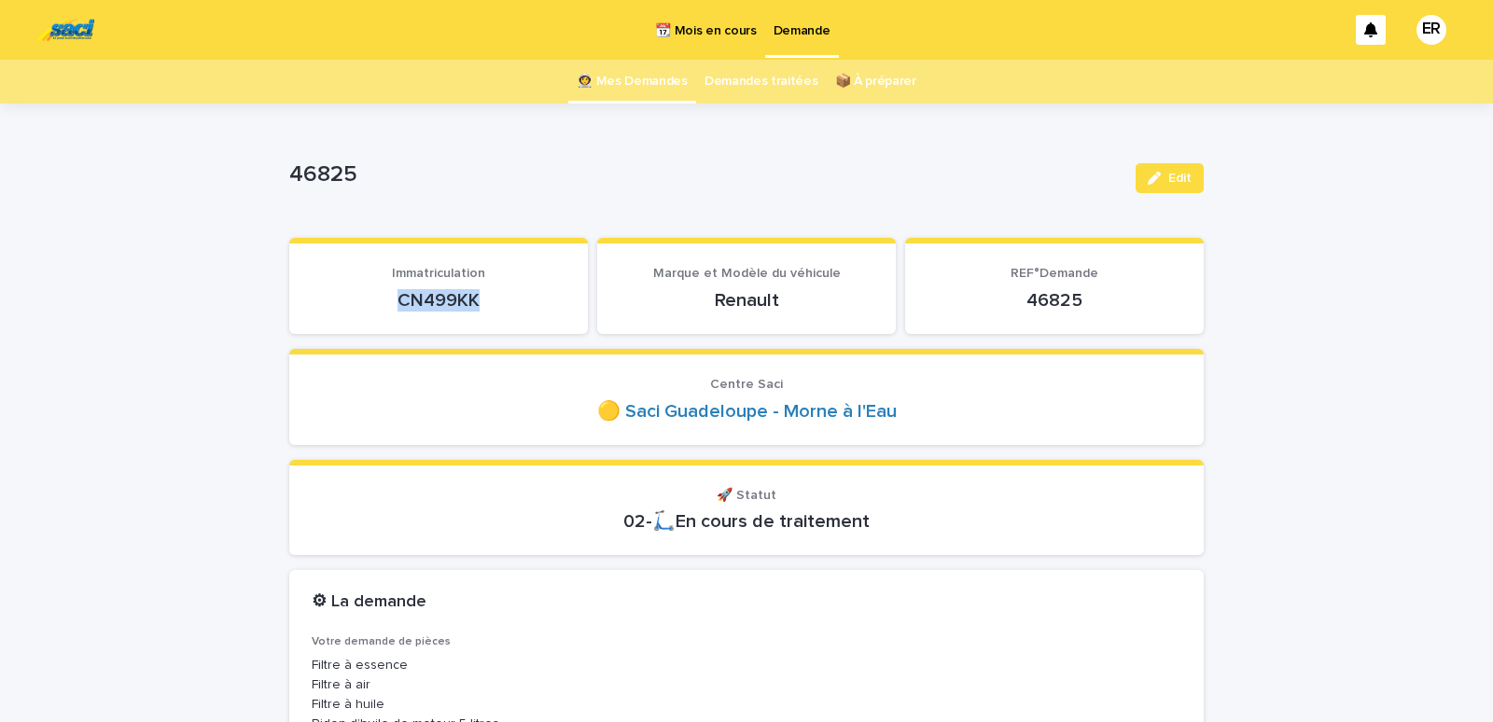
drag, startPoint x: 410, startPoint y: 302, endPoint x: 538, endPoint y: 302, distance: 128.8
click at [538, 302] on p "CN499KK" at bounding box center [439, 300] width 254 height 22
copy p "CN499KK"
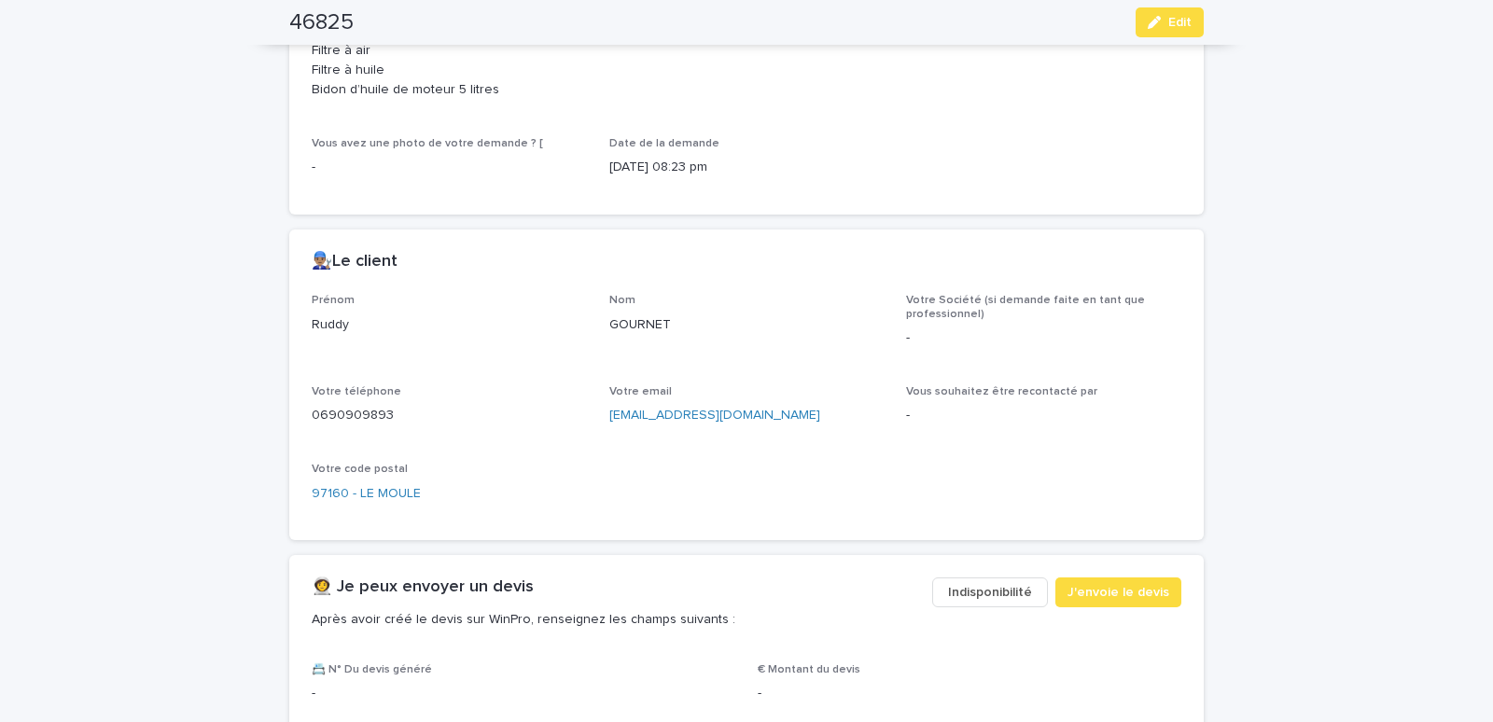
scroll to position [952, 0]
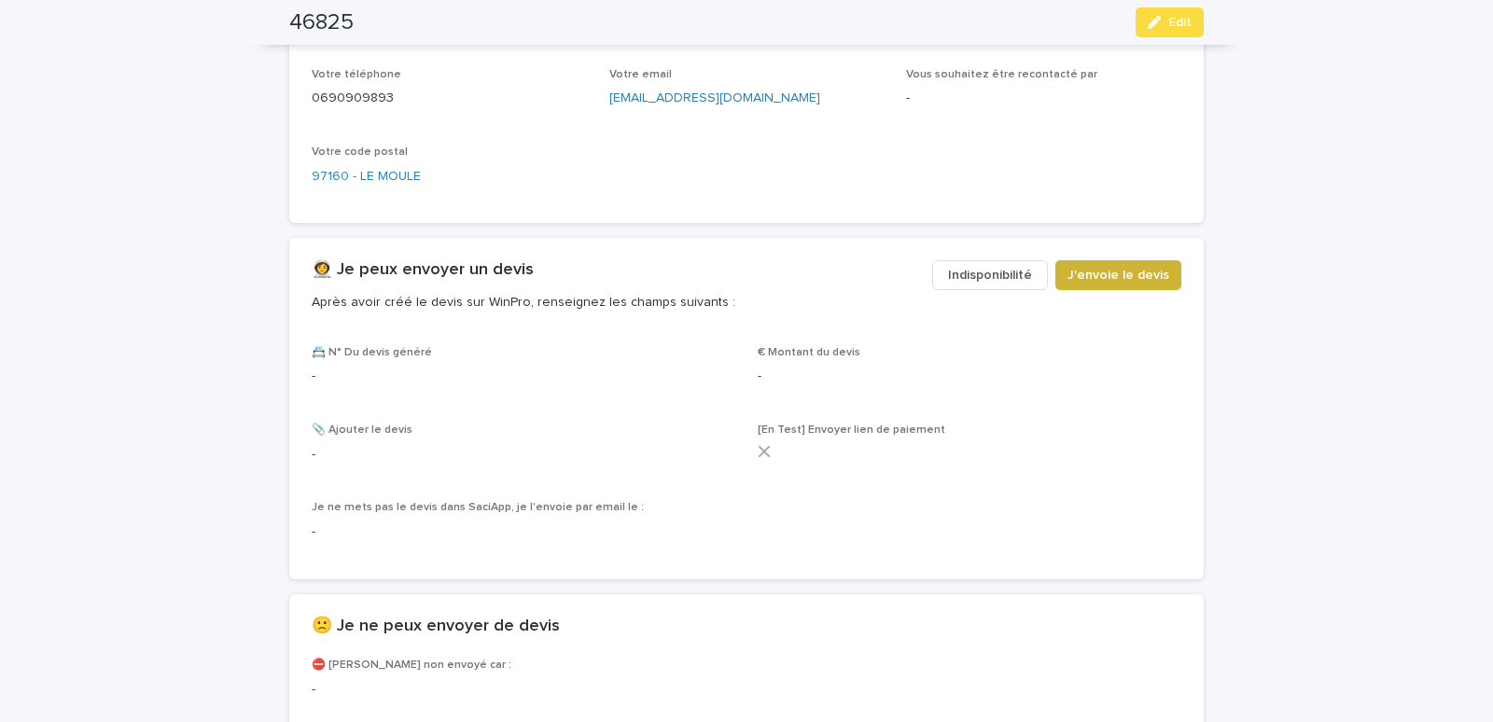
click at [1119, 277] on span "J'envoie le devis" at bounding box center [1119, 275] width 102 height 19
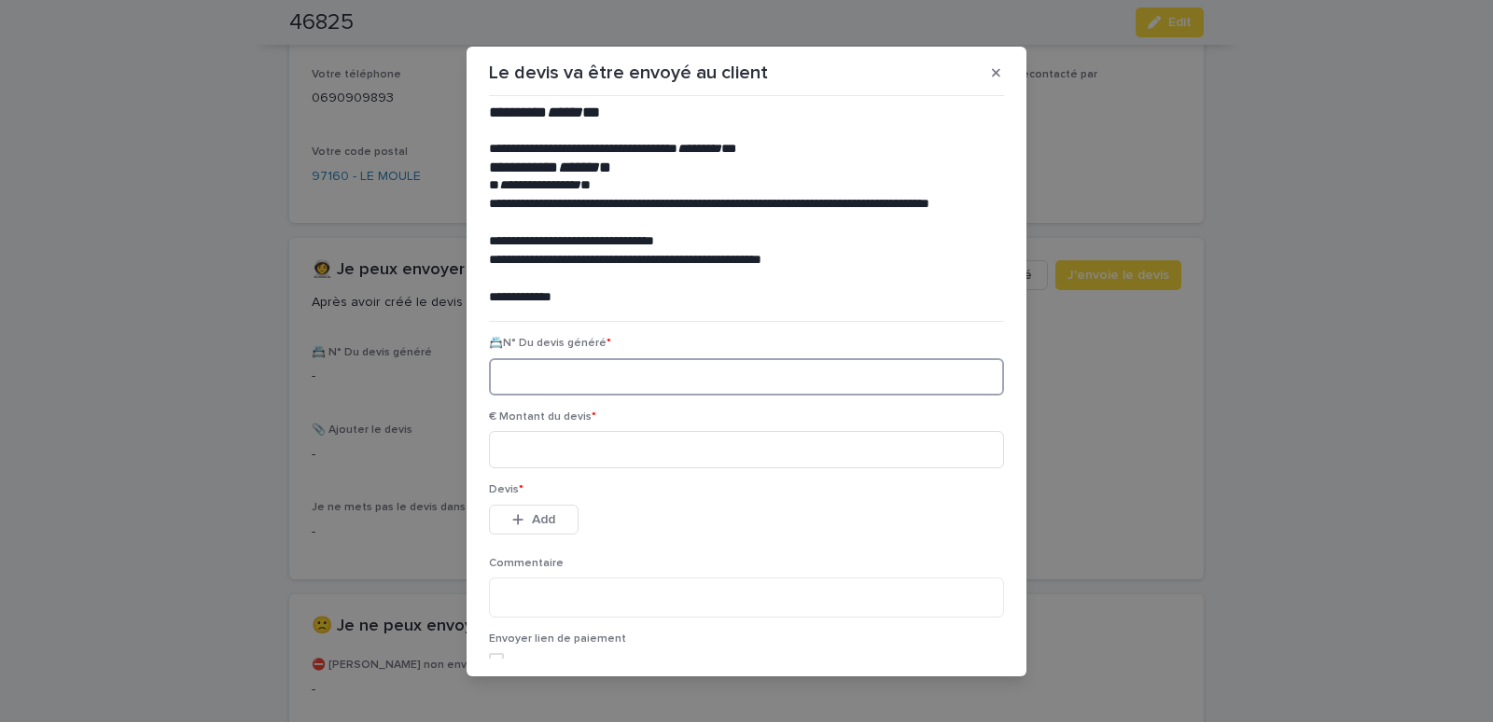
click at [514, 373] on input at bounding box center [746, 376] width 515 height 37
paste input "********"
type input "********"
click at [543, 456] on input at bounding box center [746, 449] width 515 height 37
type input "*****"
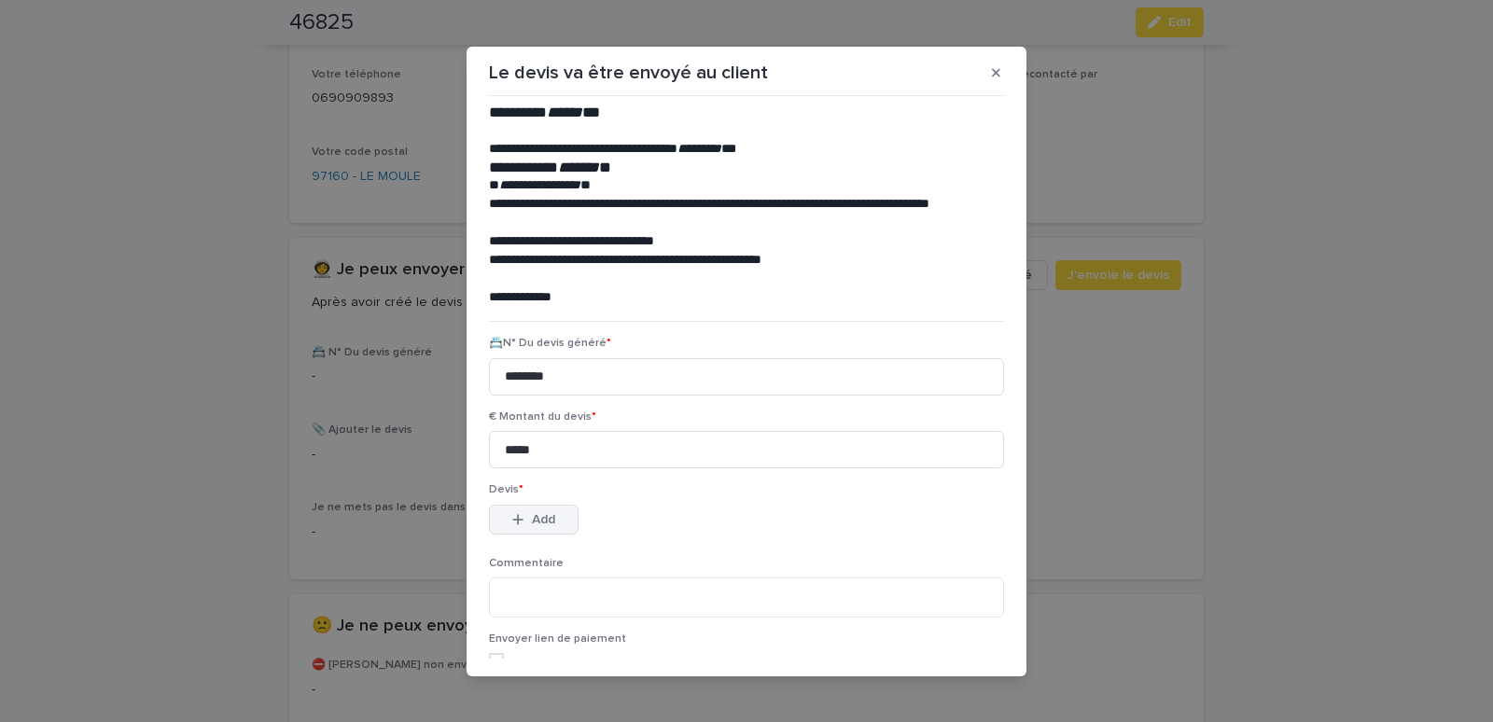
click at [549, 522] on span "Add" at bounding box center [543, 519] width 23 height 13
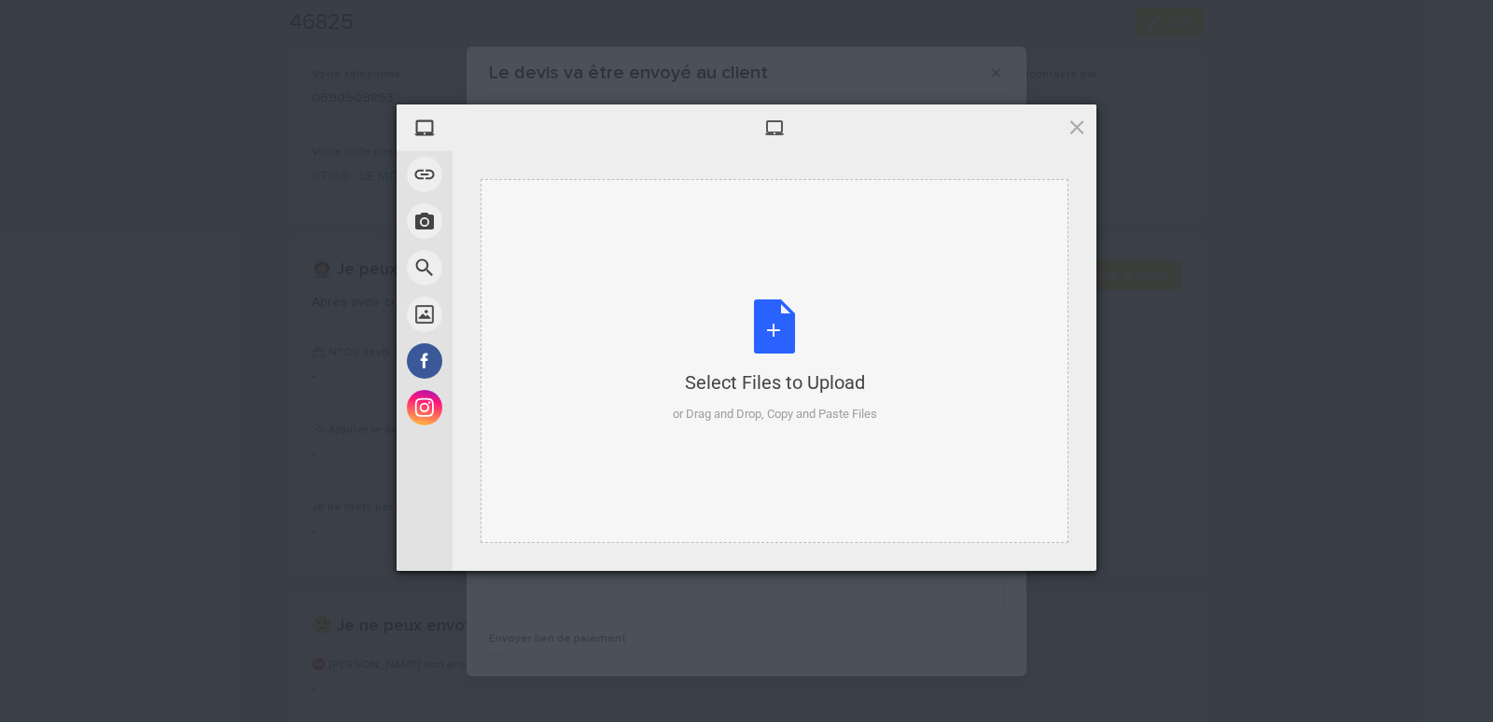
click at [639, 245] on div "Select Files to Upload or Drag and Drop, Copy and Paste Files" at bounding box center [775, 361] width 588 height 364
click at [551, 226] on div "Select Files to Upload or Drag and Drop, Copy and Paste Files" at bounding box center [775, 361] width 588 height 364
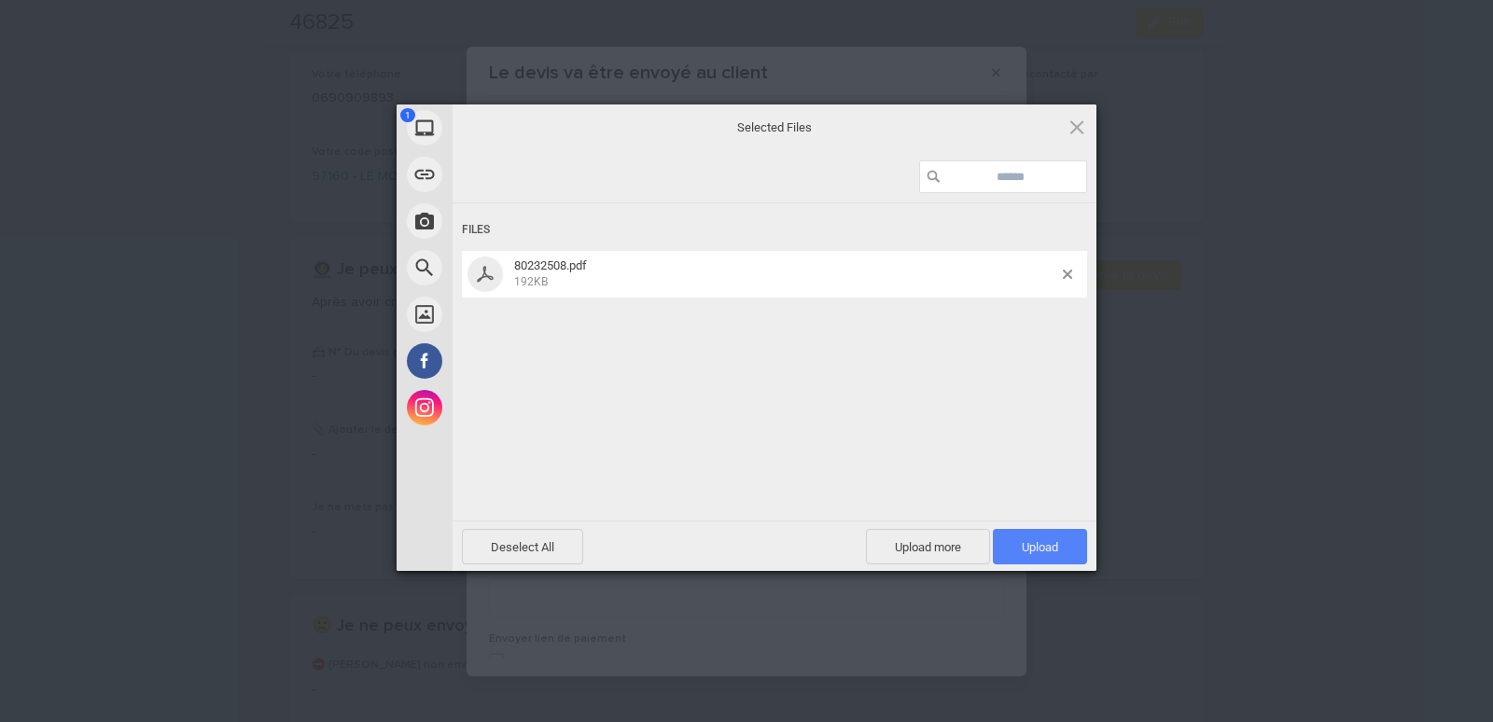
click at [1010, 535] on span "Upload 1" at bounding box center [1040, 546] width 94 height 35
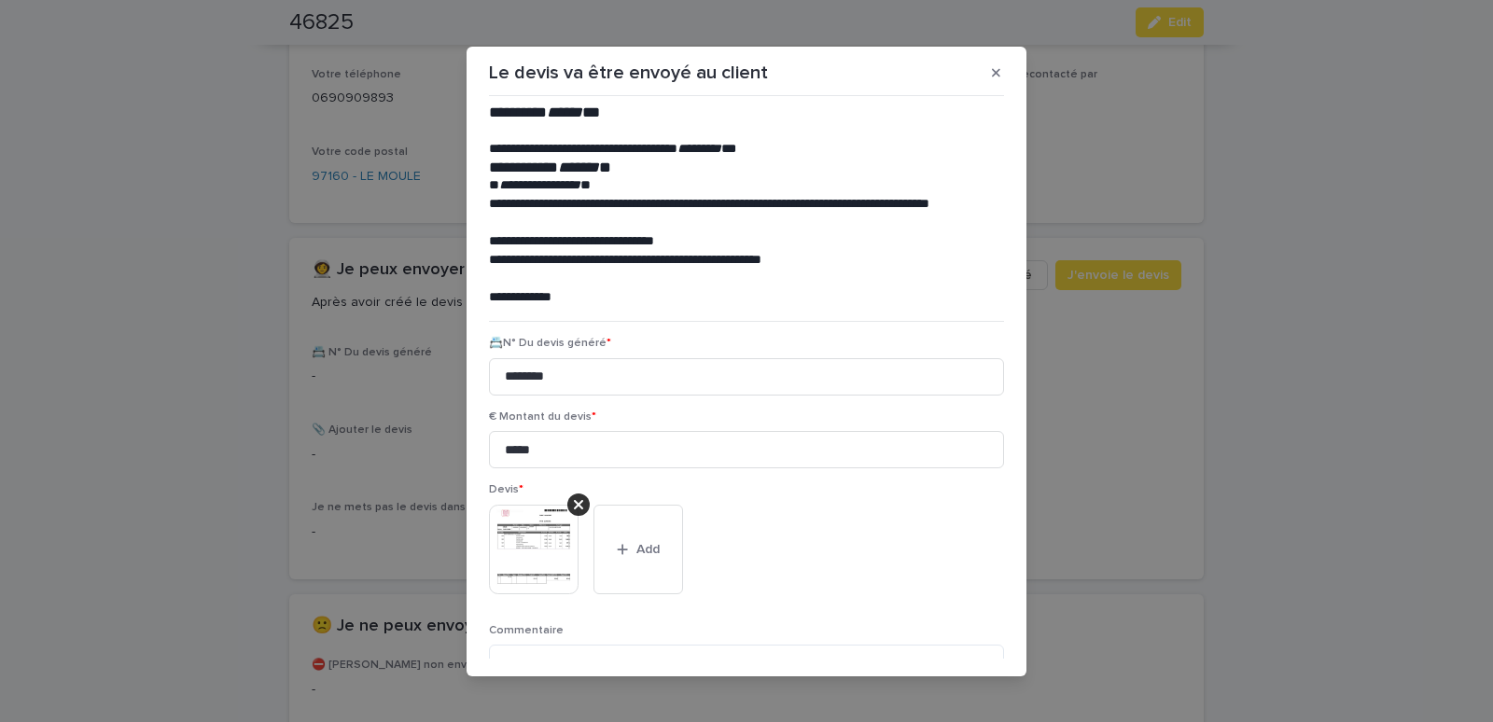
scroll to position [152, 0]
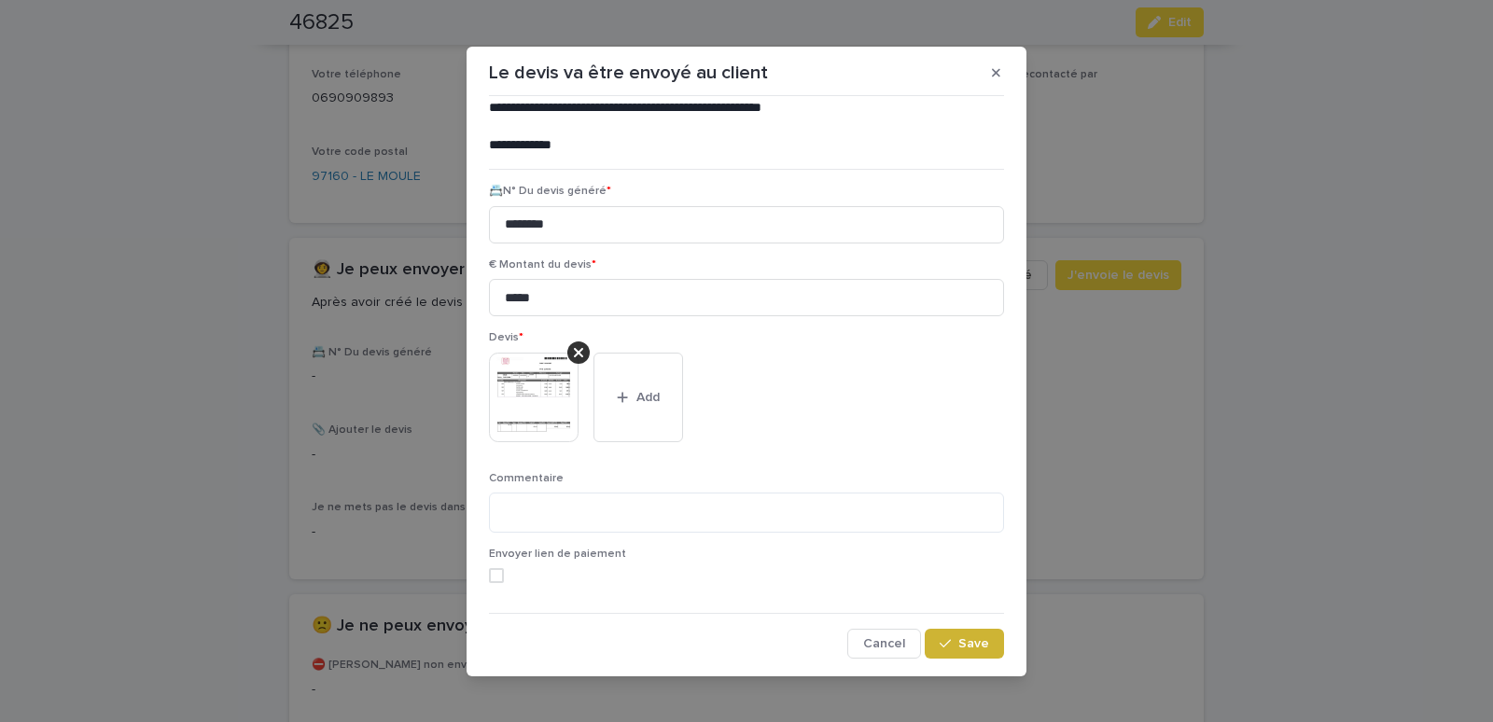
click at [940, 637] on icon "button" at bounding box center [945, 643] width 11 height 13
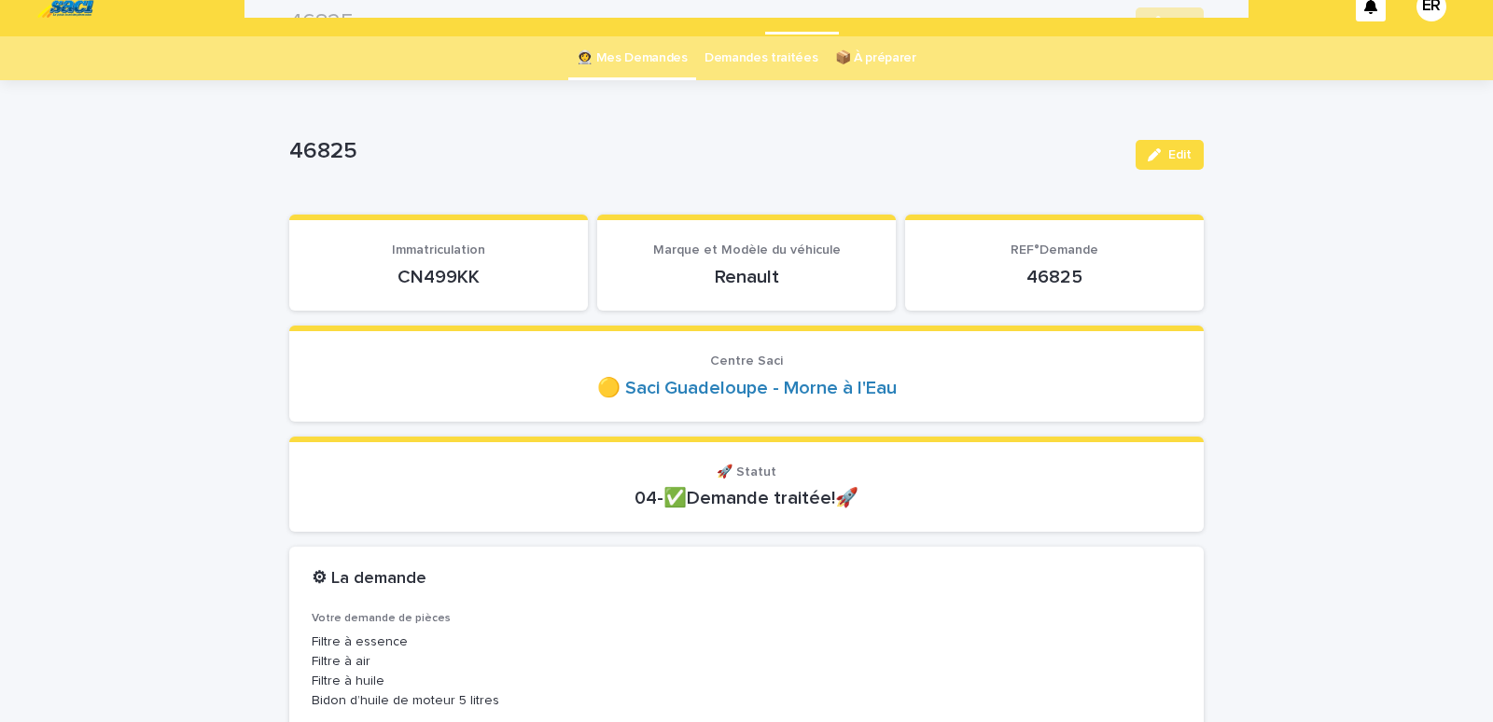
scroll to position [0, 0]
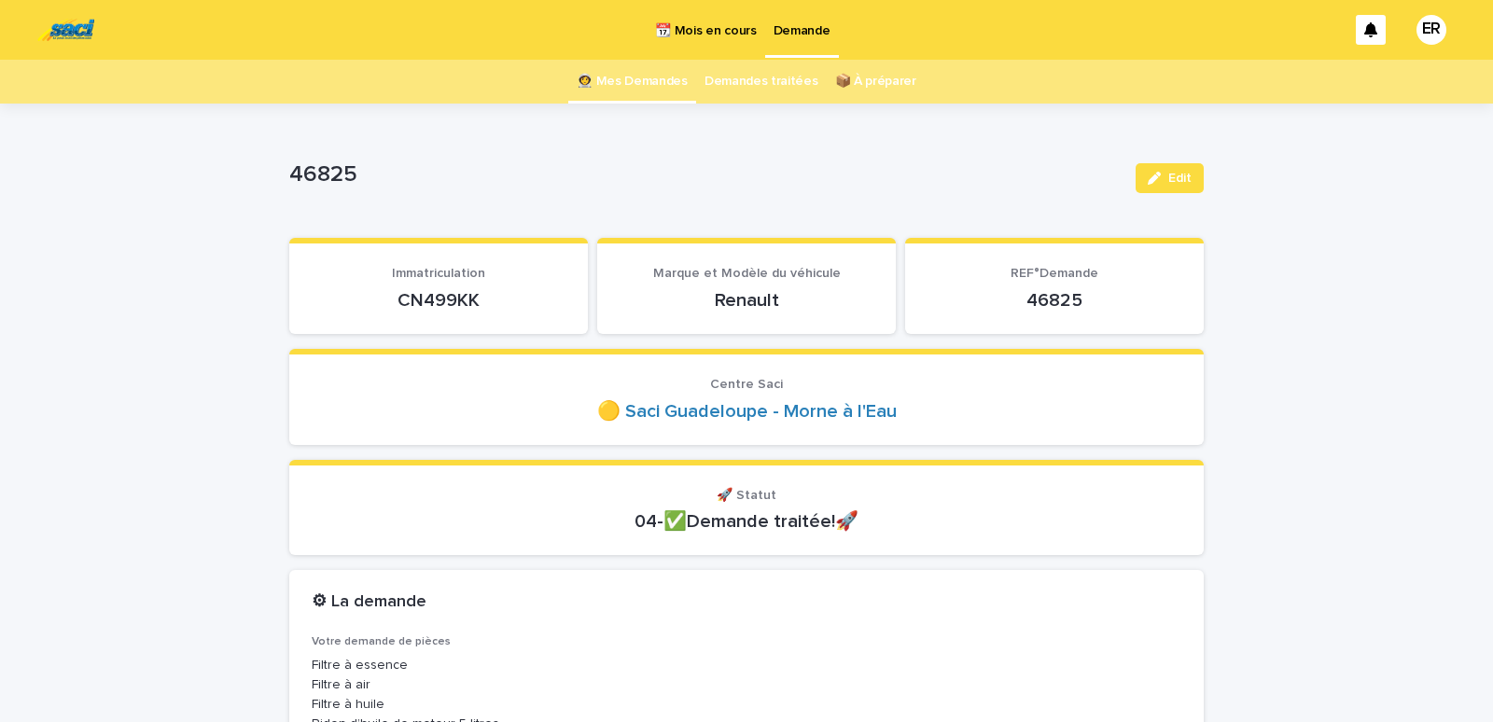
click at [633, 82] on link "👩‍🚀 Mes Demandes" at bounding box center [632, 82] width 111 height 44
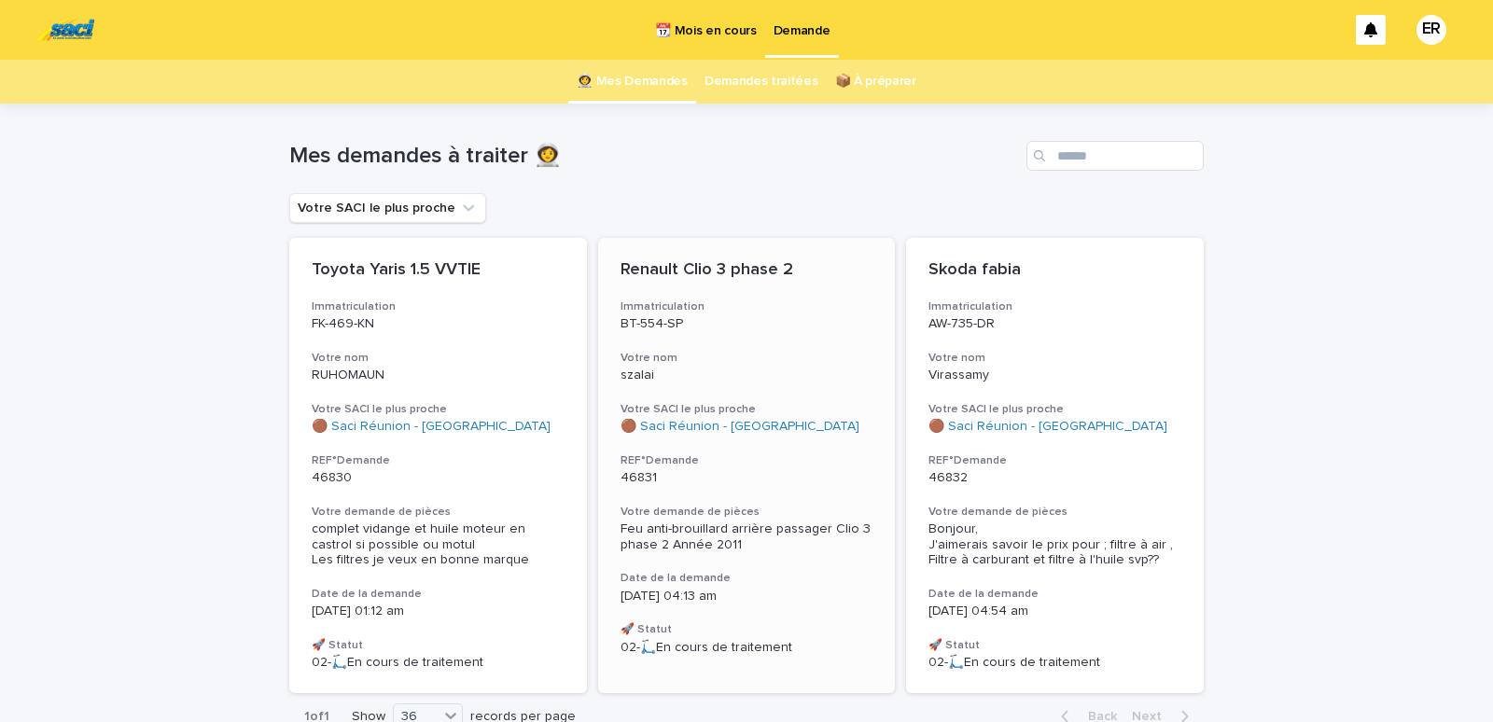
scroll to position [110, 0]
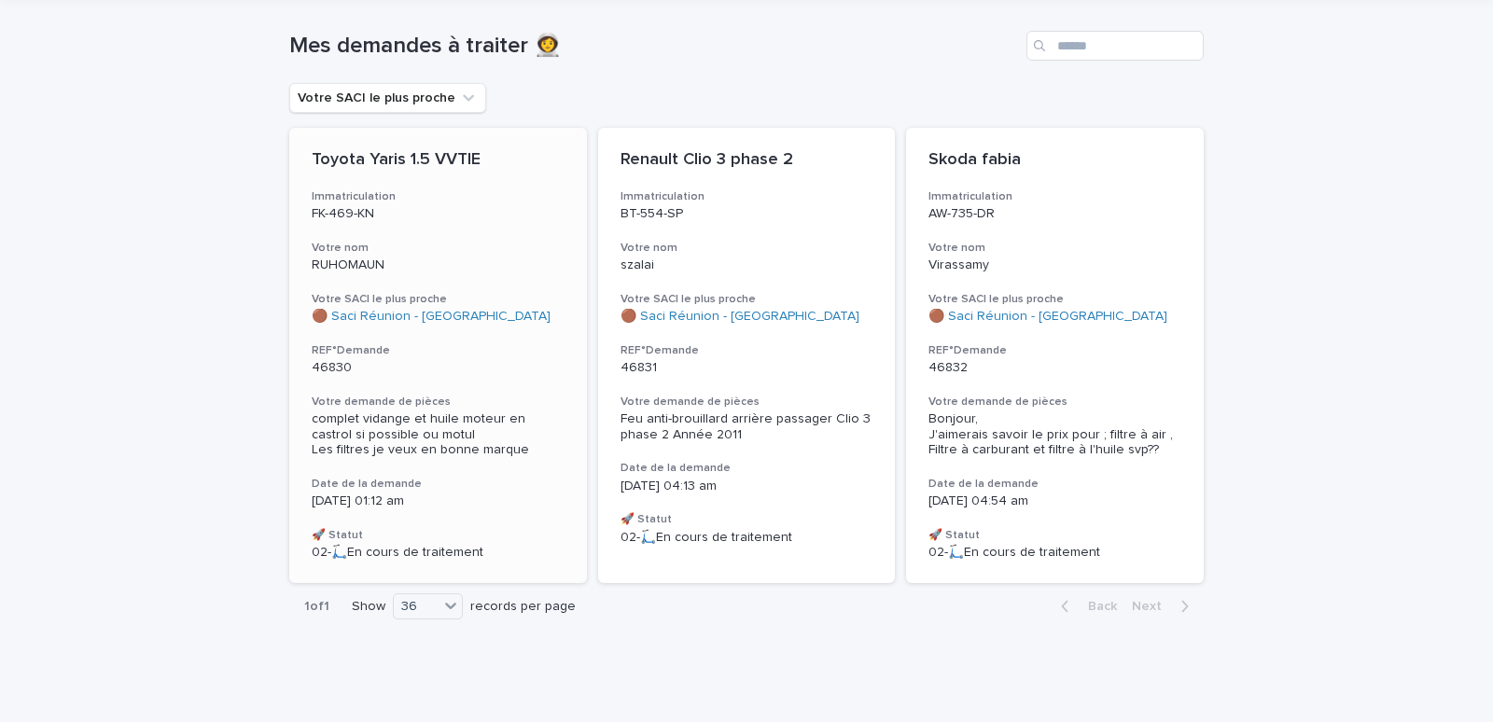
click at [466, 233] on div "Toyota Yaris 1.5 VVTIE Immatriculation FK-469-KN Votre nom RUHOMAUN Votre SACI …" at bounding box center [438, 355] width 298 height 455
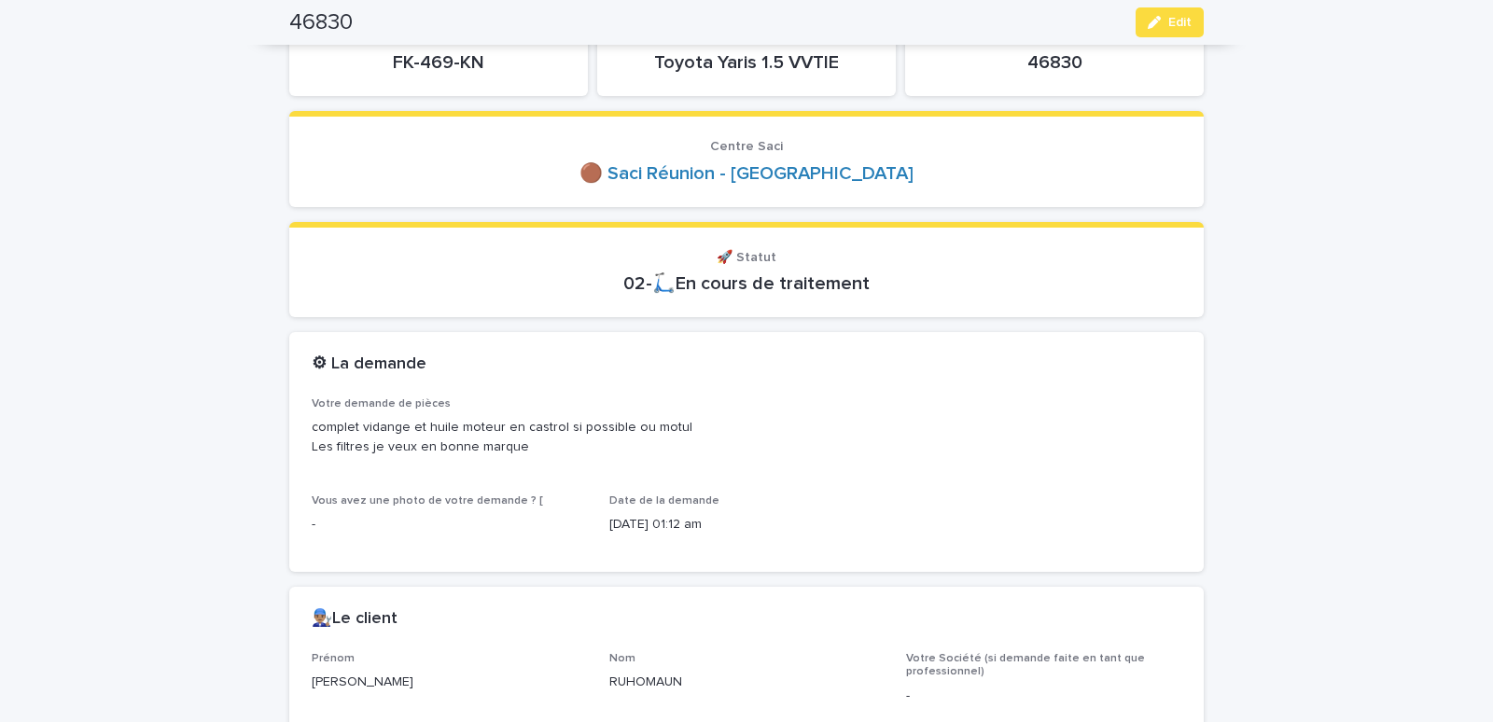
scroll to position [159, 0]
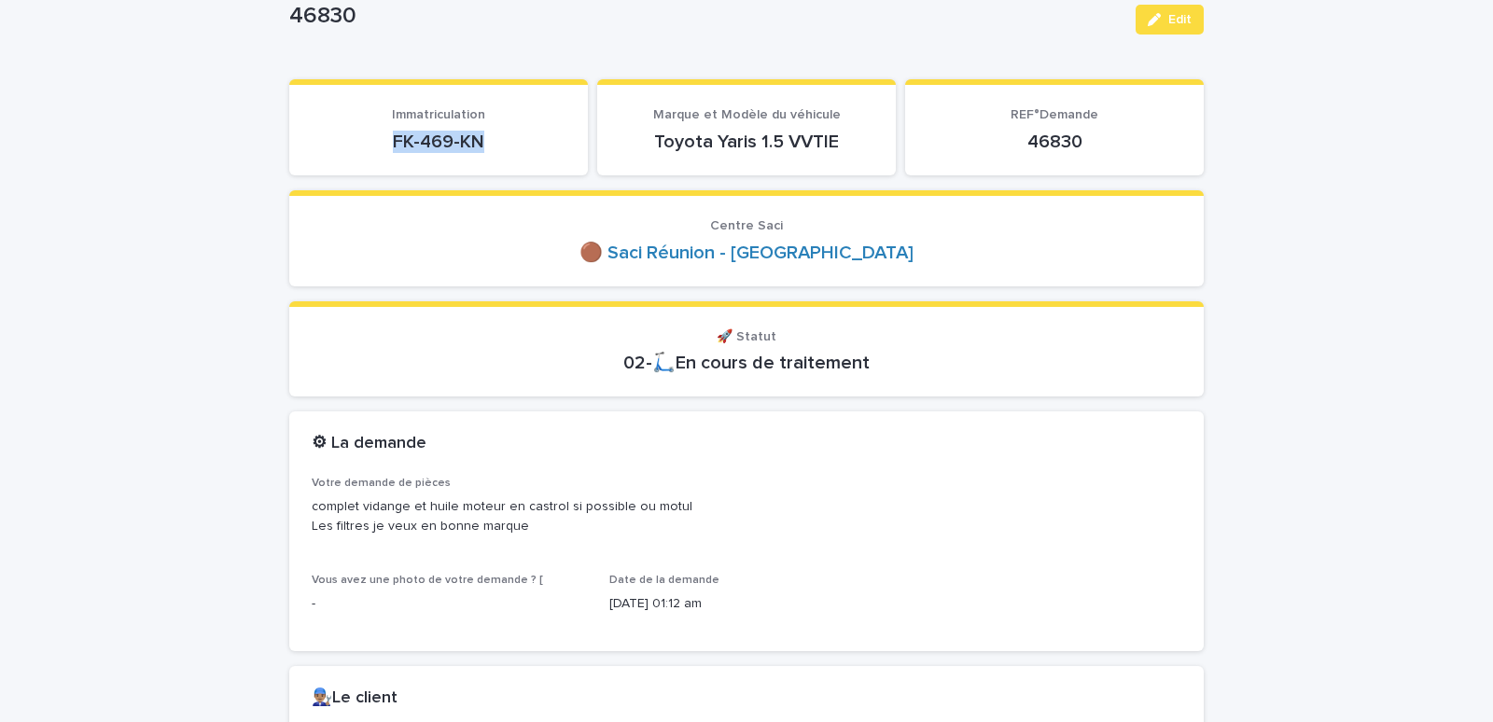
drag, startPoint x: 359, startPoint y: 141, endPoint x: 503, endPoint y: 144, distance: 143.7
click at [503, 144] on p "FK-469-KN" at bounding box center [439, 142] width 254 height 22
copy p "FK-469-KN"
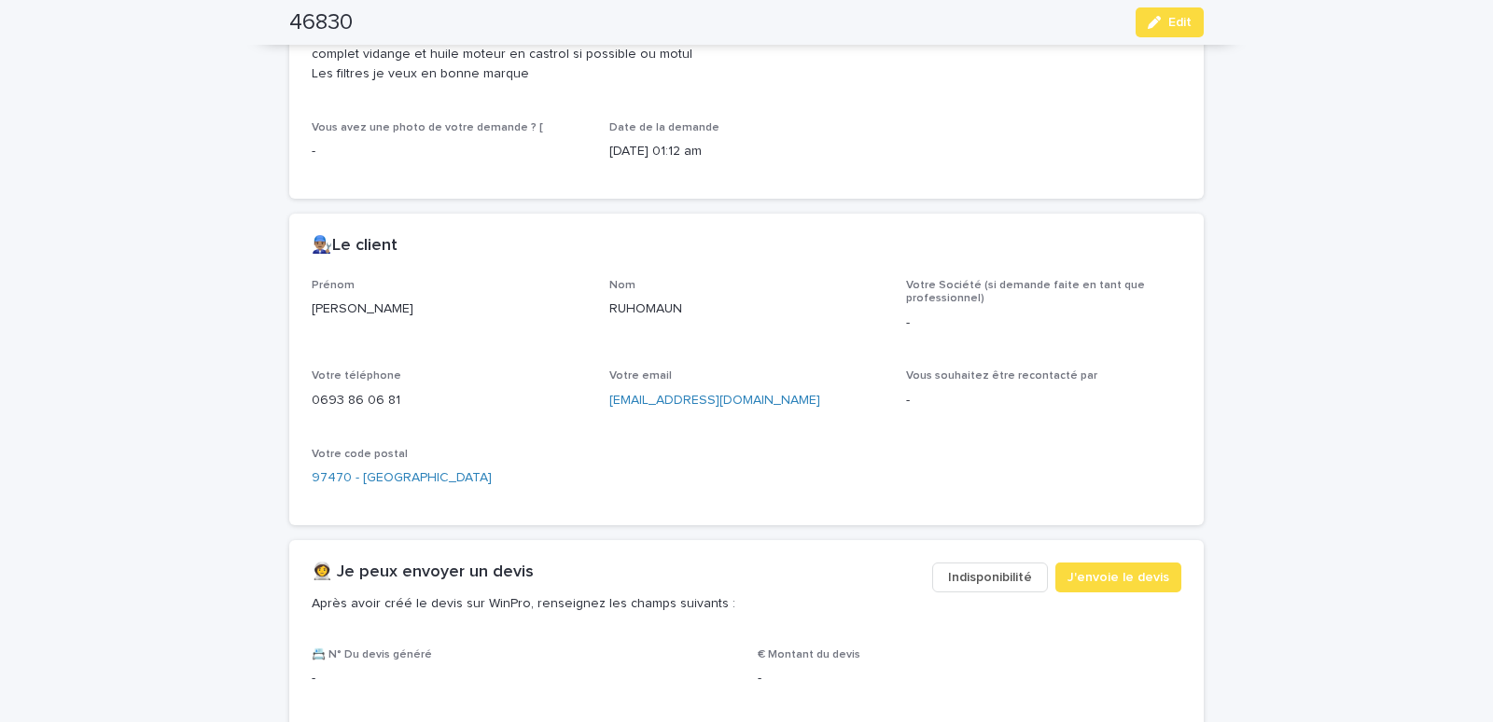
scroll to position [635, 0]
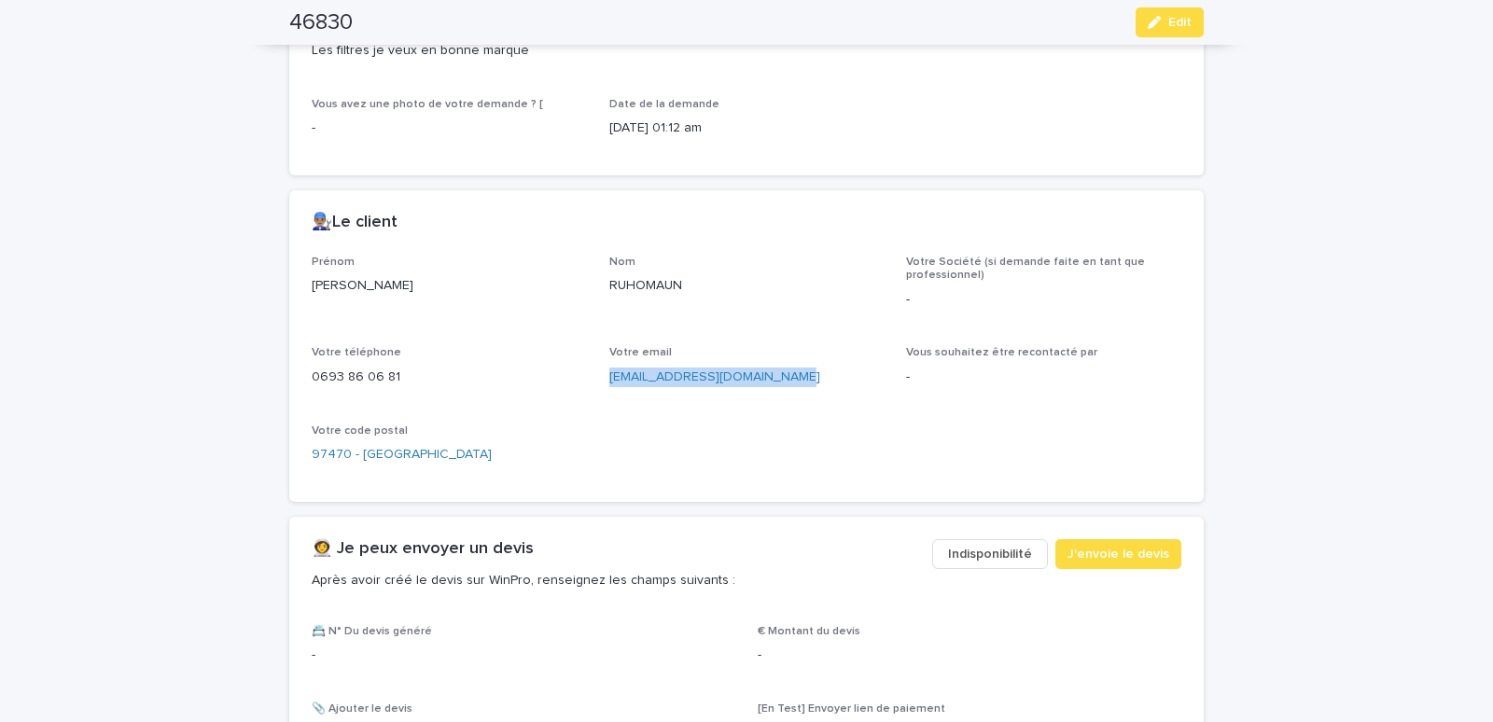
drag, startPoint x: 595, startPoint y: 385, endPoint x: 799, endPoint y: 402, distance: 204.1
click at [799, 402] on div "Prénom [PERSON_NAME] Votre Société (si demande faite en tant que professionnel)…" at bounding box center [747, 368] width 870 height 224
copy link "[EMAIL_ADDRESS][DOMAIN_NAME]"
drag, startPoint x: 1149, startPoint y: 24, endPoint x: 541, endPoint y: 389, distance: 708.6
click at [1149, 25] on icon "button" at bounding box center [1154, 22] width 13 height 13
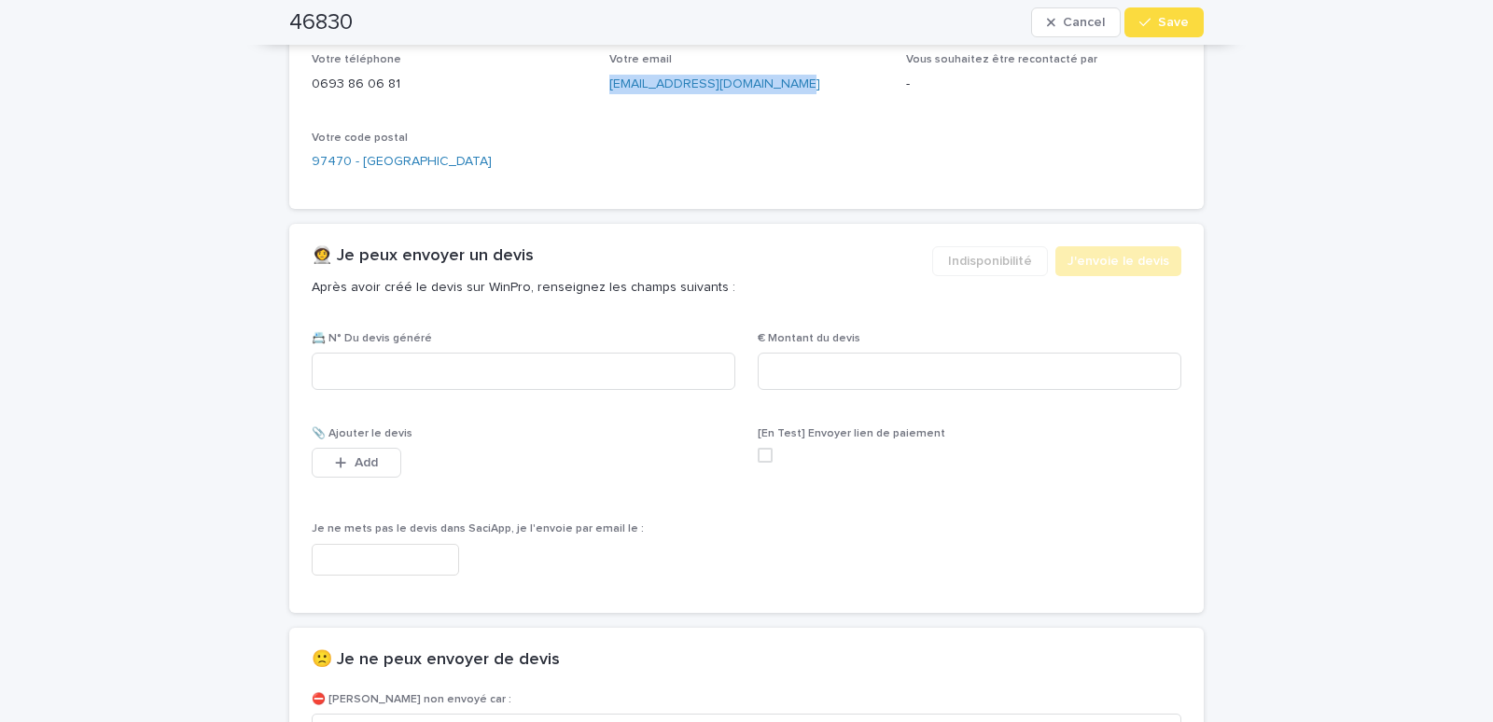
scroll to position [928, 0]
click at [368, 369] on input at bounding box center [524, 370] width 424 height 37
paste input "********"
type input "********"
click at [796, 376] on input at bounding box center [970, 370] width 424 height 37
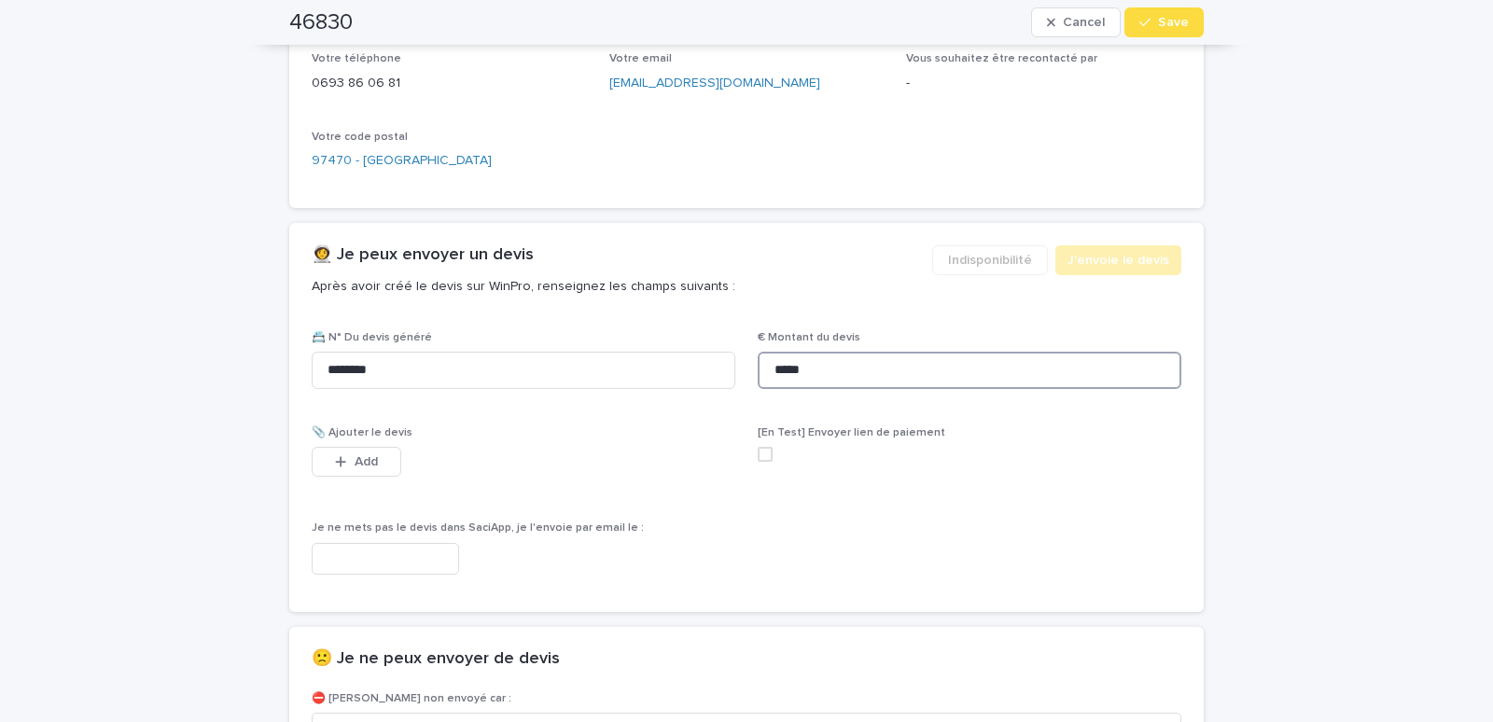
type input "*****"
click at [376, 557] on input "text" at bounding box center [385, 559] width 147 height 33
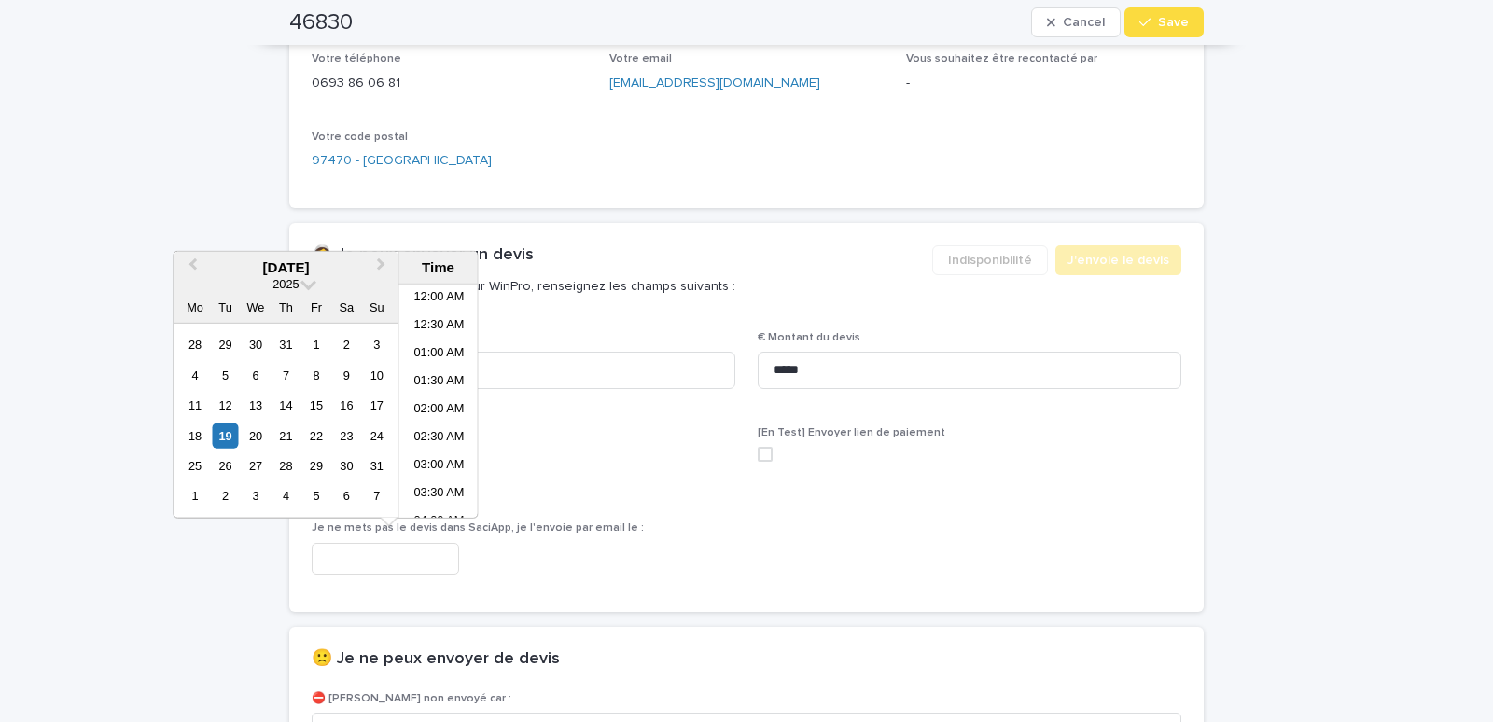
scroll to position [289, 0]
click at [434, 399] on li "07:00 AM" at bounding box center [438, 401] width 79 height 28
type input "**********"
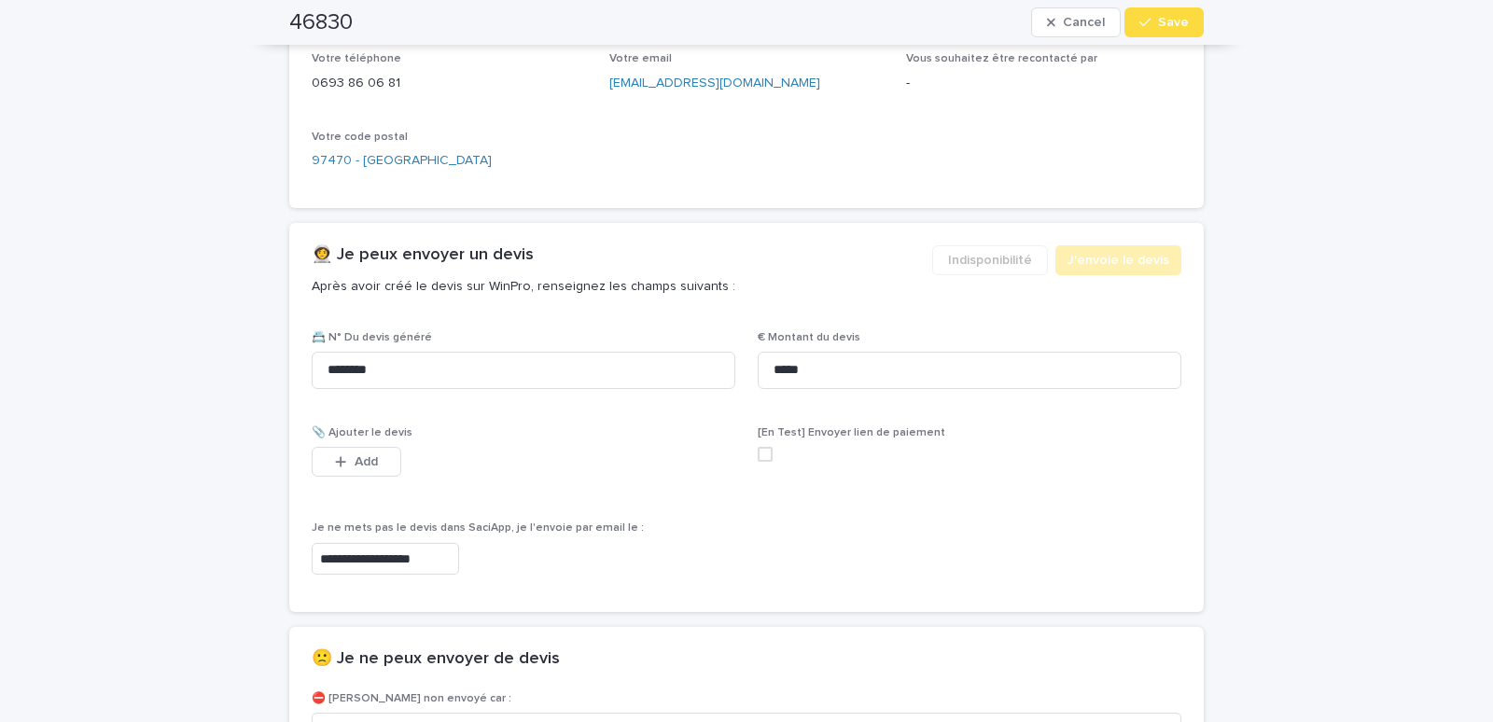
scroll to position [928, 0]
click at [1163, 26] on span "Save" at bounding box center [1173, 22] width 31 height 13
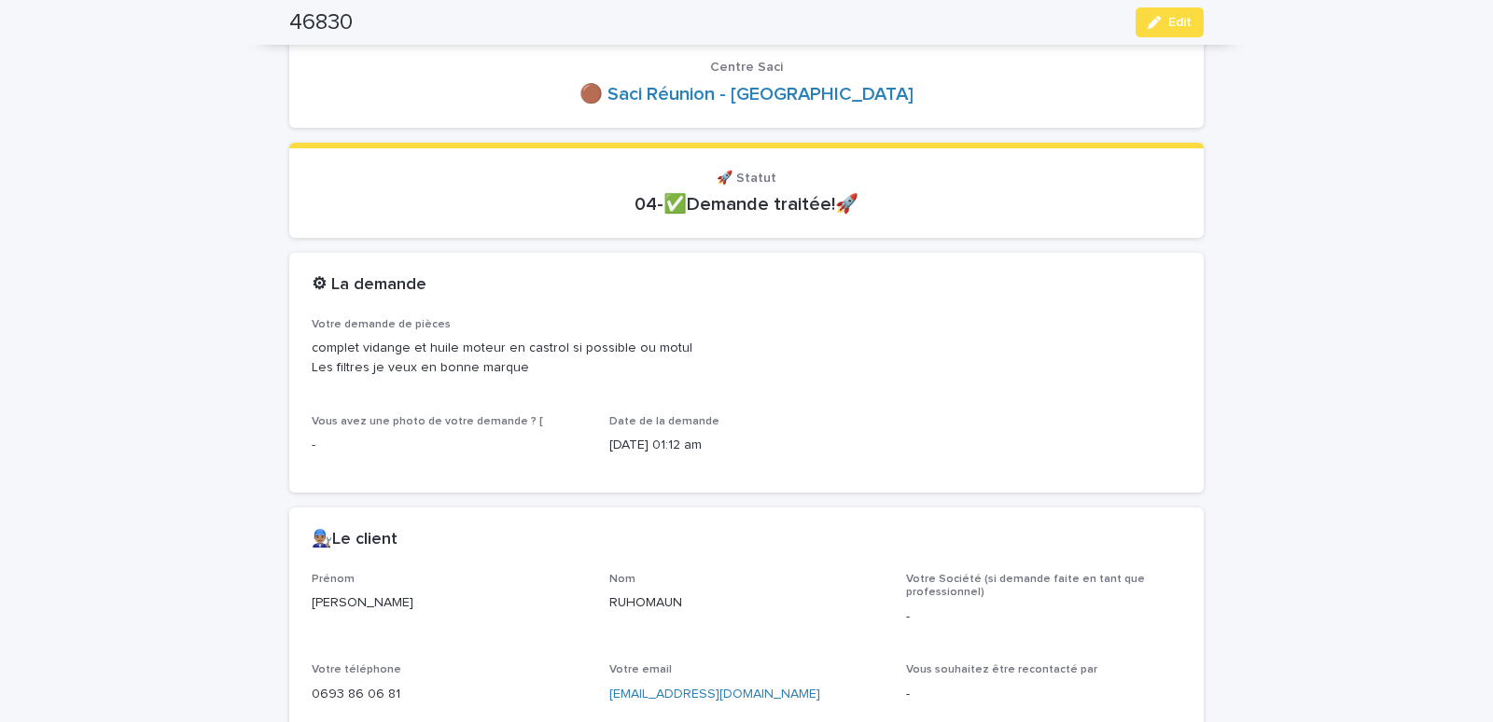
scroll to position [0, 0]
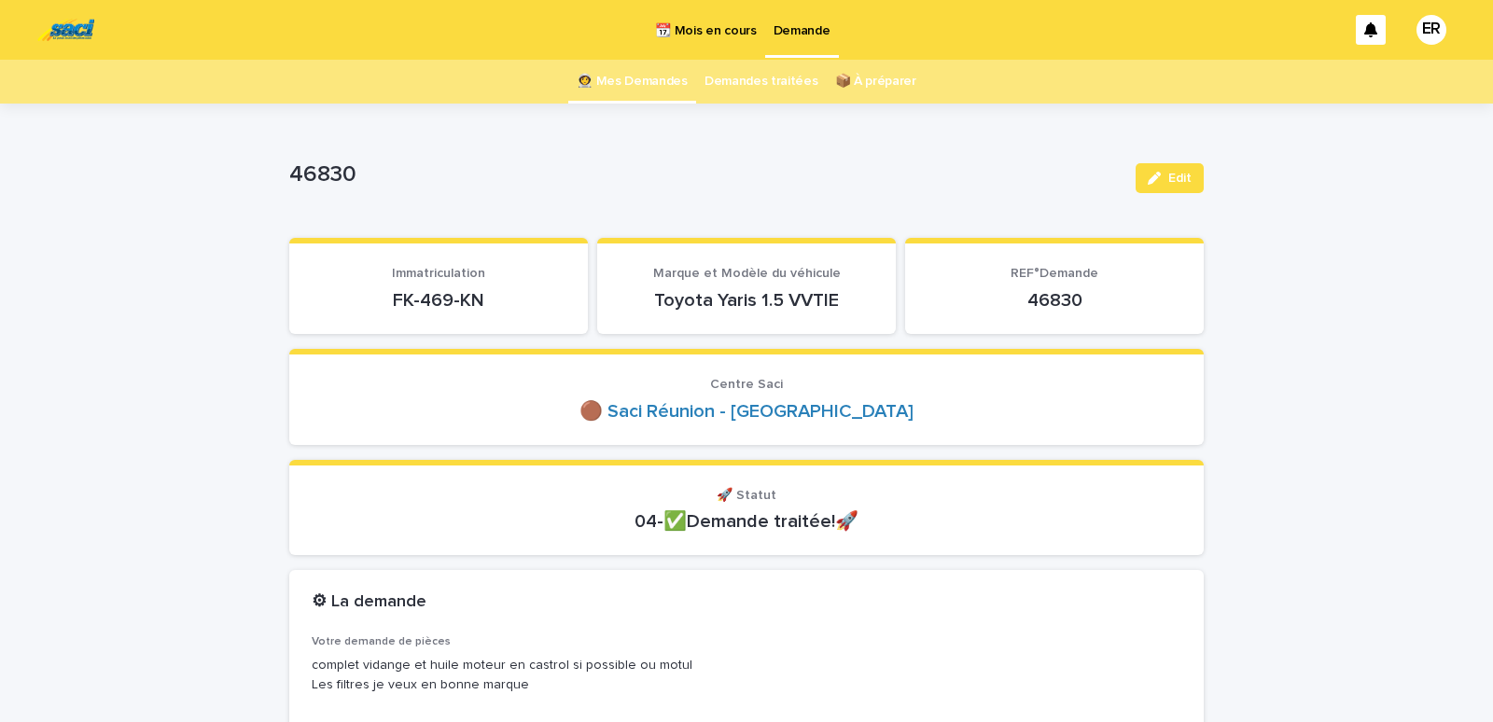
click at [648, 82] on link "👩‍🚀 Mes Demandes" at bounding box center [632, 82] width 111 height 44
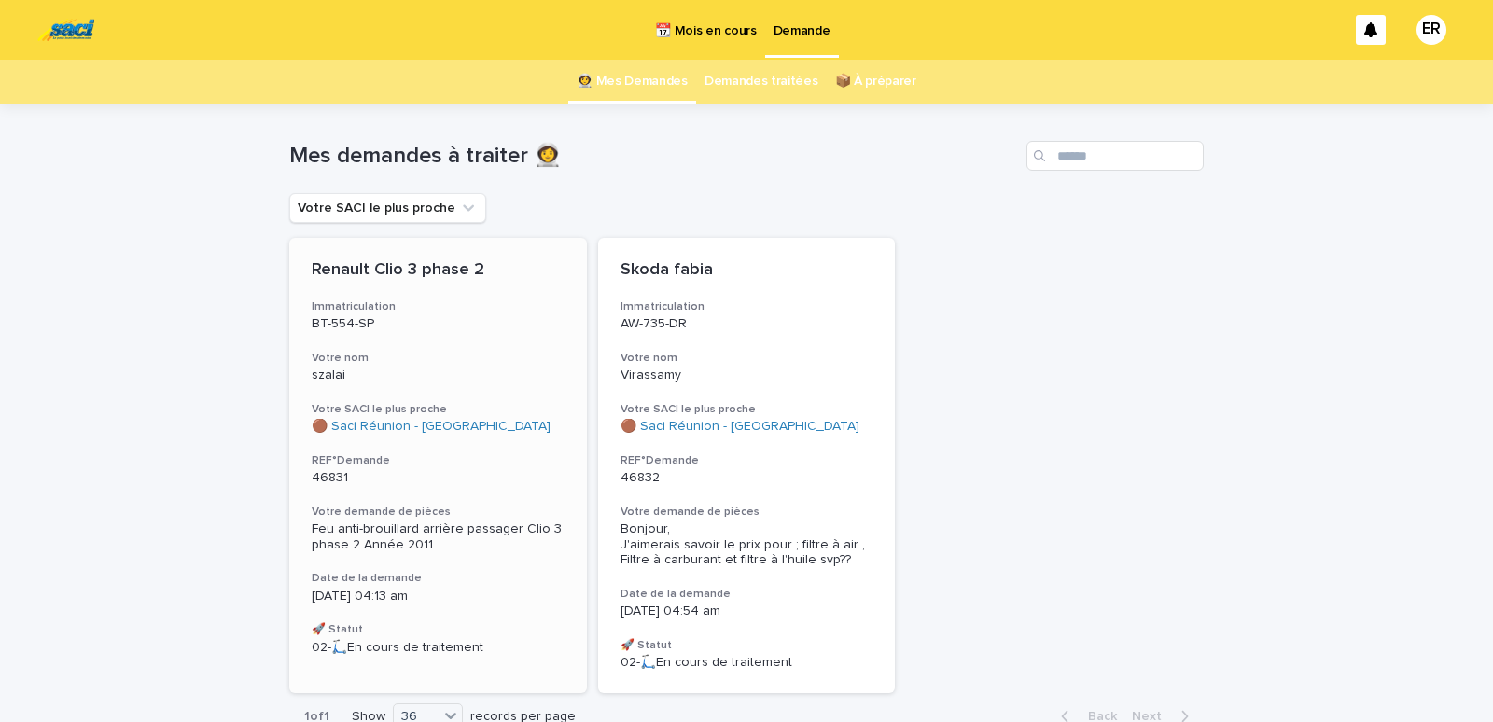
click at [417, 376] on p "szalai" at bounding box center [438, 376] width 253 height 16
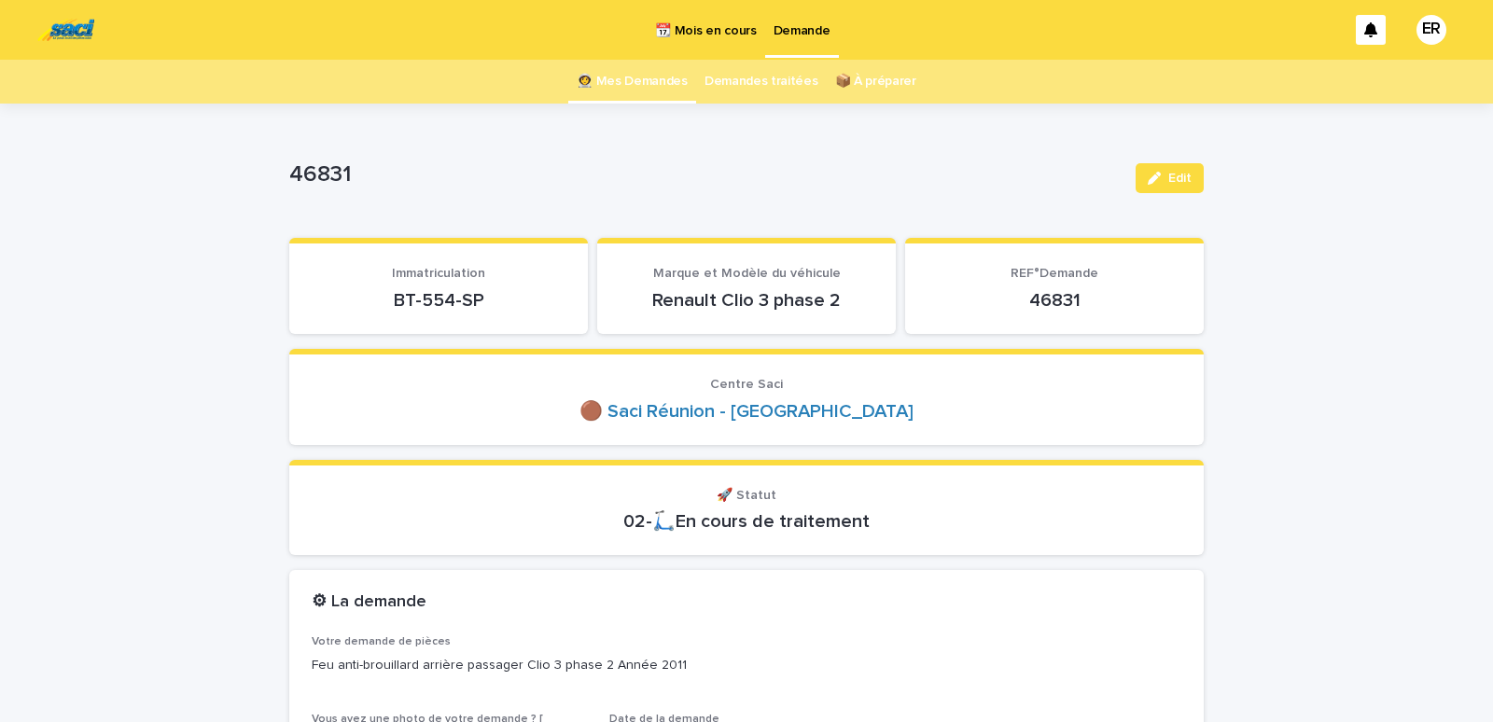
click at [654, 79] on link "👩‍🚀 Mes Demandes" at bounding box center [632, 82] width 111 height 44
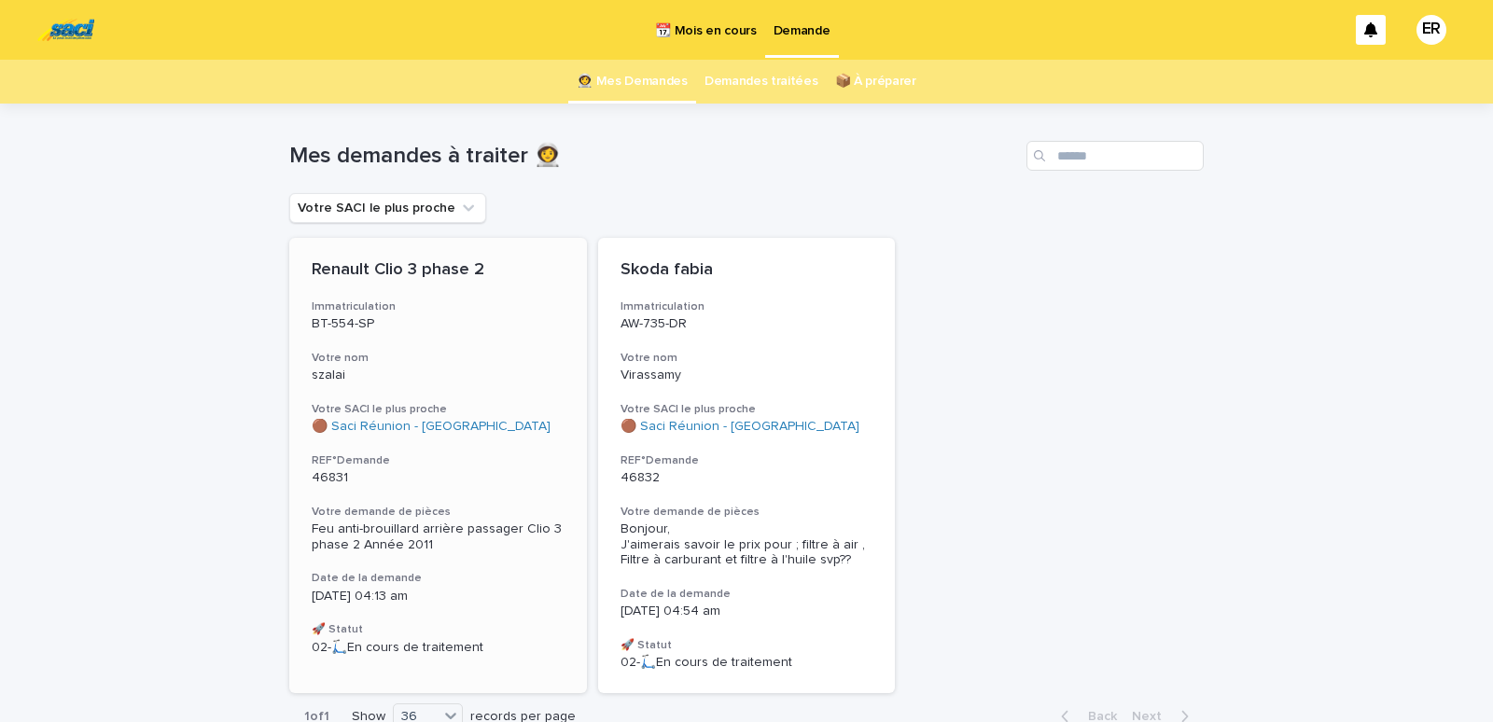
click at [441, 353] on h3 "Votre nom" at bounding box center [438, 358] width 253 height 15
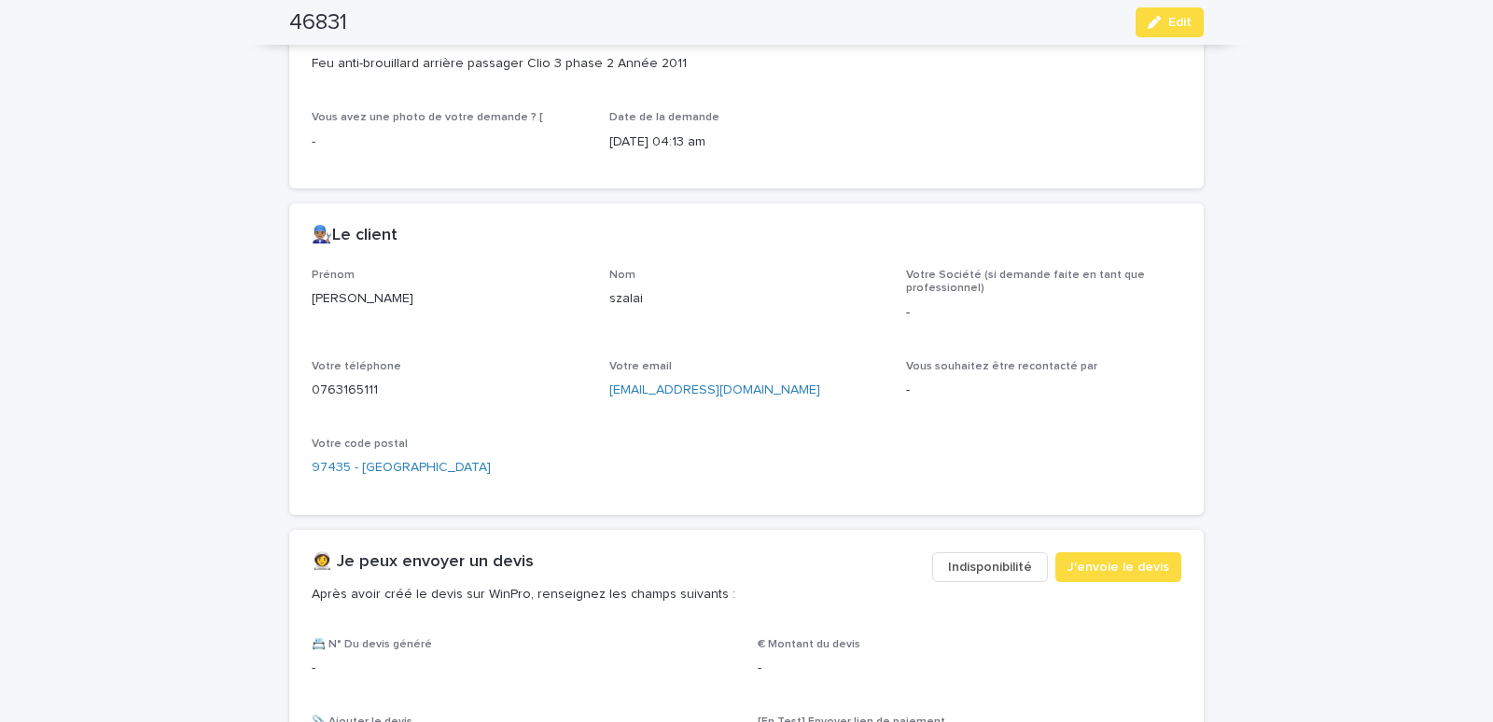
scroll to position [615, 0]
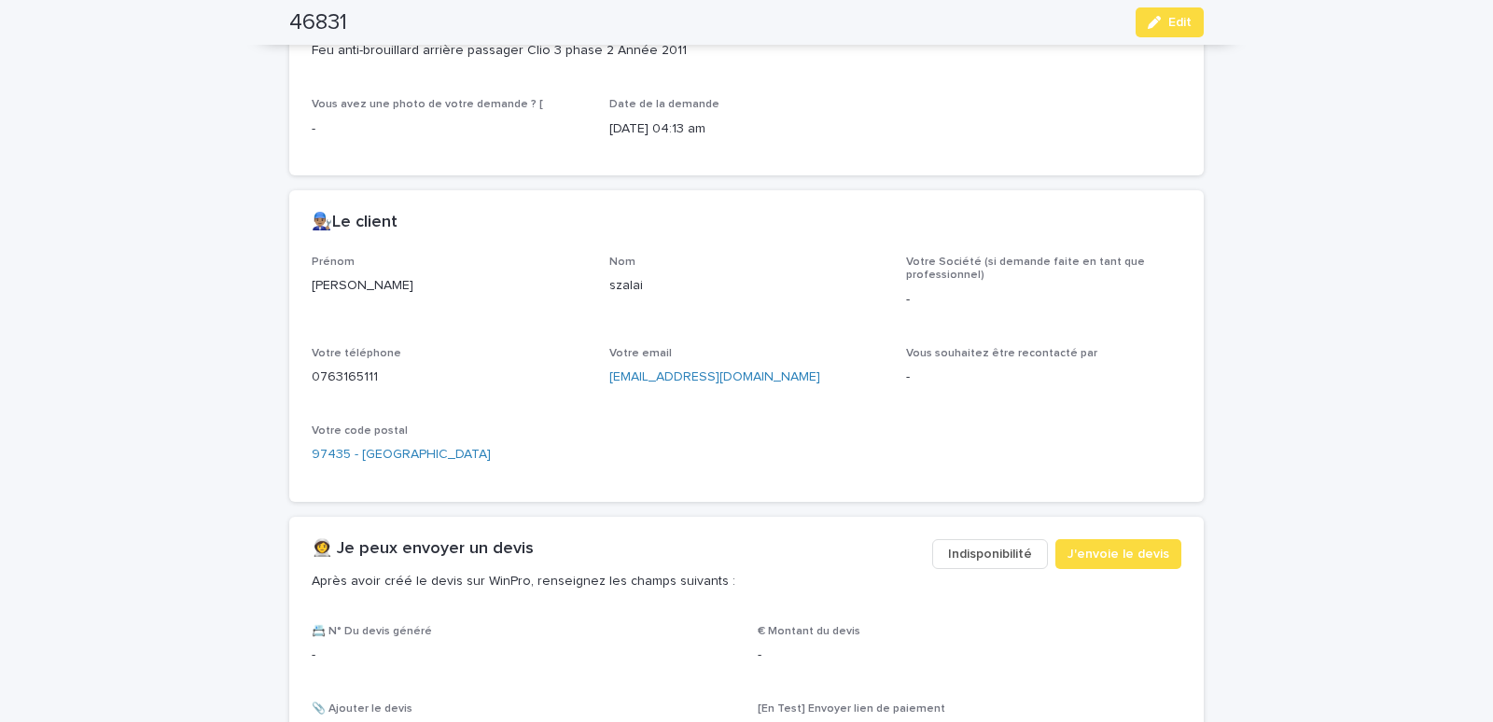
click at [987, 554] on span "Indisponibilité" at bounding box center [990, 554] width 84 height 19
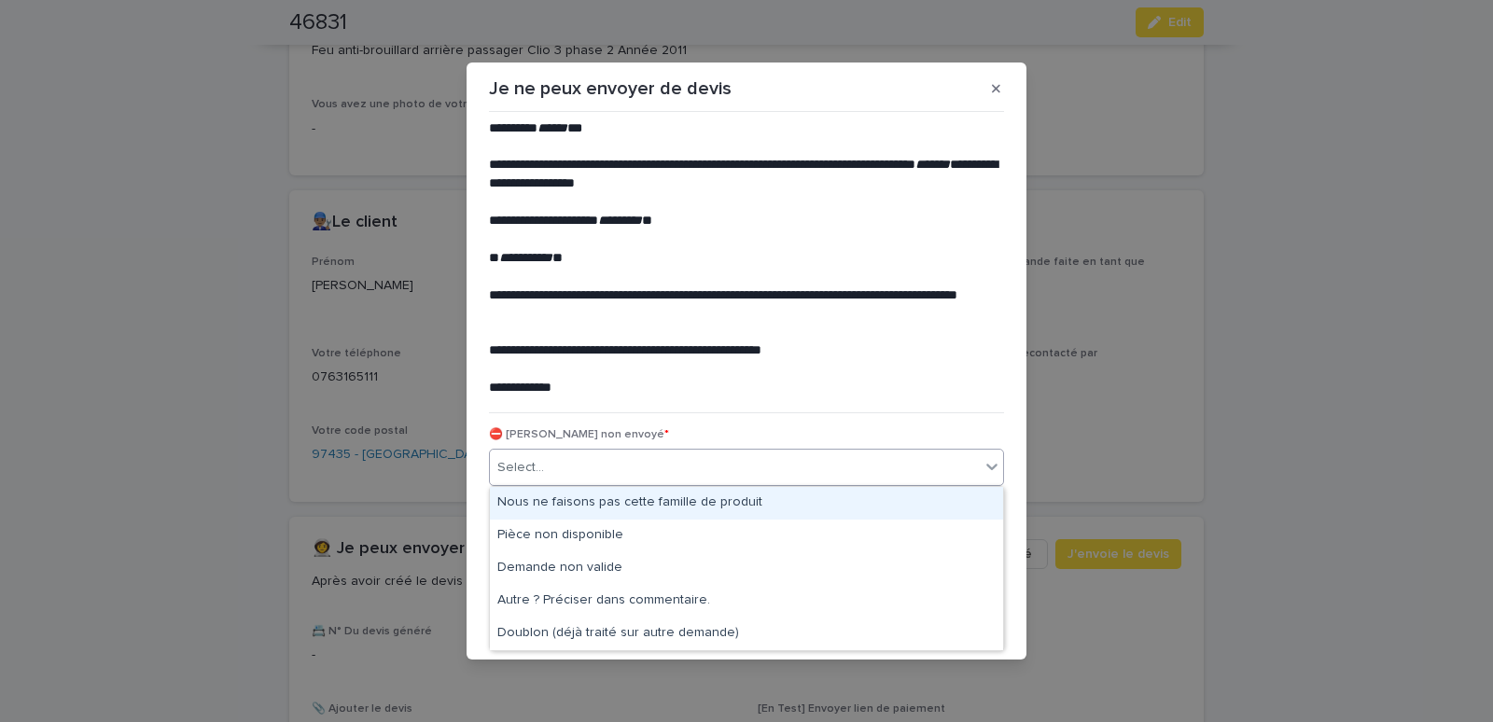
click at [553, 462] on div "Select..." at bounding box center [735, 468] width 490 height 31
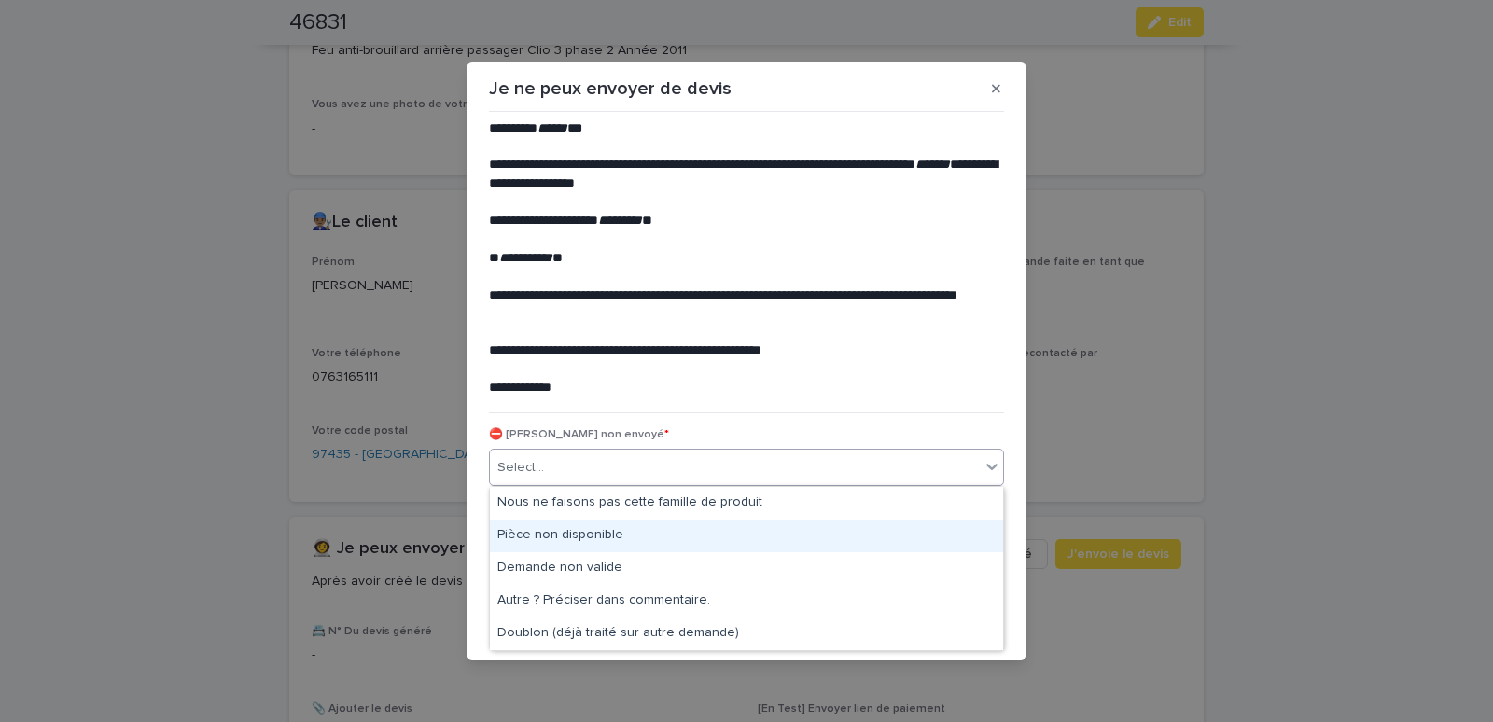
click at [530, 533] on div "Pièce non disponible" at bounding box center [746, 536] width 513 height 33
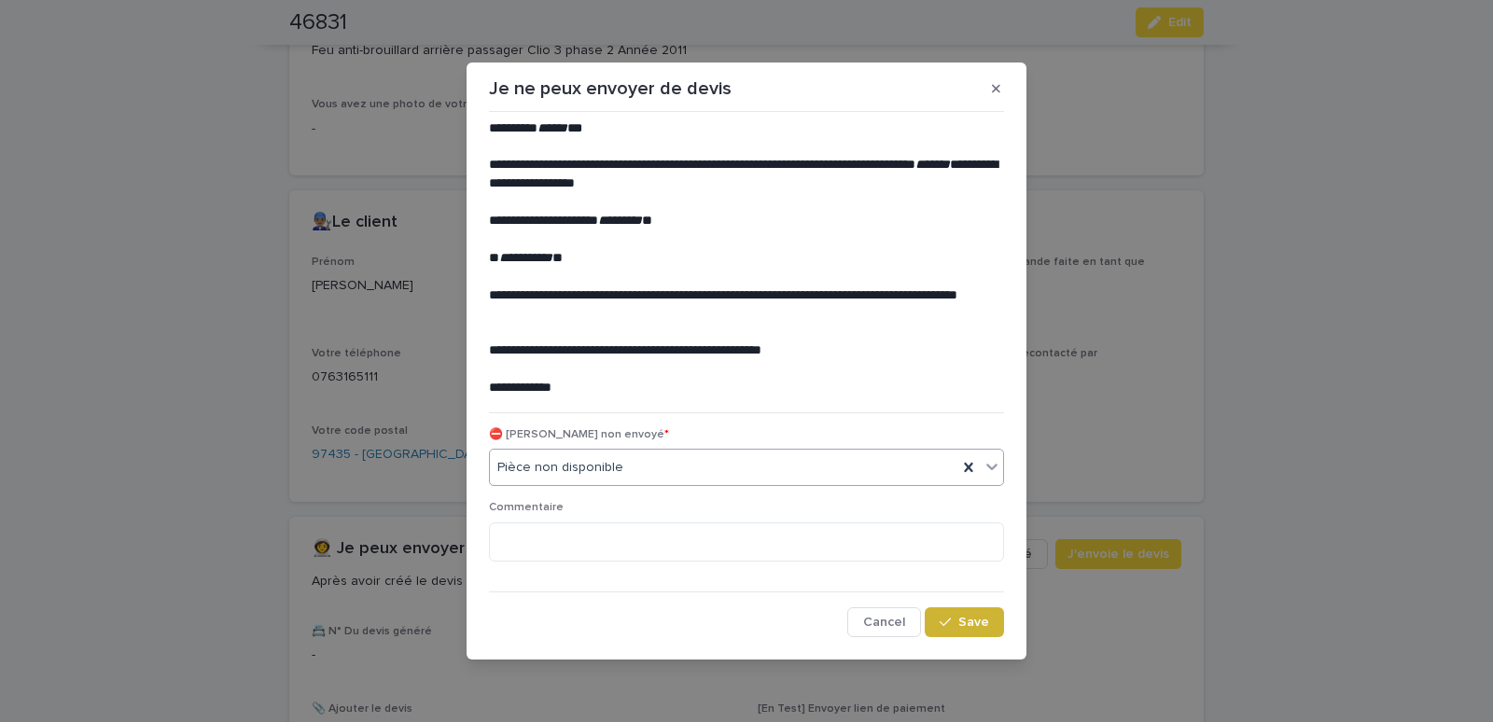
click at [956, 623] on div "button" at bounding box center [949, 622] width 19 height 13
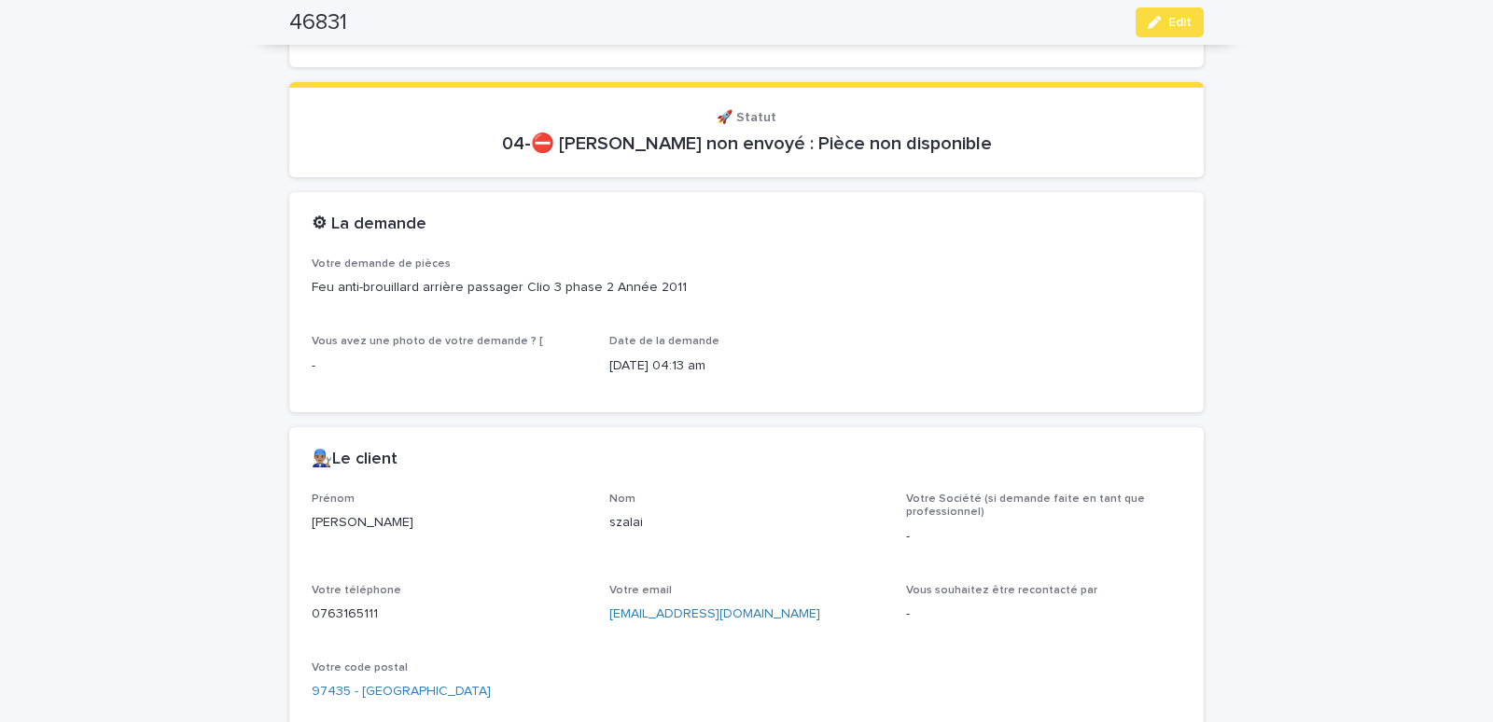
scroll to position [0, 0]
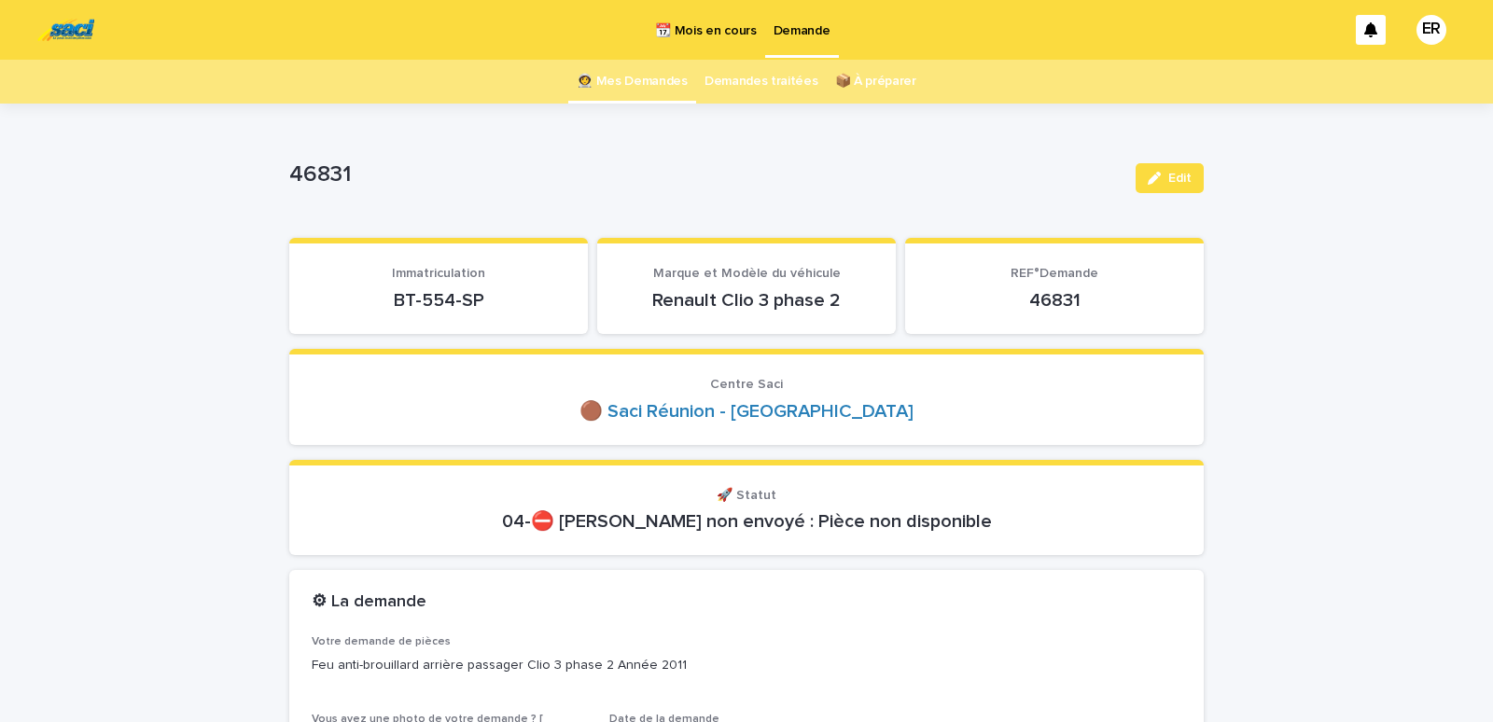
click at [624, 88] on link "👩‍🚀 Mes Demandes" at bounding box center [632, 82] width 111 height 44
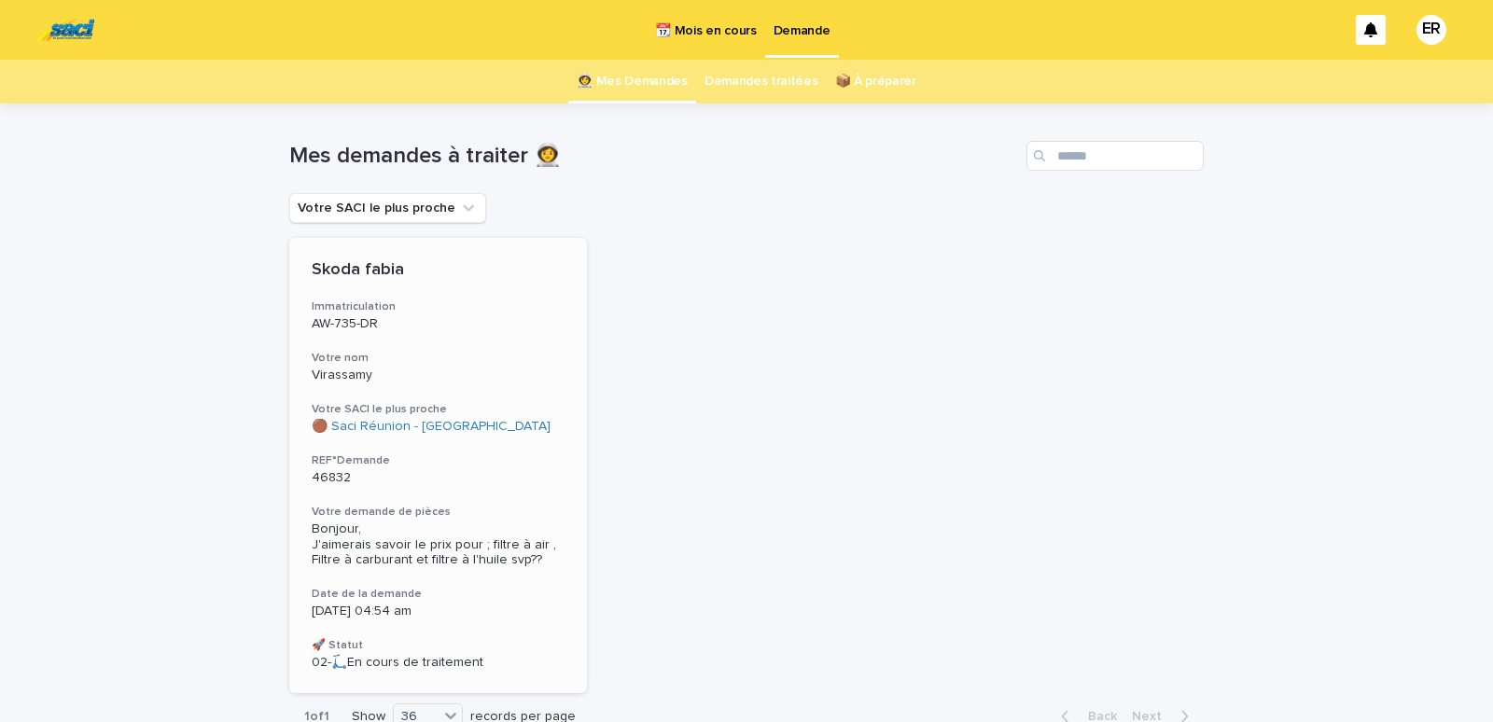
click at [399, 355] on h3 "Votre nom" at bounding box center [438, 358] width 253 height 15
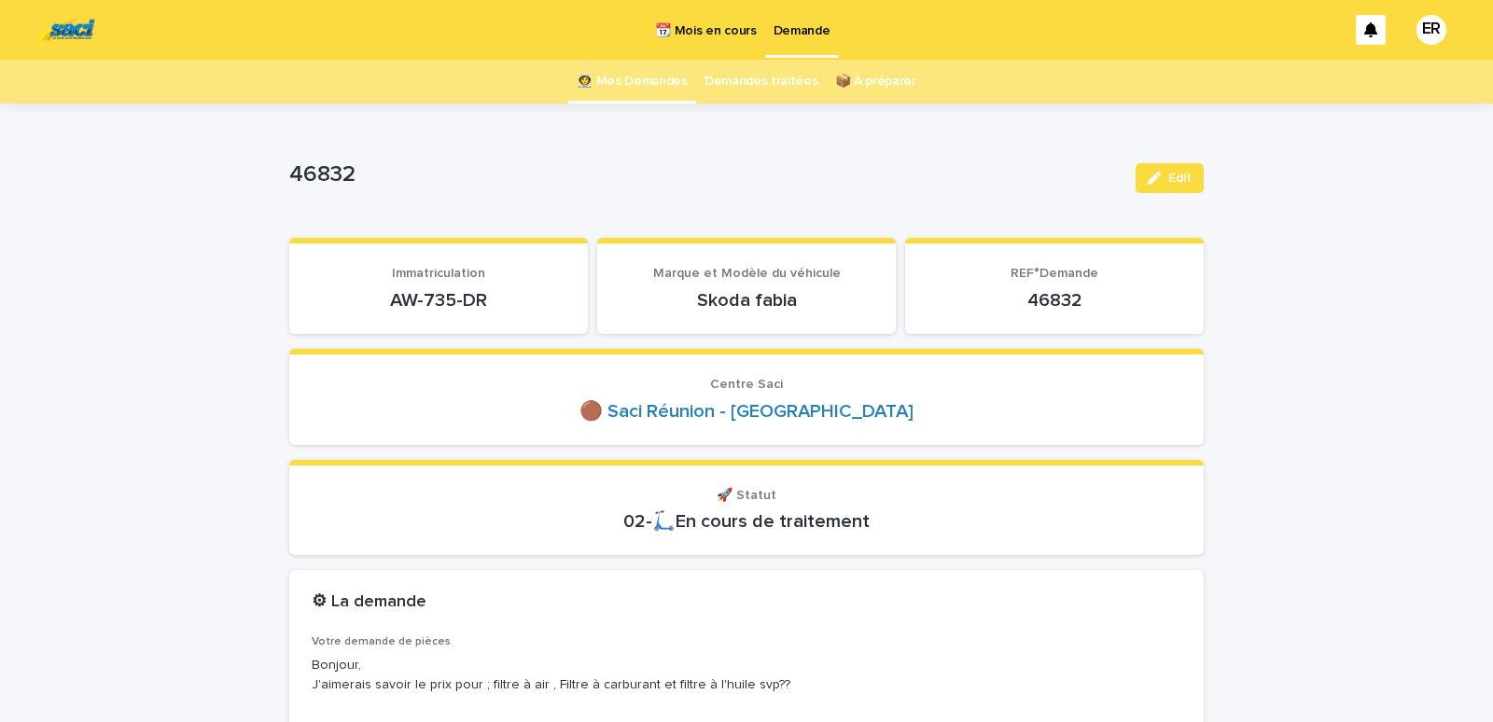
drag, startPoint x: 385, startPoint y: 297, endPoint x: 497, endPoint y: 302, distance: 112.1
click at [497, 302] on p "AW-735-DR" at bounding box center [439, 300] width 254 height 22
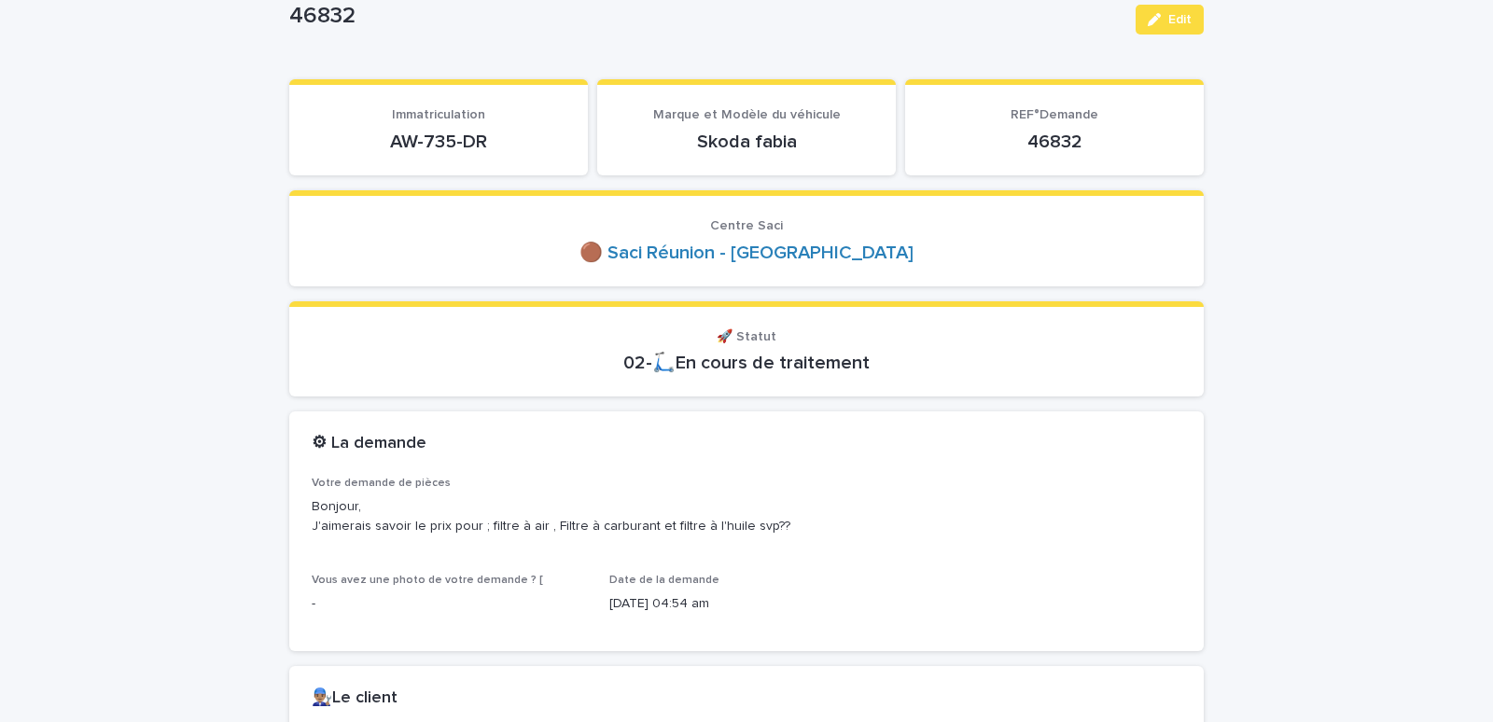
scroll to position [555, 0]
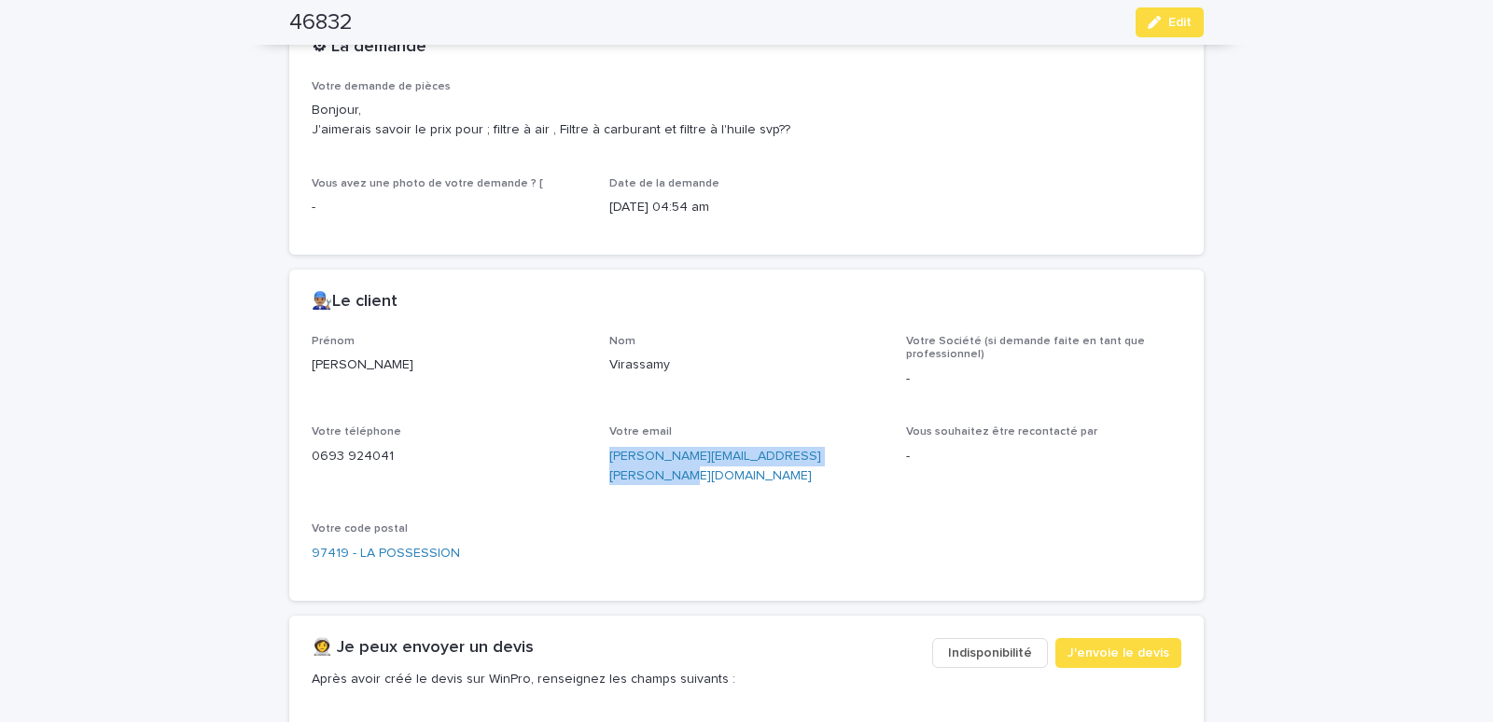
drag, startPoint x: 593, startPoint y: 473, endPoint x: 858, endPoint y: 467, distance: 266.0
click at [858, 467] on div "Prénom [PERSON_NAME] [PERSON_NAME] Société (si demande faite en tant que profes…" at bounding box center [747, 457] width 870 height 244
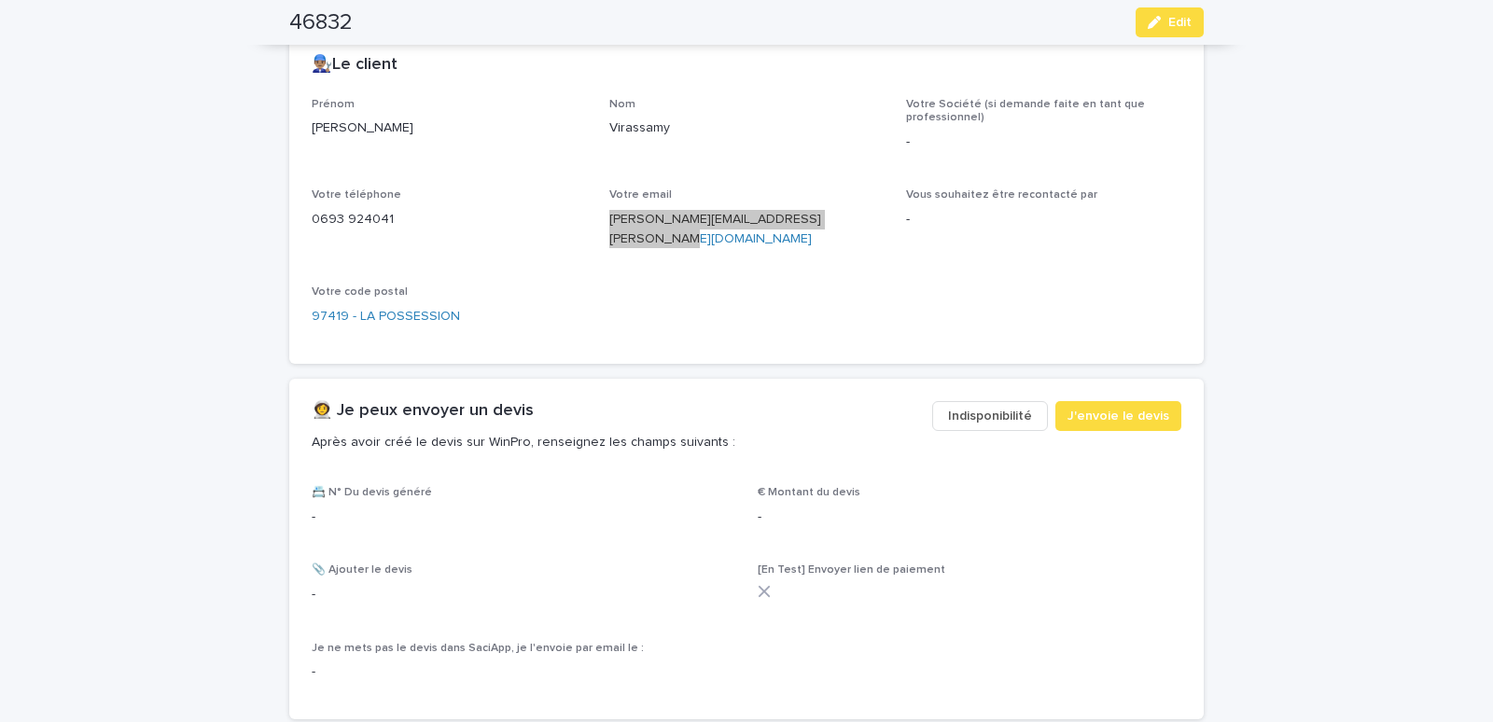
scroll to position [793, 0]
click at [1099, 406] on span "J'envoie le devis" at bounding box center [1119, 415] width 102 height 19
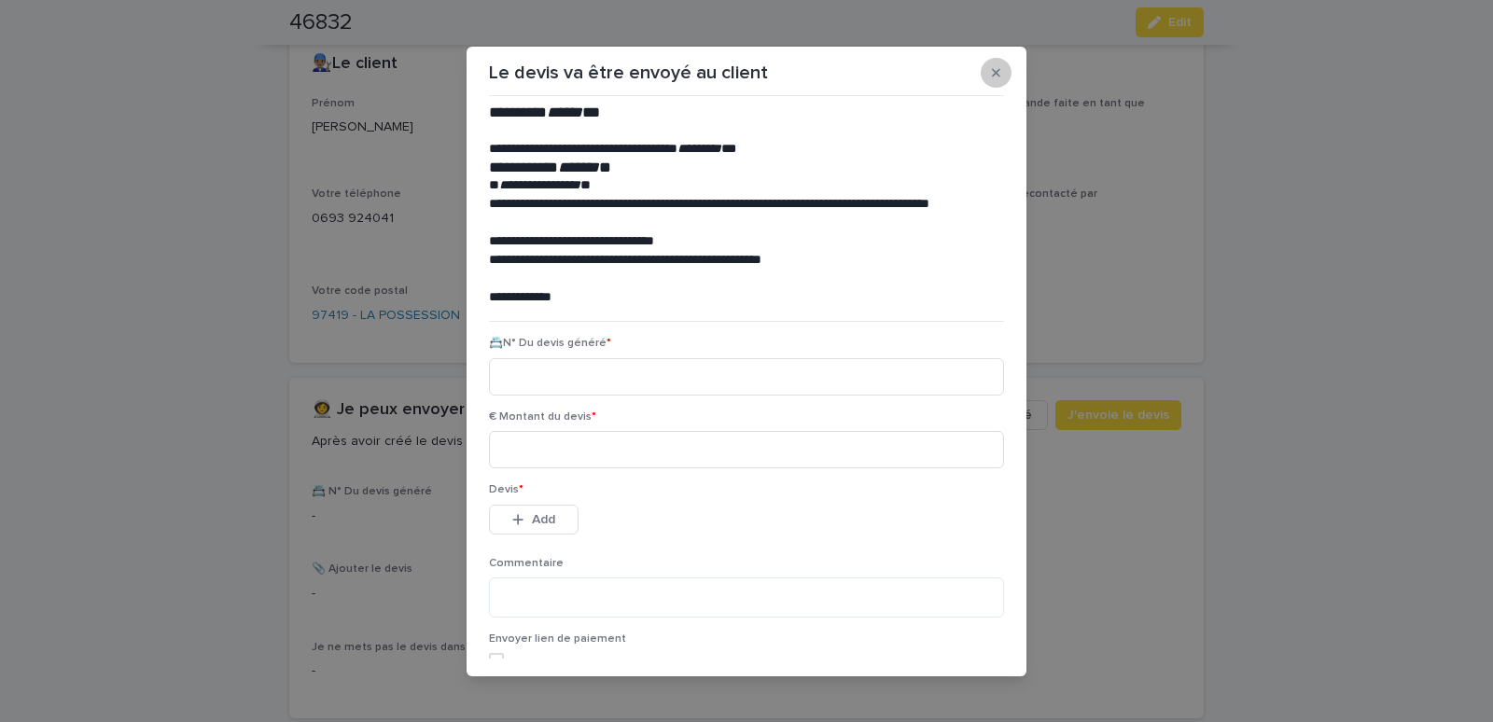
click at [992, 72] on icon "button" at bounding box center [996, 72] width 8 height 8
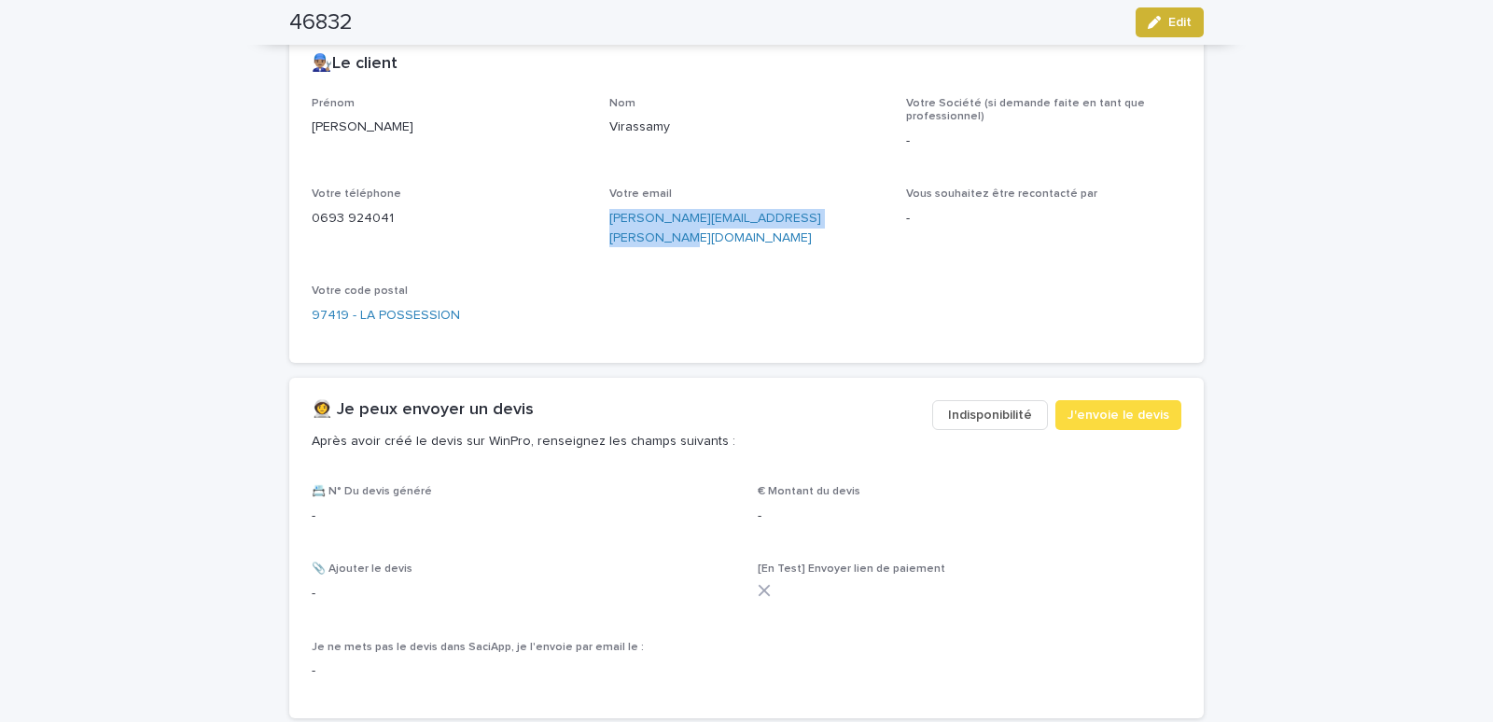
click at [1159, 14] on button "Edit" at bounding box center [1170, 22] width 68 height 30
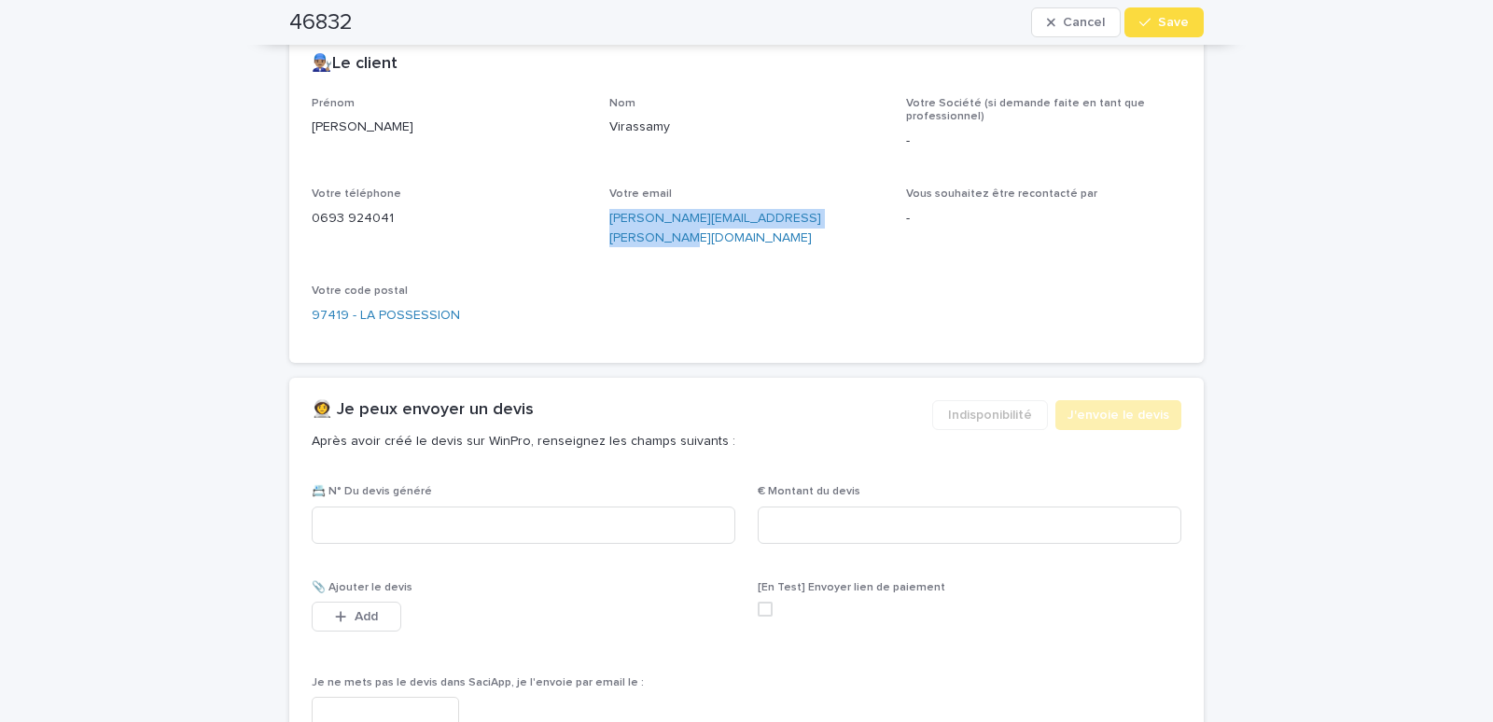
scroll to position [849, 0]
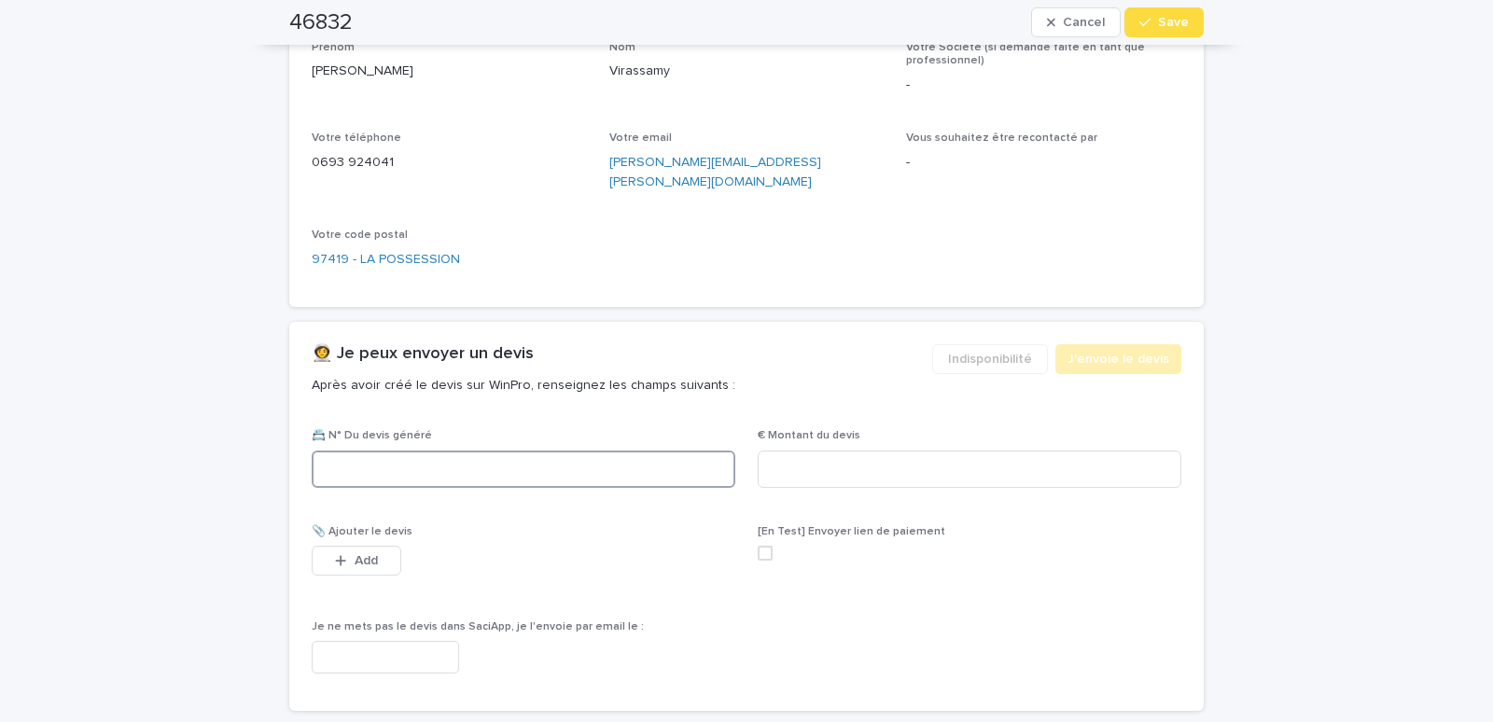
click at [395, 451] on input at bounding box center [524, 469] width 424 height 37
paste input "********"
type input "********"
click at [834, 460] on input at bounding box center [970, 469] width 424 height 37
type input "*****"
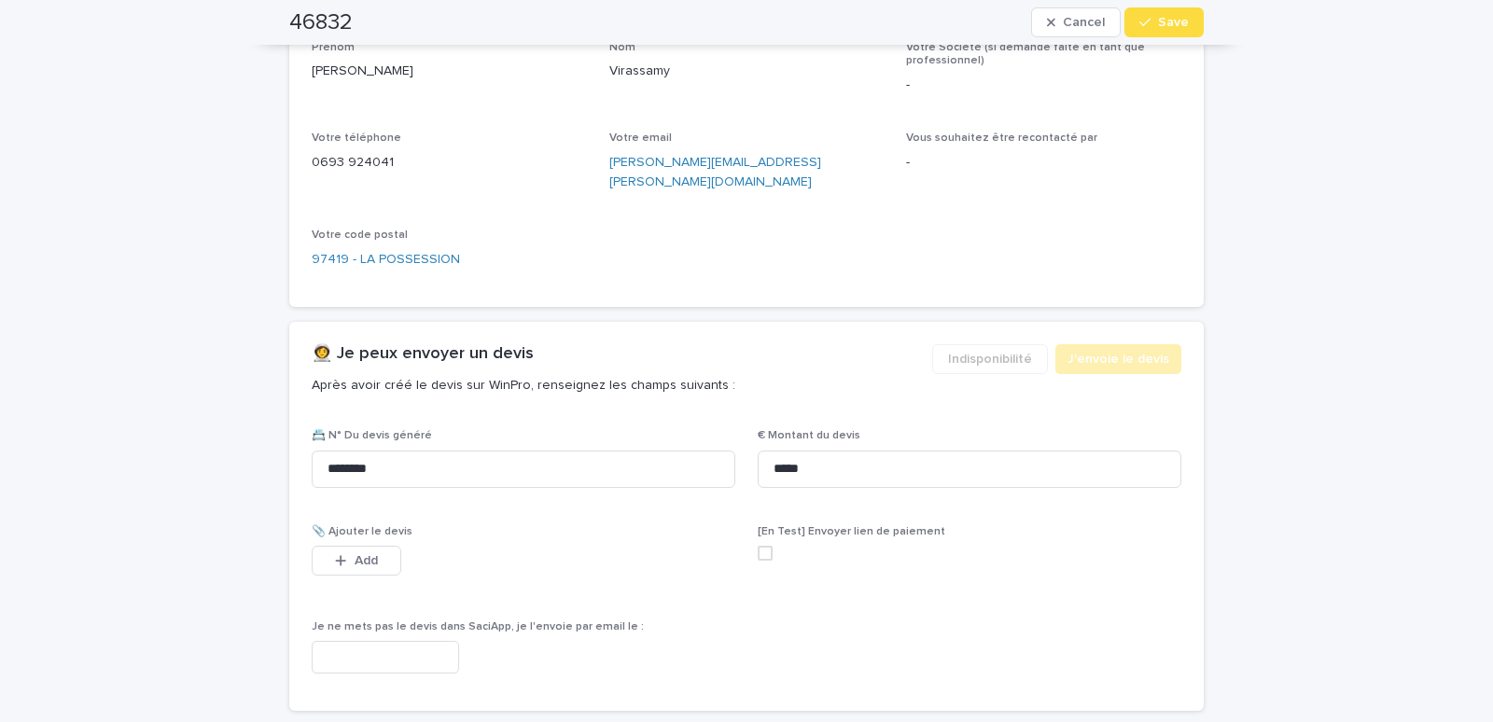
click at [397, 644] on input "text" at bounding box center [385, 657] width 147 height 33
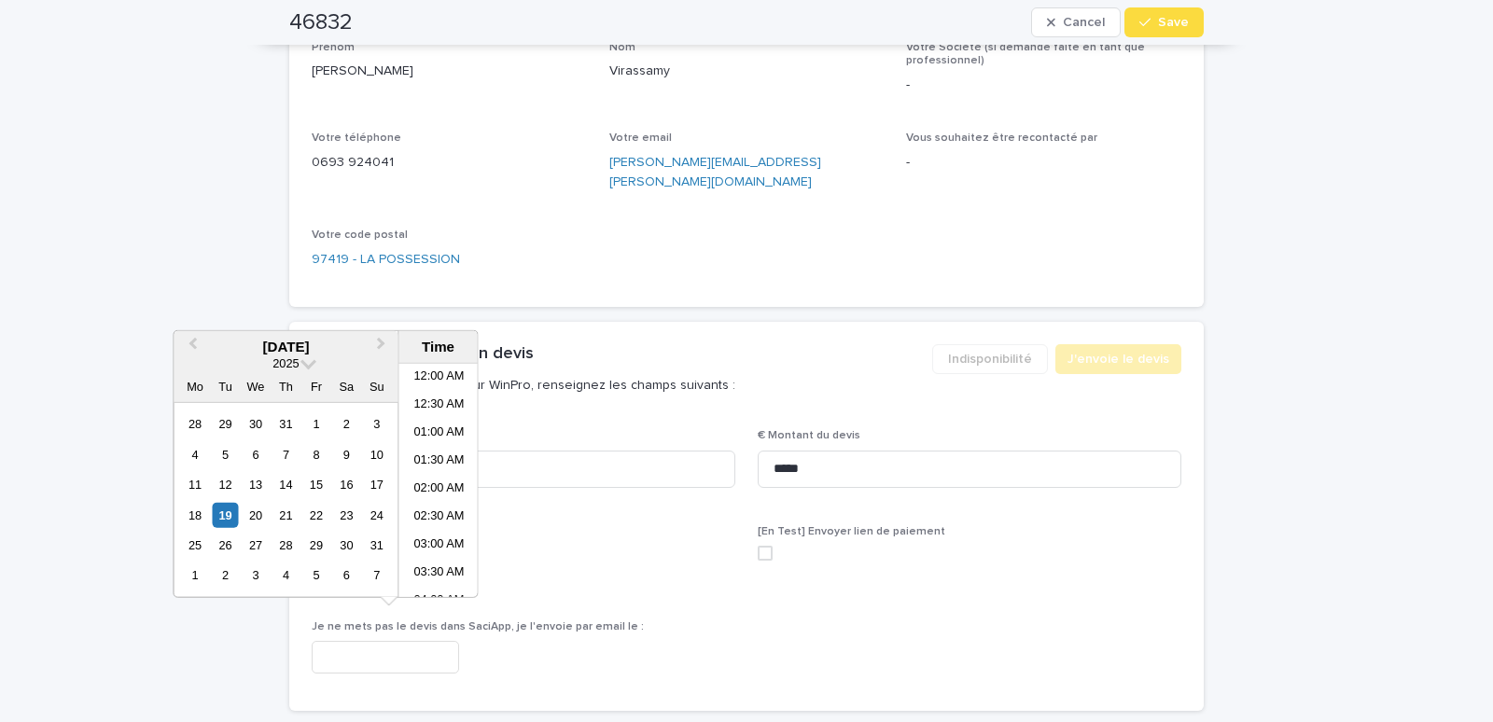
scroll to position [289, 0]
click at [423, 477] on li "07:00 AM" at bounding box center [438, 481] width 79 height 28
type input "**********"
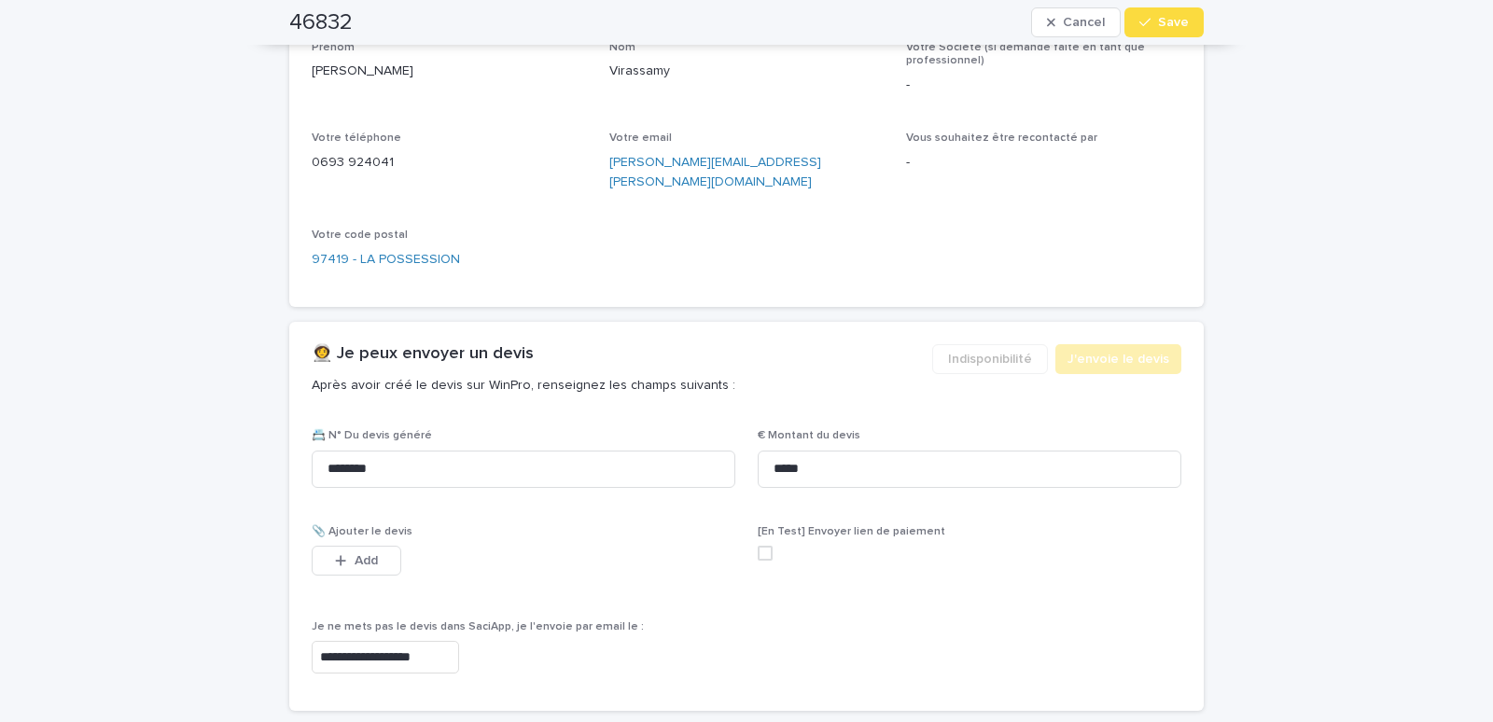
scroll to position [1246, 0]
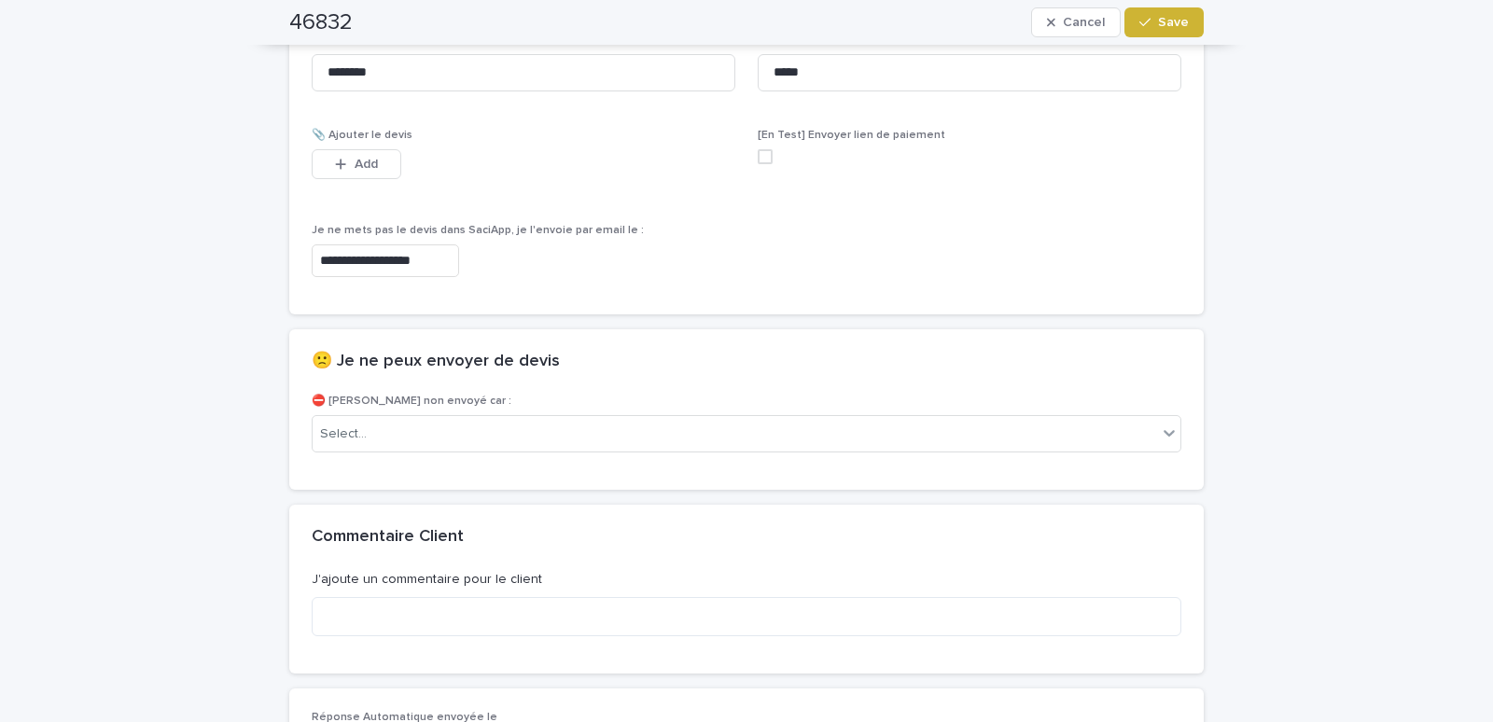
click at [1170, 26] on span "Save" at bounding box center [1173, 22] width 31 height 13
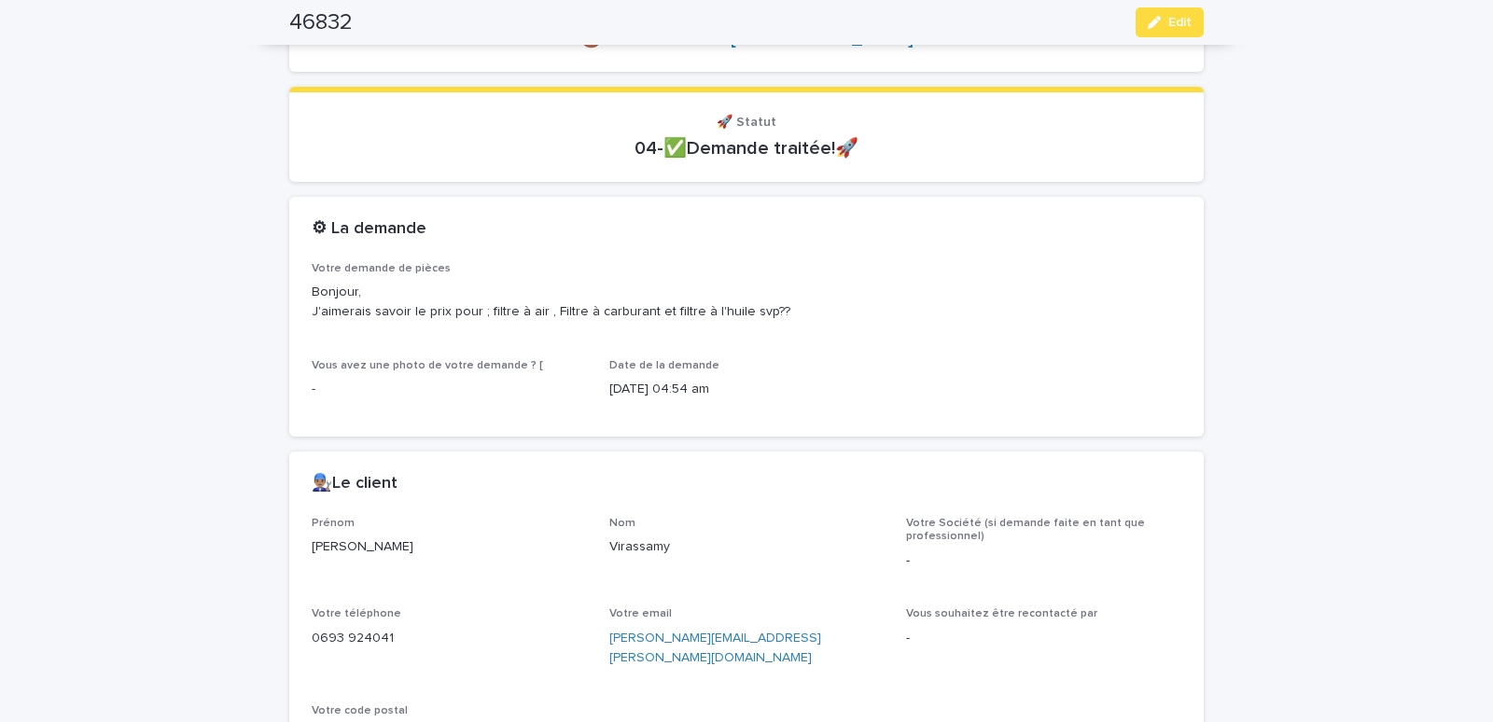
scroll to position [0, 0]
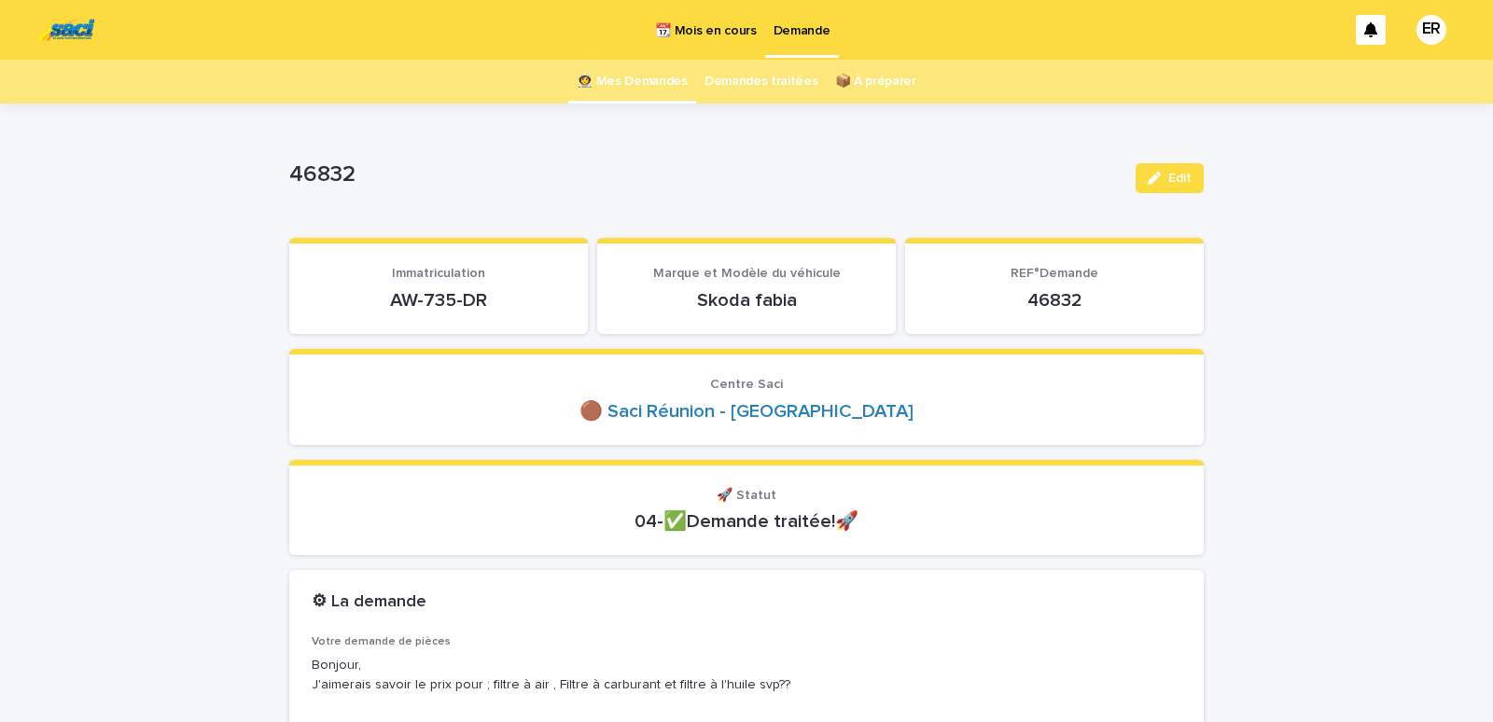
click at [623, 78] on link "👩‍🚀 Mes Demandes" at bounding box center [632, 82] width 111 height 44
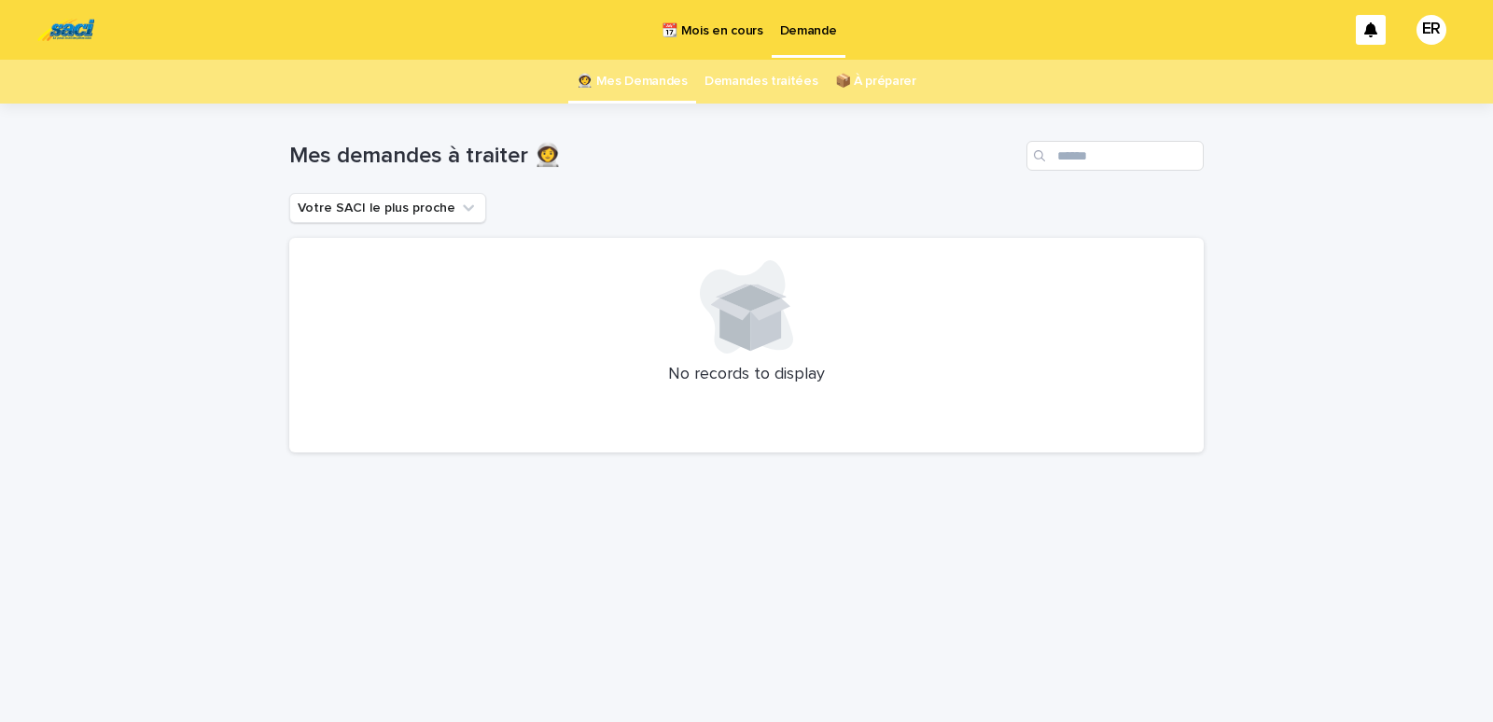
click at [717, 25] on p "📆 Mois en cours" at bounding box center [712, 19] width 101 height 39
